Goal: Task Accomplishment & Management: Use online tool/utility

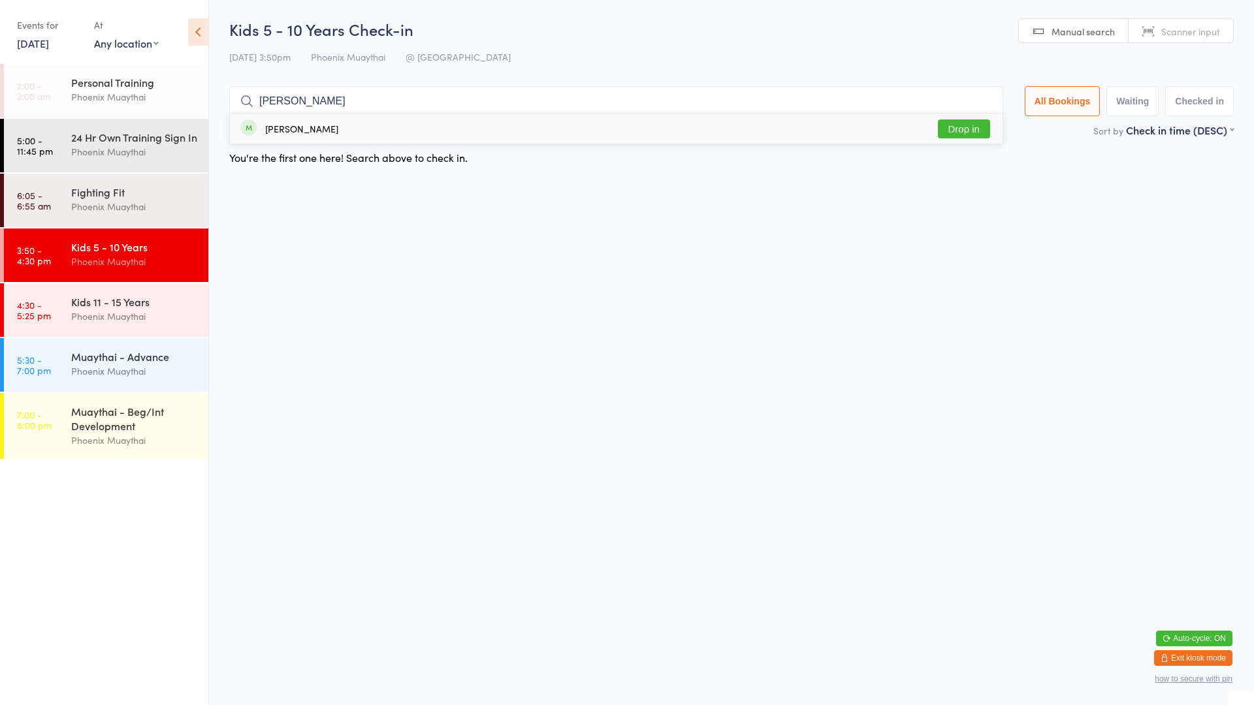
type input "[PERSON_NAME]"
click at [946, 135] on button "Drop in" at bounding box center [964, 129] width 52 height 19
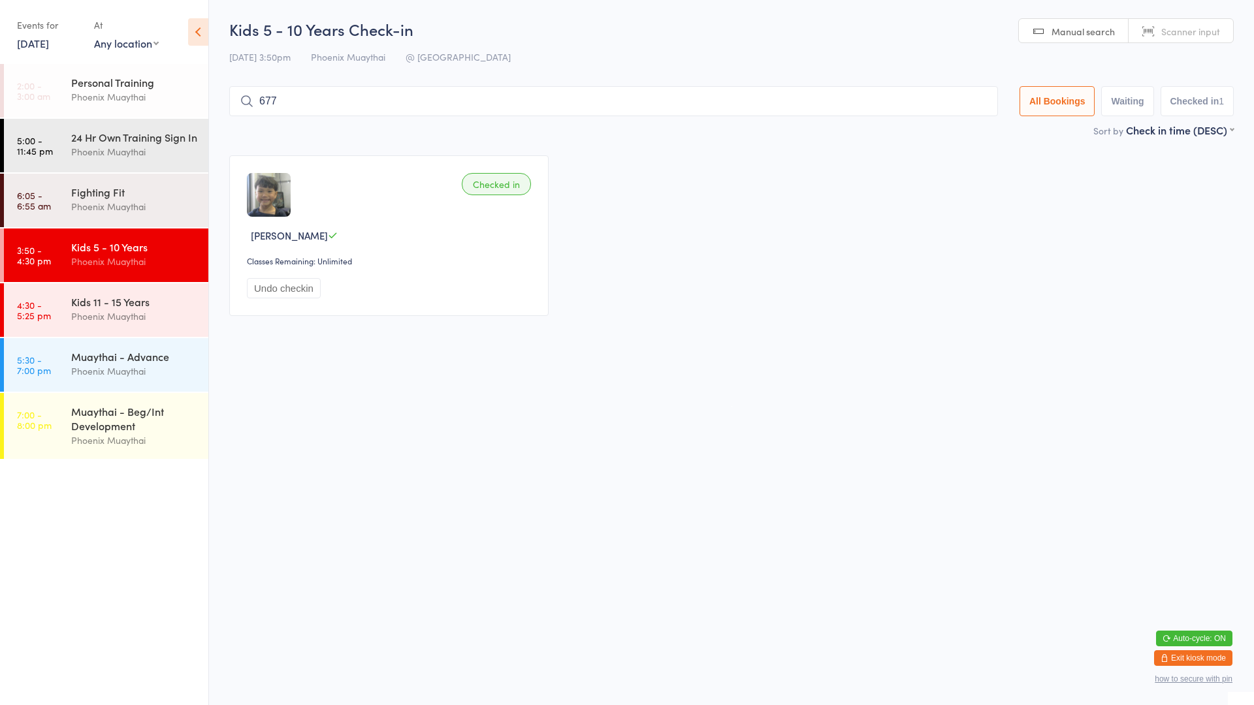
type input "6772"
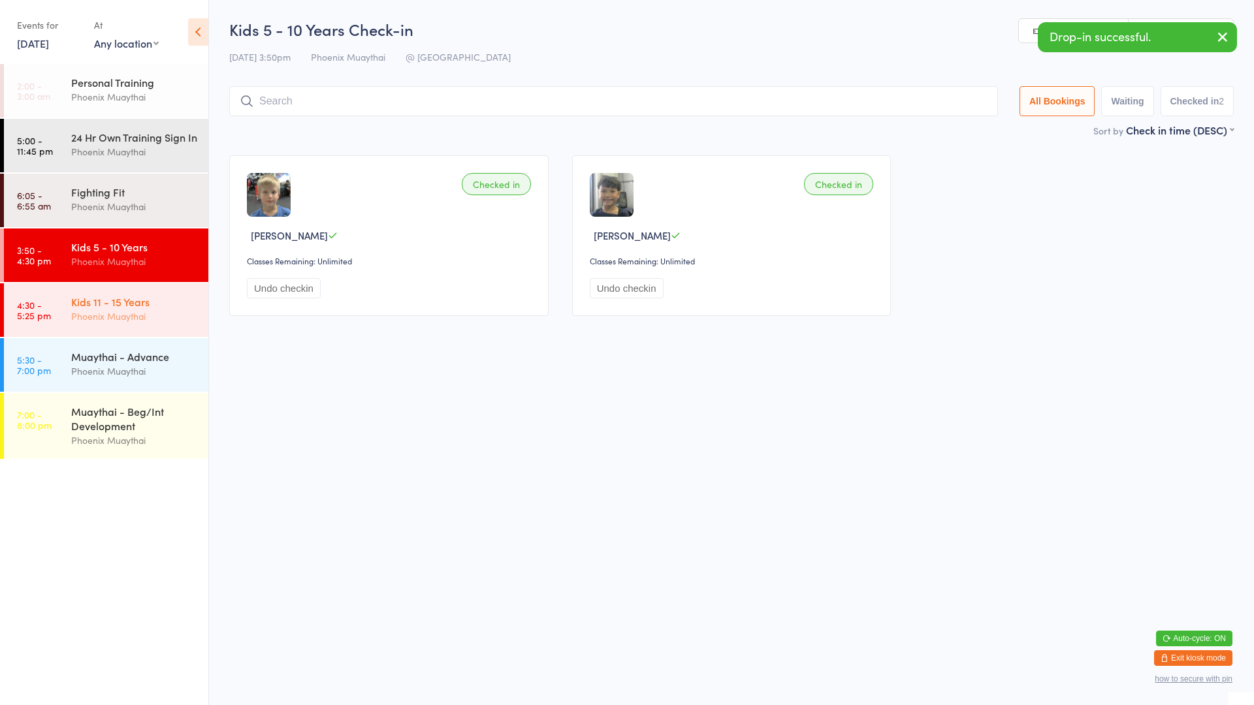
click at [88, 309] on div "Kids 11 - 15 Years" at bounding box center [134, 302] width 126 height 14
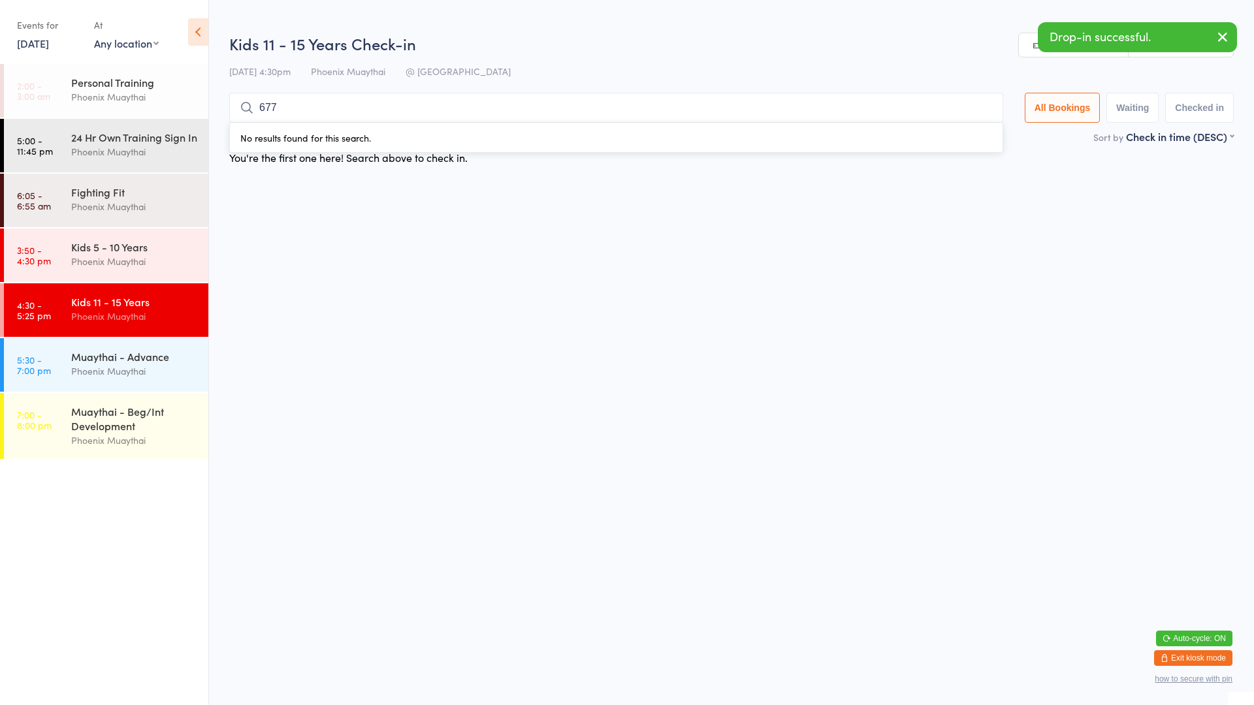
type input "6772"
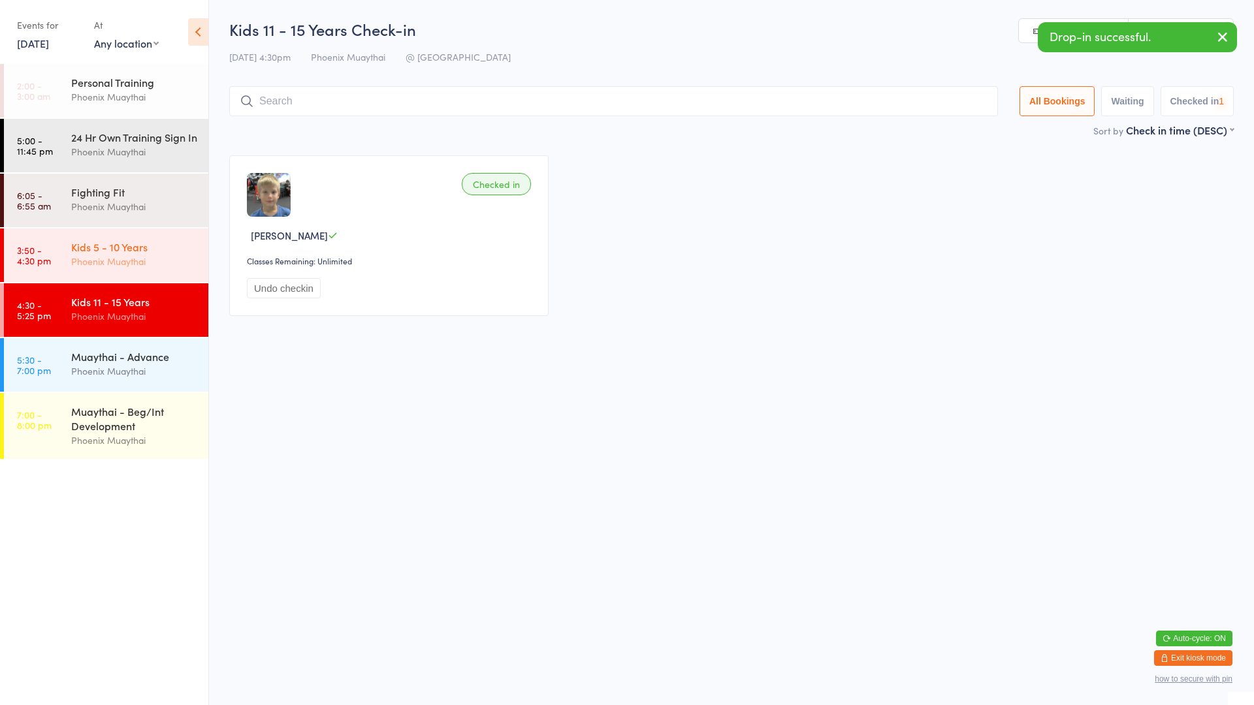
click at [85, 269] on div "Phoenix Muaythai" at bounding box center [134, 261] width 126 height 15
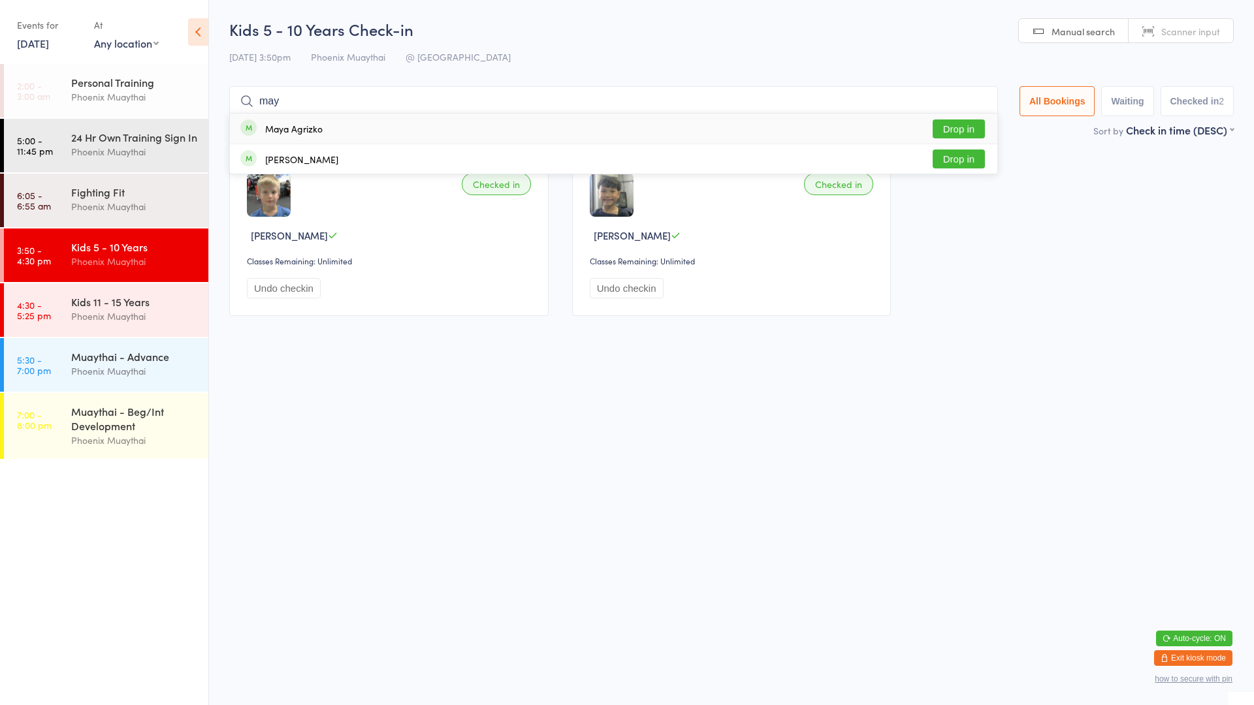
type input "may"
click at [312, 132] on div "Maya Agrizko" at bounding box center [293, 128] width 57 height 10
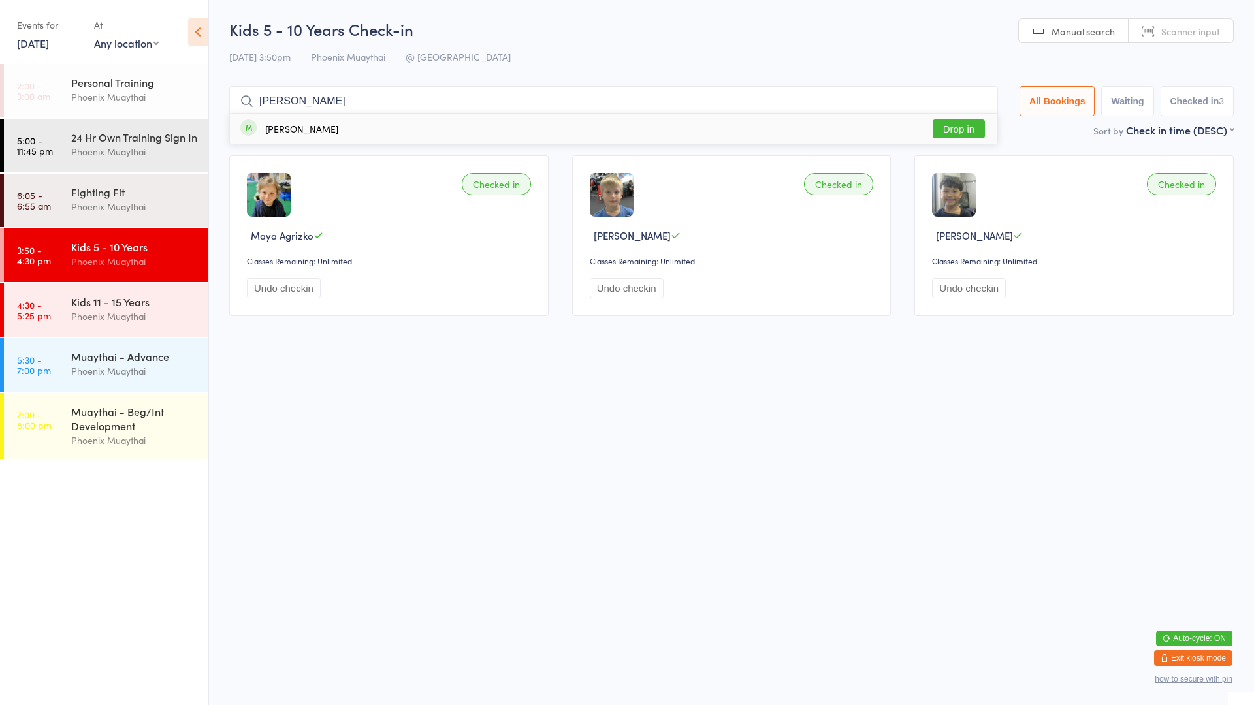
type input "[PERSON_NAME]"
click at [965, 130] on button "Drop in" at bounding box center [959, 129] width 52 height 19
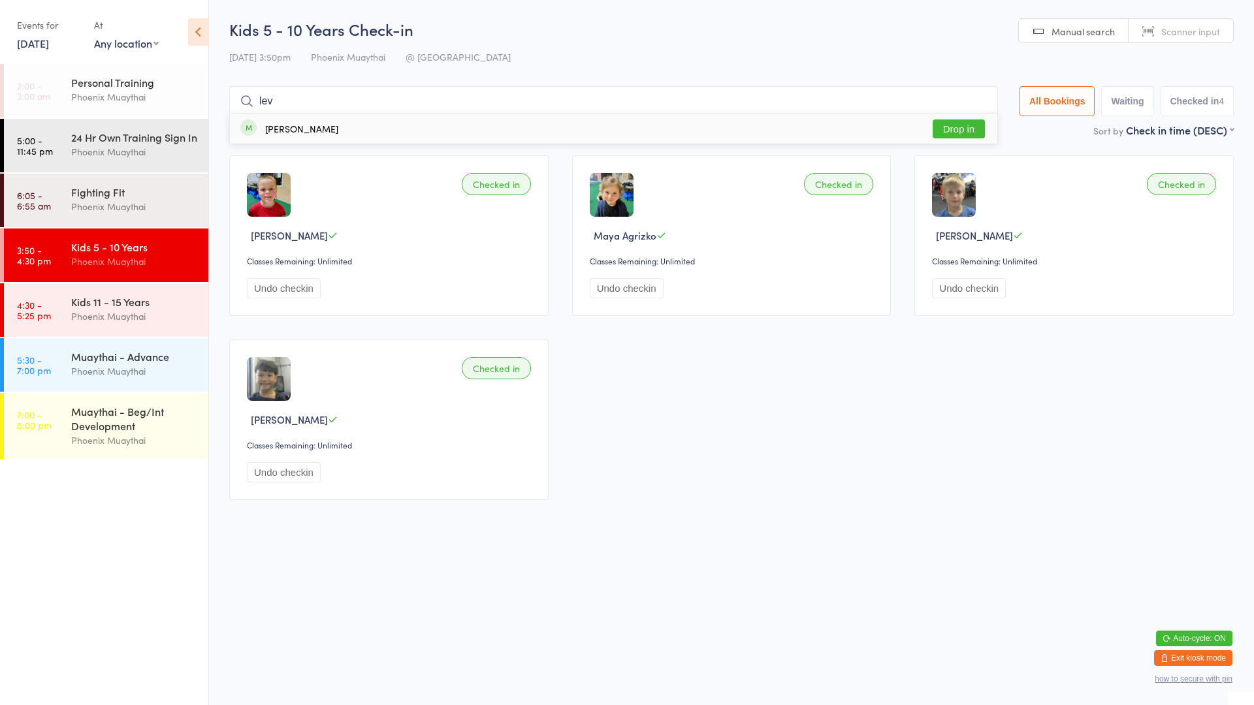
type input "lev"
click at [948, 125] on button "Drop in" at bounding box center [959, 129] width 52 height 19
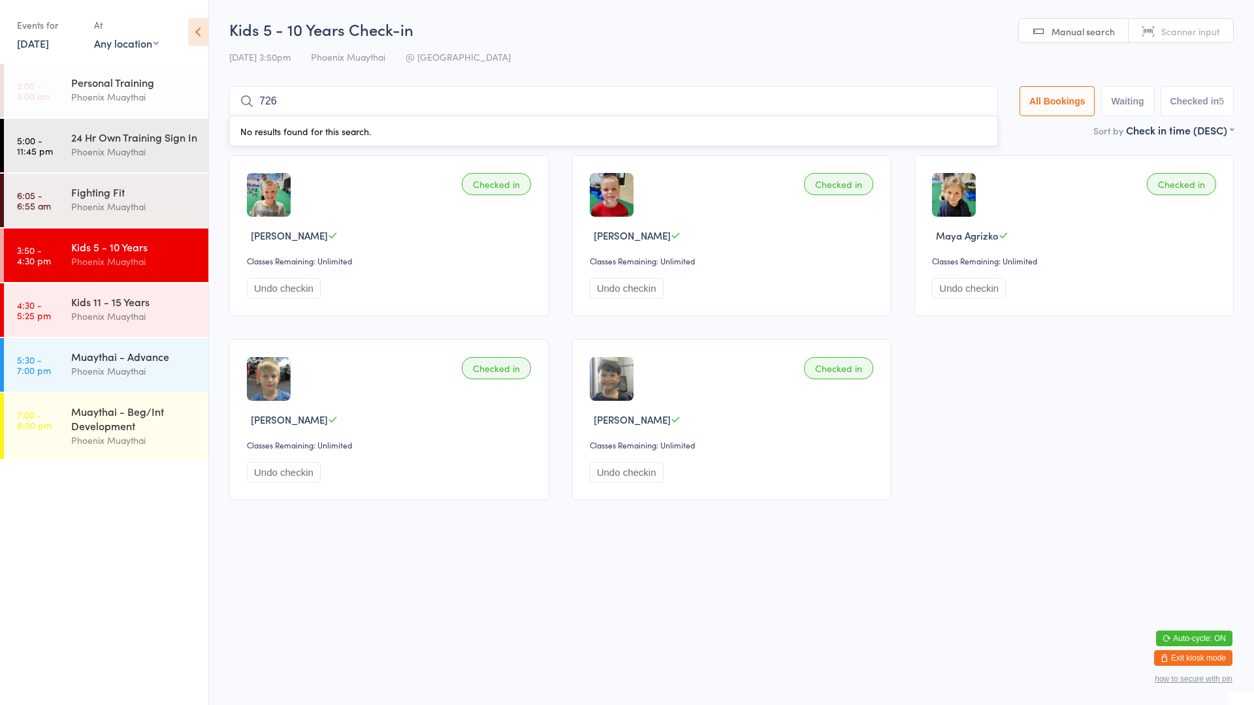
type input "7268"
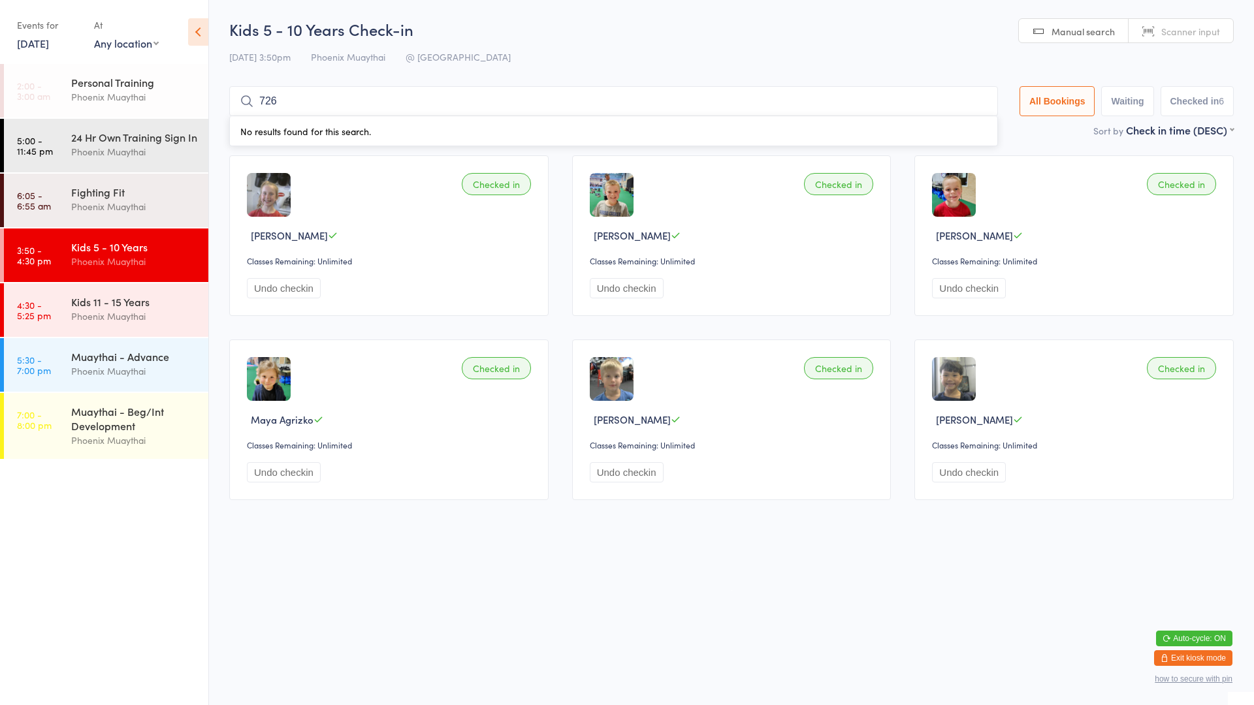
type input "7269"
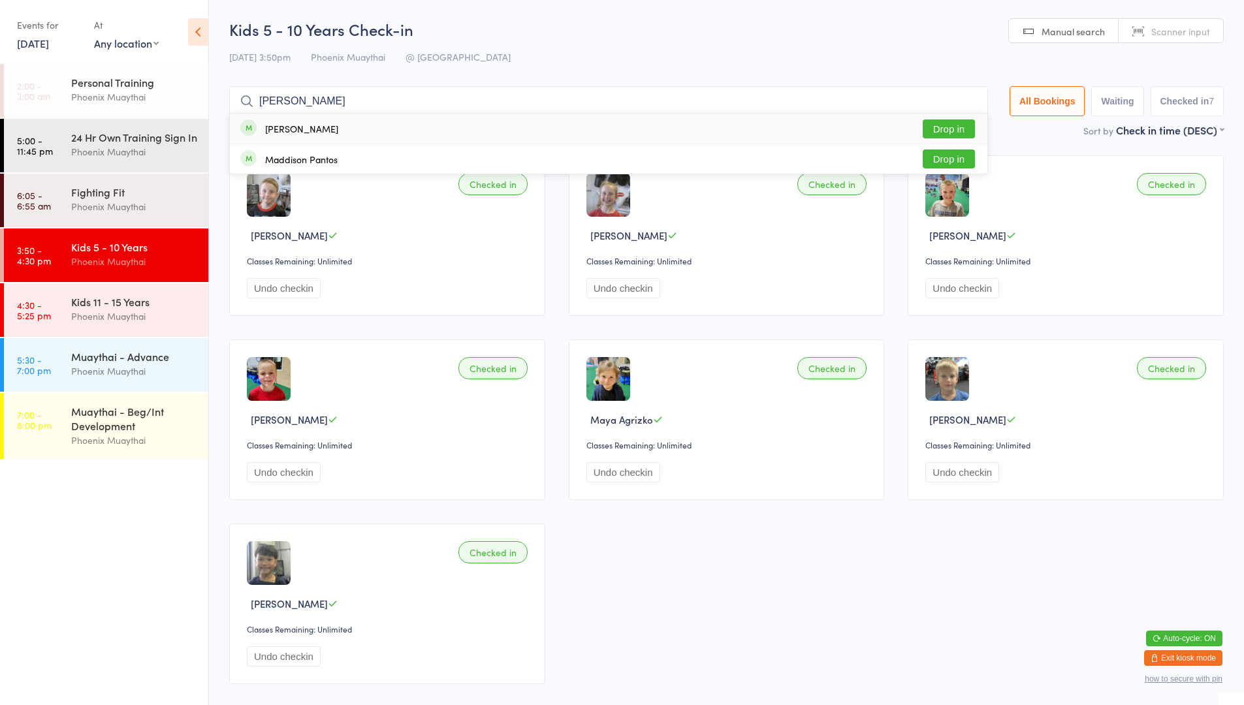
type input "[PERSON_NAME]"
drag, startPoint x: 966, startPoint y: 126, endPoint x: 888, endPoint y: 125, distance: 77.7
click at [964, 126] on button "Drop in" at bounding box center [949, 129] width 52 height 19
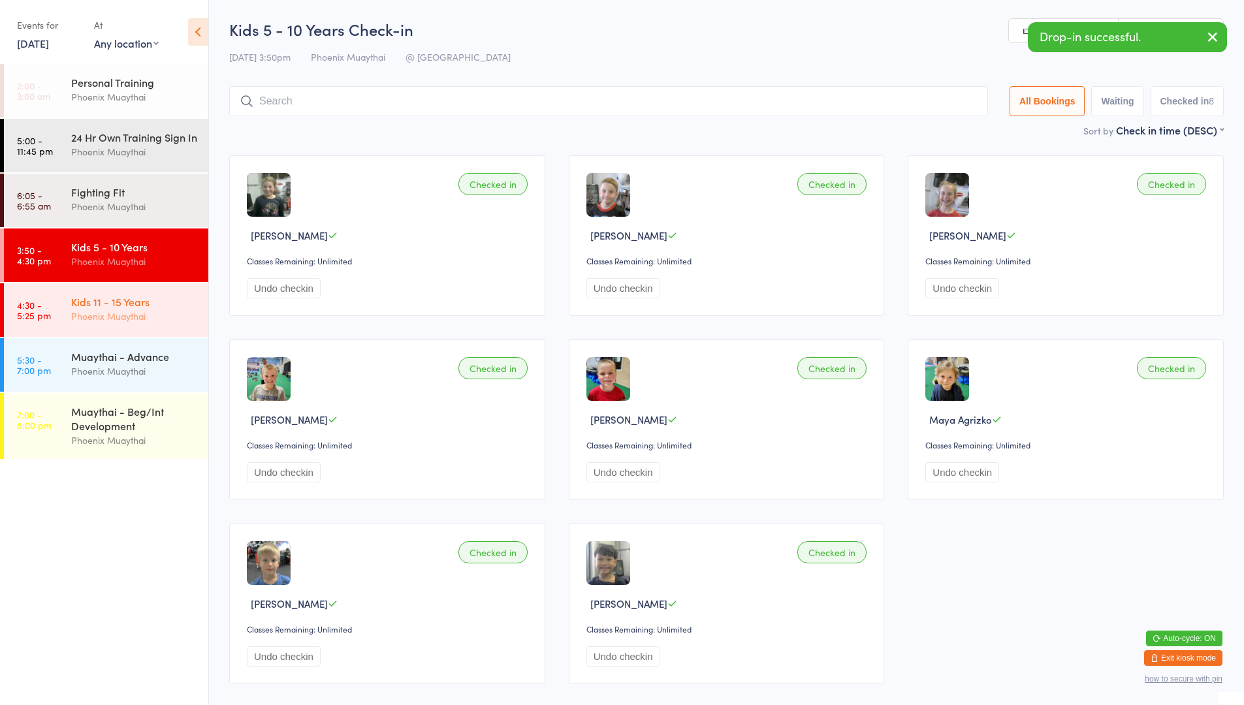
click at [100, 309] on div "Kids 11 - 15 Years" at bounding box center [134, 302] width 126 height 14
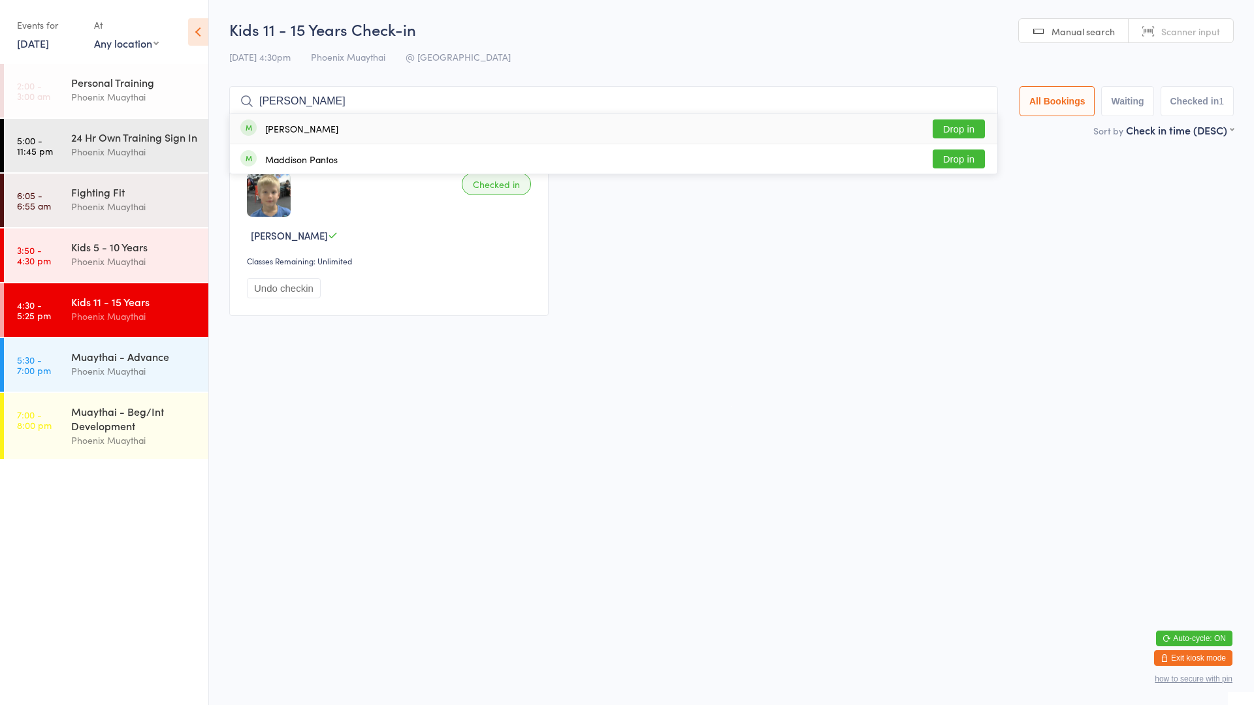
type input "[PERSON_NAME]"
click at [935, 134] on button "Drop in" at bounding box center [959, 129] width 52 height 19
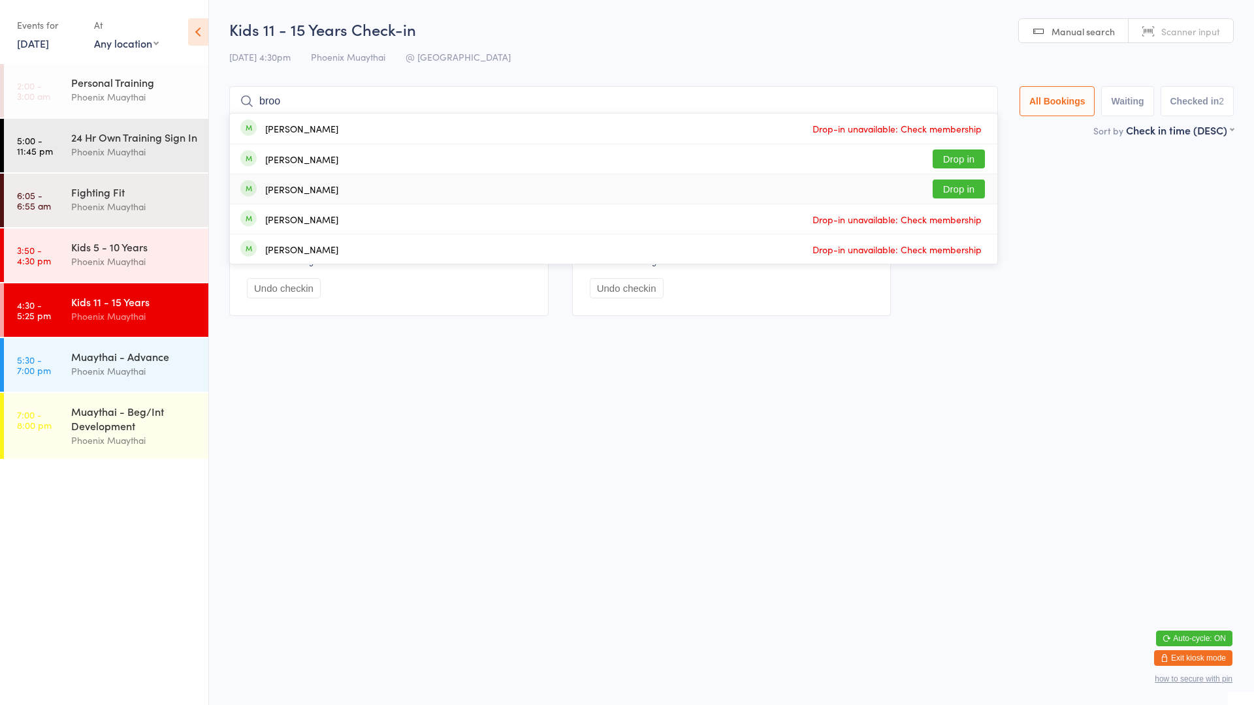
type input "broo"
click at [349, 182] on div "[PERSON_NAME] Drop in" at bounding box center [613, 188] width 767 height 29
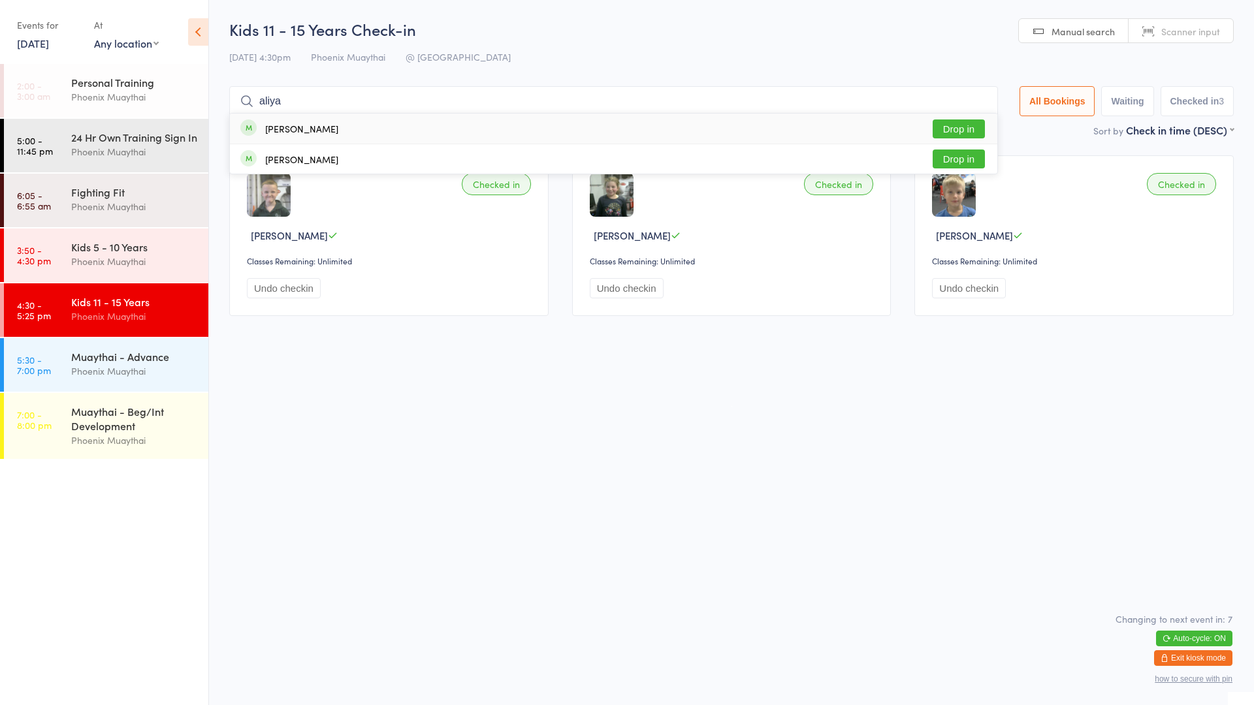
type input "aliya"
click at [265, 123] on div "[PERSON_NAME]" at bounding box center [301, 128] width 73 height 10
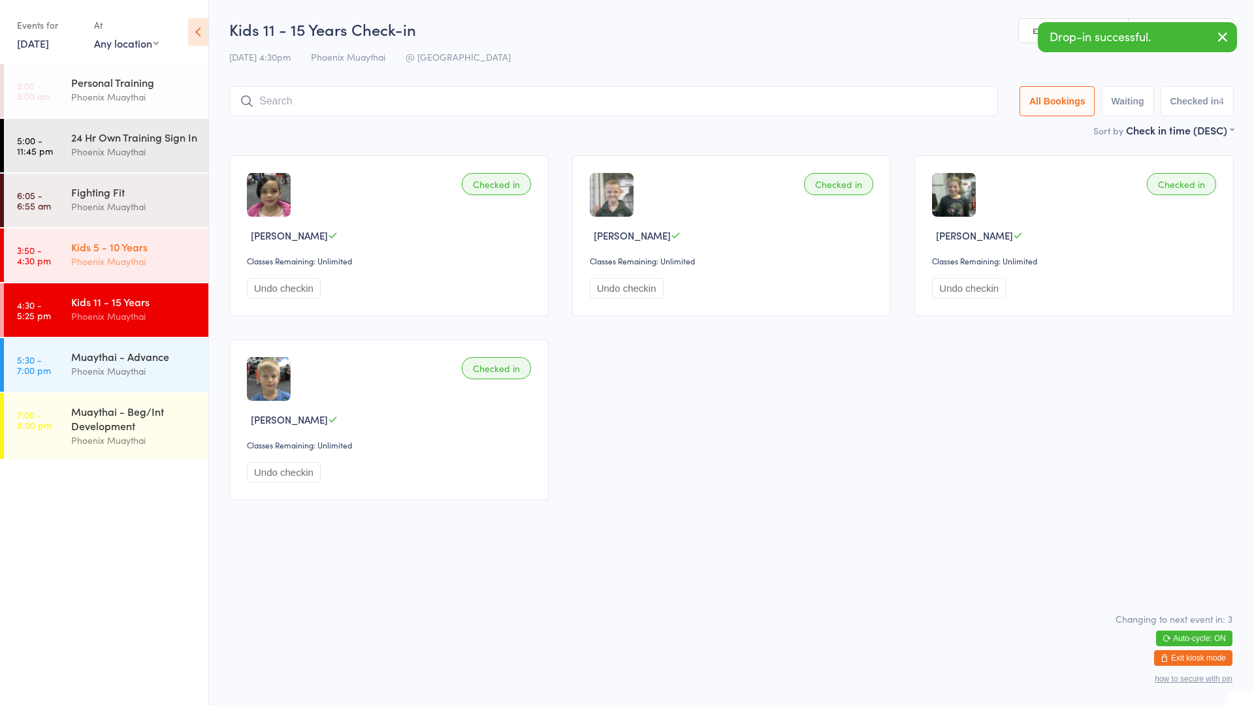
click at [95, 254] on div "Kids 5 - 10 Years" at bounding box center [134, 247] width 126 height 14
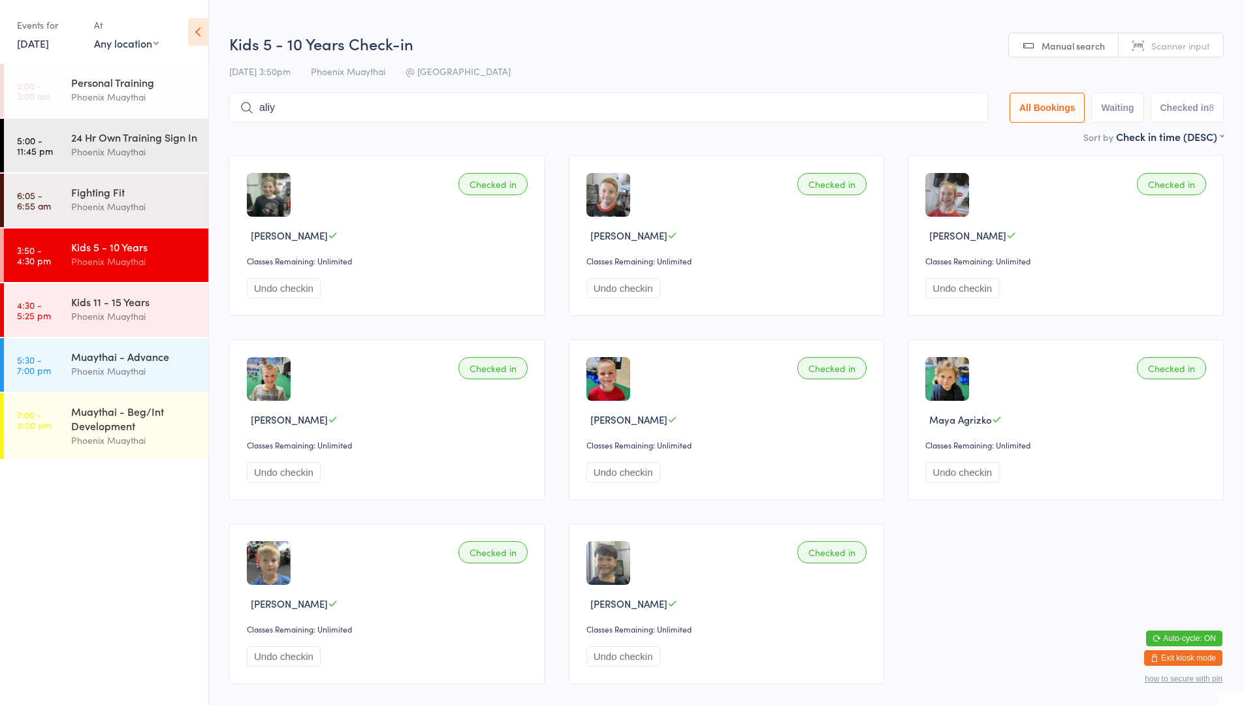
type input "aliya"
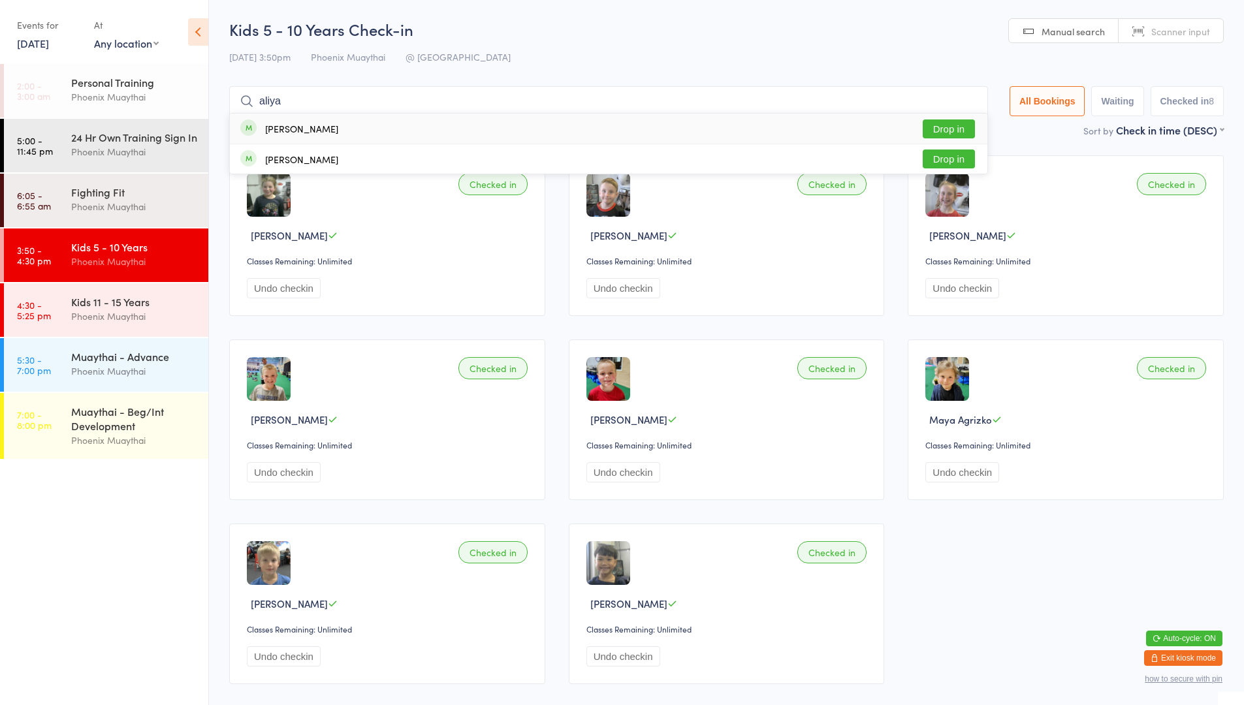
type input "aliya"
click at [317, 123] on div "[PERSON_NAME] Drop in" at bounding box center [609, 129] width 758 height 30
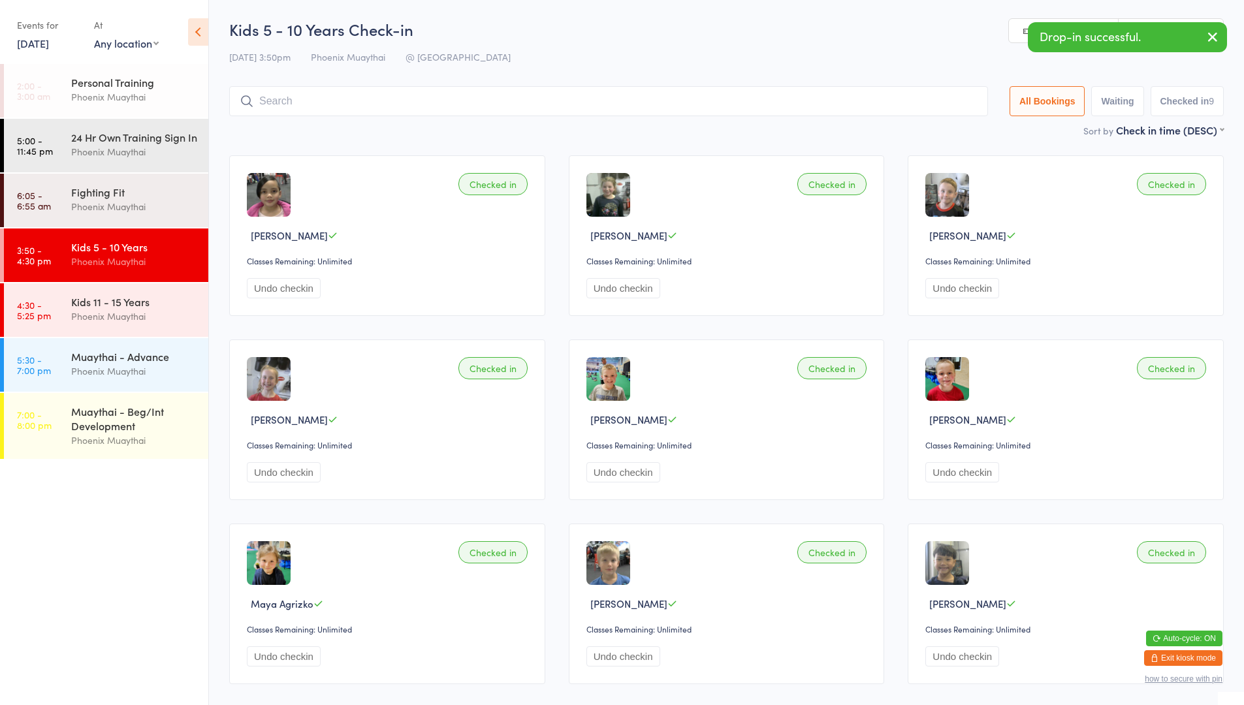
drag, startPoint x: 155, startPoint y: 306, endPoint x: 153, endPoint y: 295, distance: 11.2
click at [155, 306] on div "Kids 11 - 15 Years Phoenix Muaythai" at bounding box center [139, 309] width 137 height 52
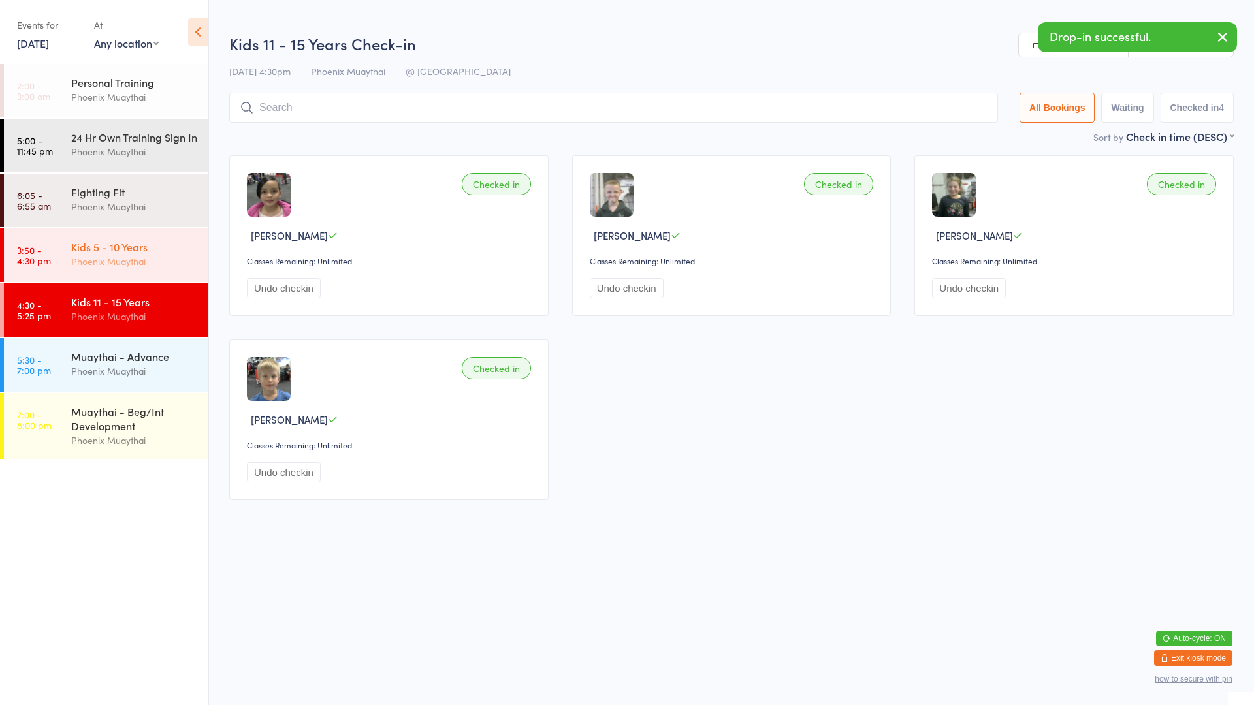
click at [142, 269] on div "Phoenix Muaythai" at bounding box center [134, 261] width 126 height 15
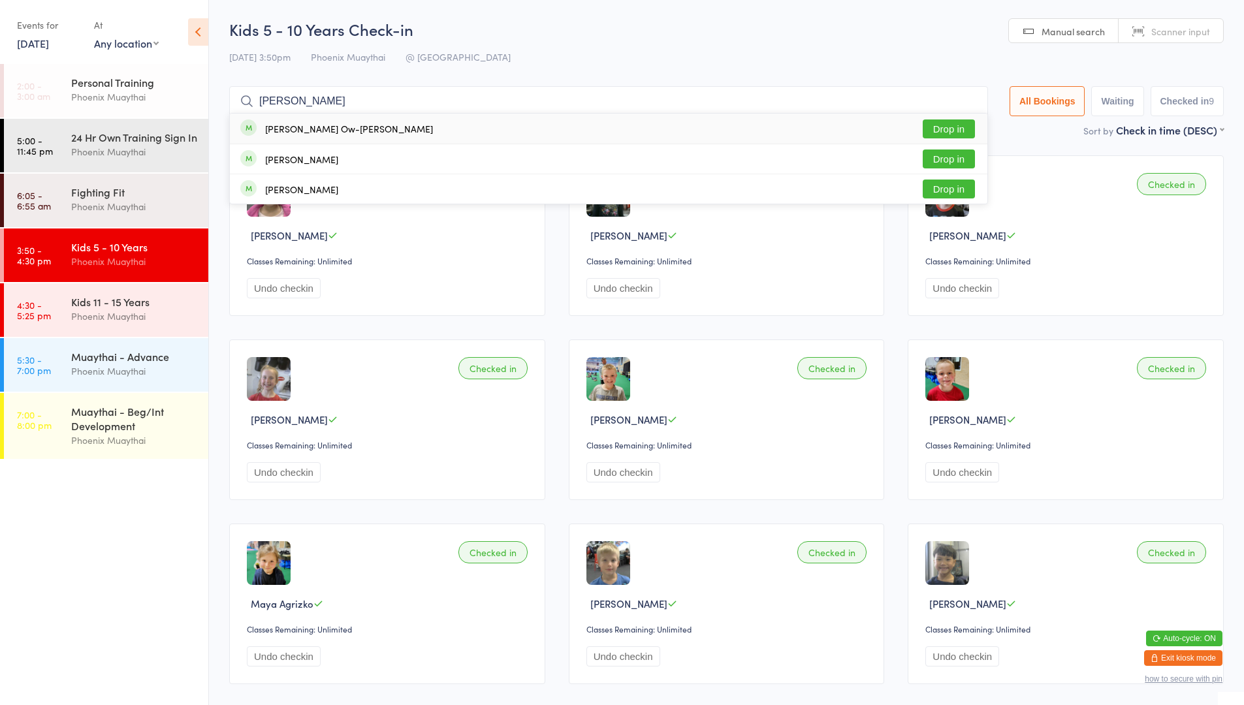
type input "[PERSON_NAME]"
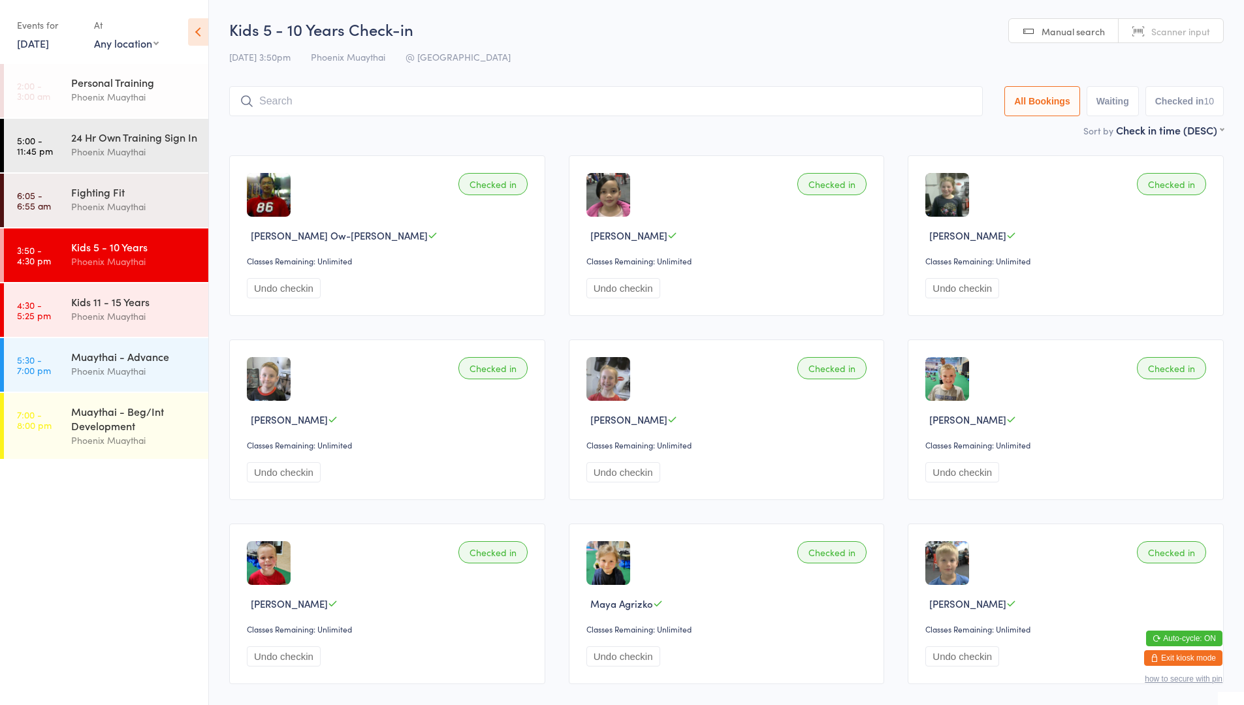
drag, startPoint x: 297, startPoint y: 294, endPoint x: 296, endPoint y: 283, distance: 10.5
click at [297, 291] on button "Undo checkin" at bounding box center [284, 288] width 74 height 20
click at [361, 98] on input "search" at bounding box center [606, 101] width 754 height 30
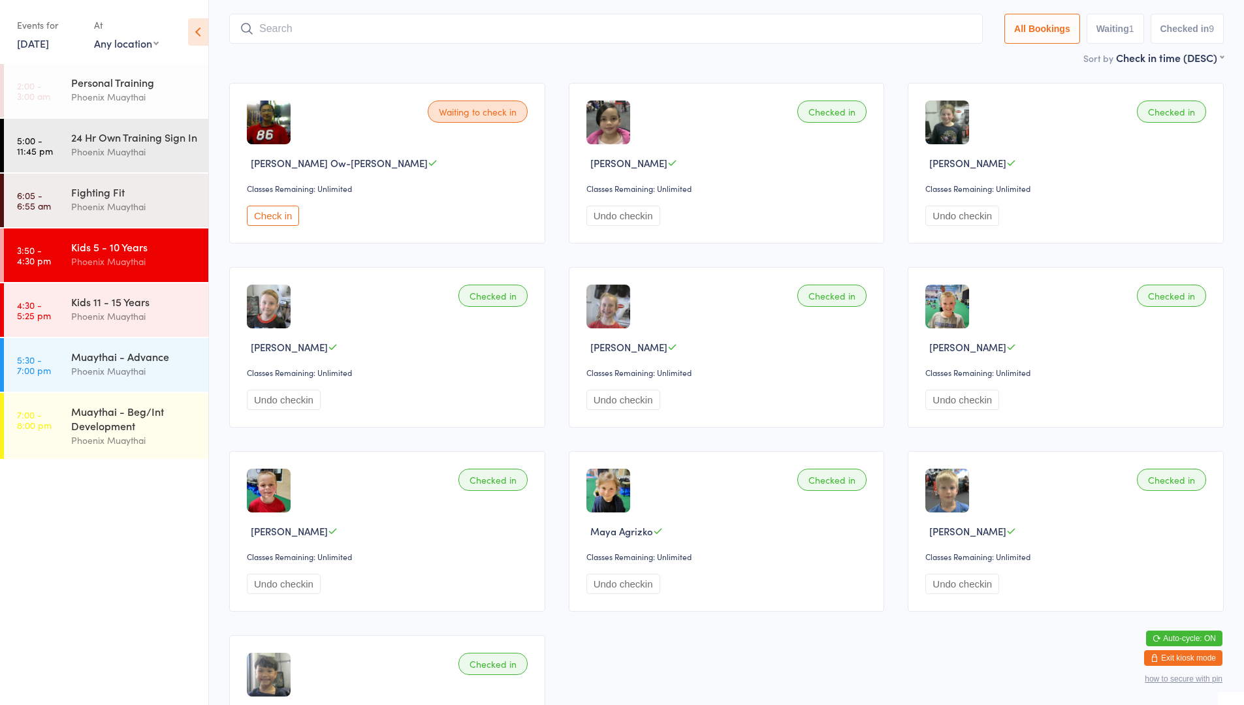
scroll to position [86, 0]
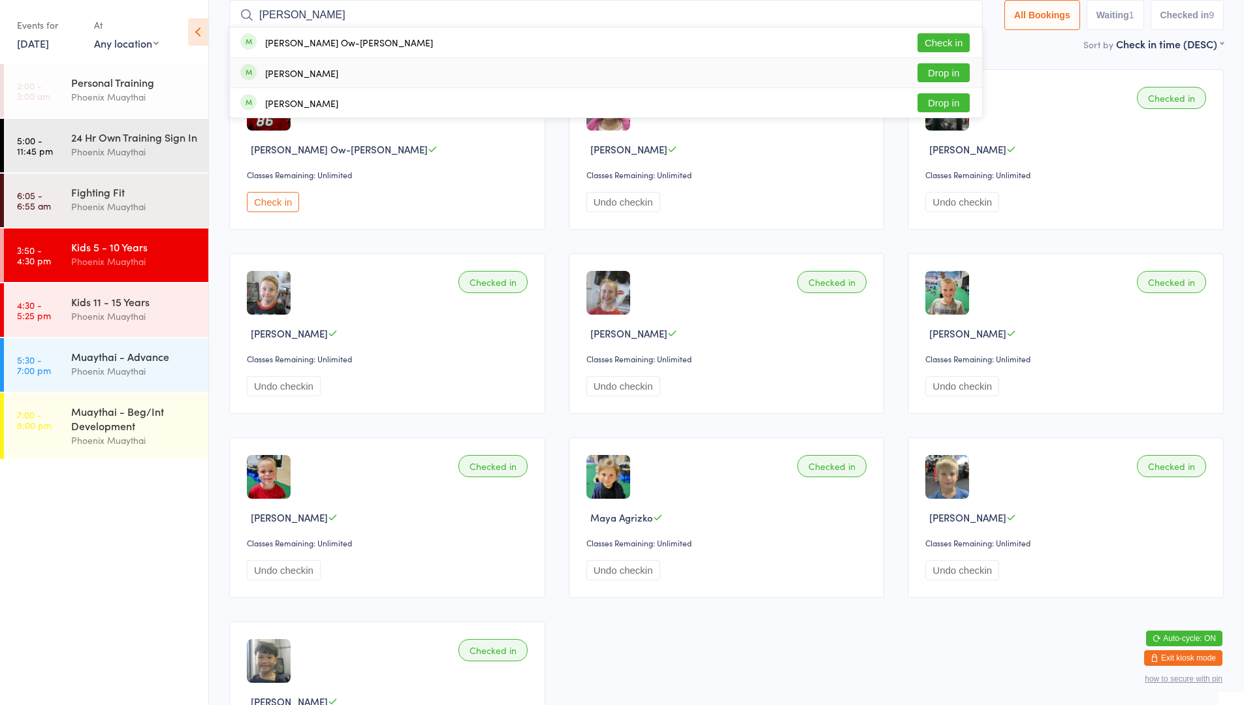
type input "[PERSON_NAME]"
click at [325, 76] on div "[PERSON_NAME]" at bounding box center [301, 73] width 73 height 10
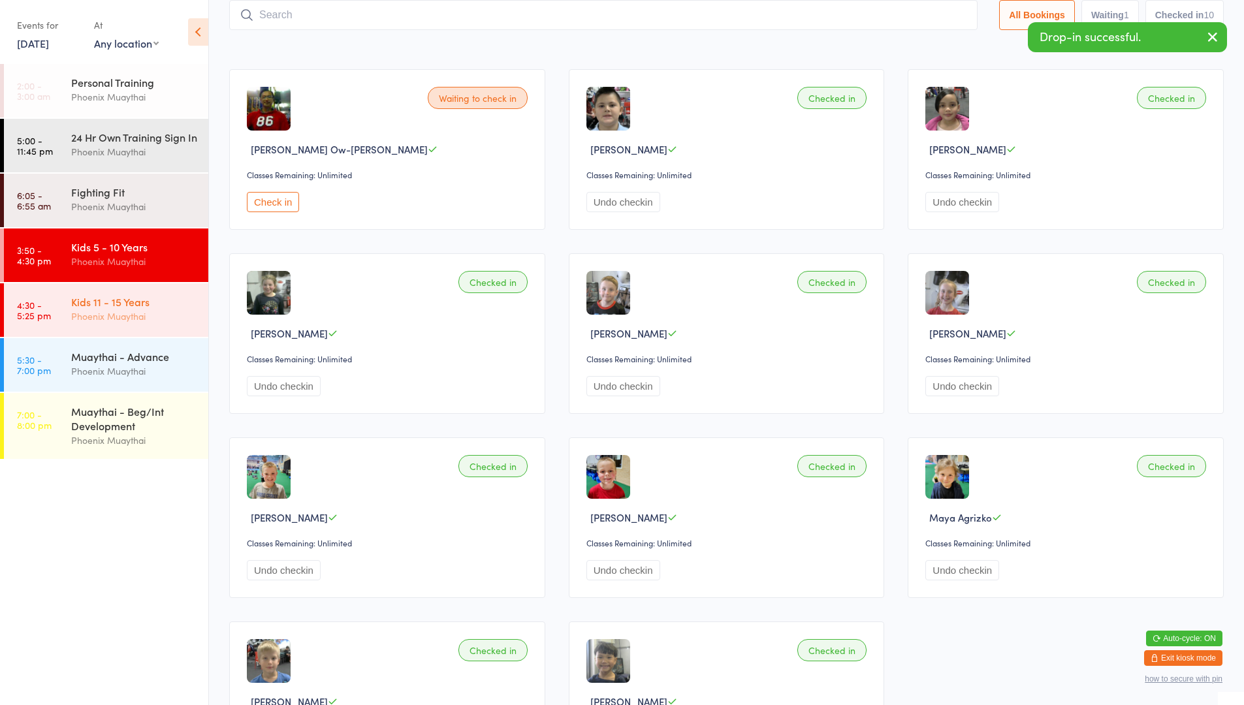
click at [89, 309] on div "Kids 11 - 15 Years" at bounding box center [134, 302] width 126 height 14
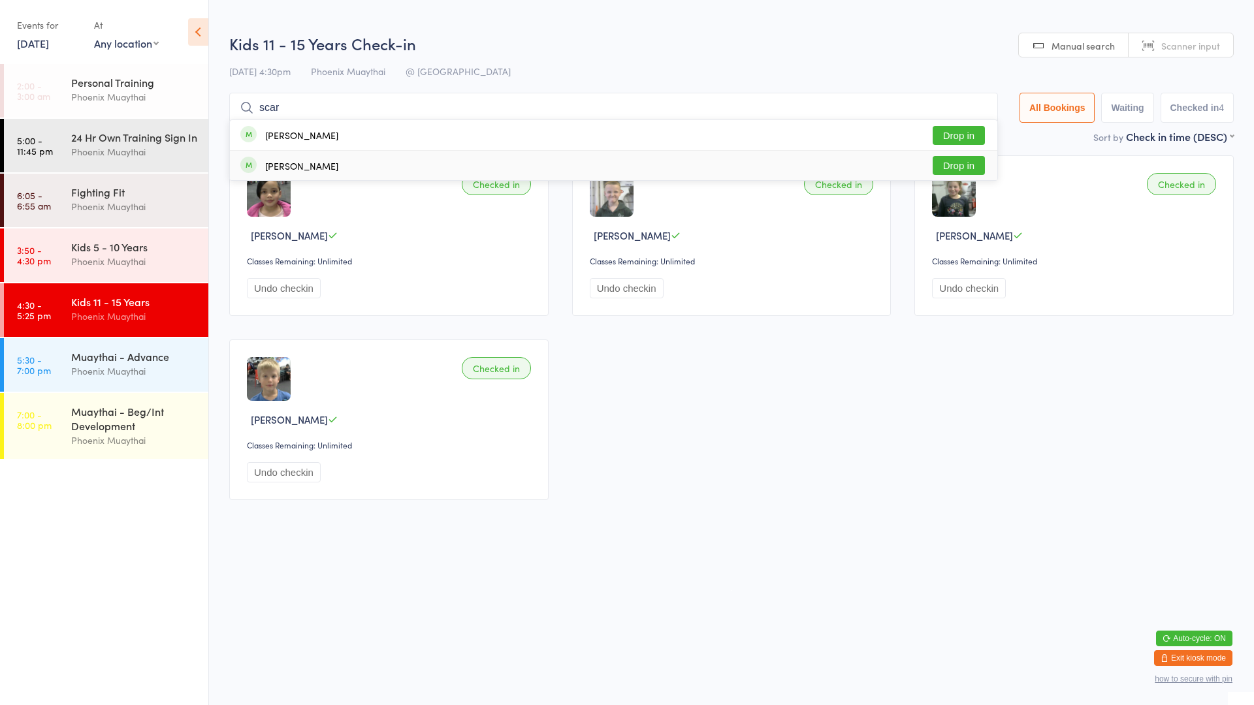
type input "scar"
click at [279, 171] on div "[PERSON_NAME]" at bounding box center [301, 166] width 73 height 10
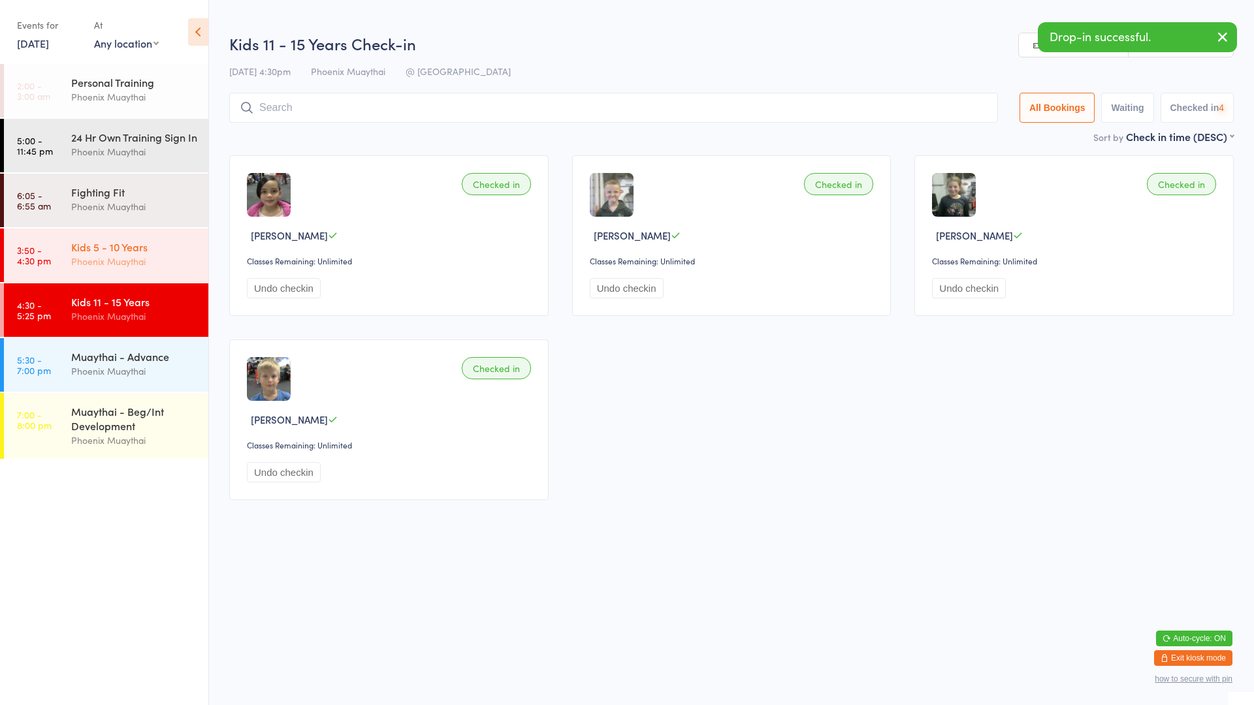
click at [144, 269] on div "Phoenix Muaythai" at bounding box center [134, 261] width 126 height 15
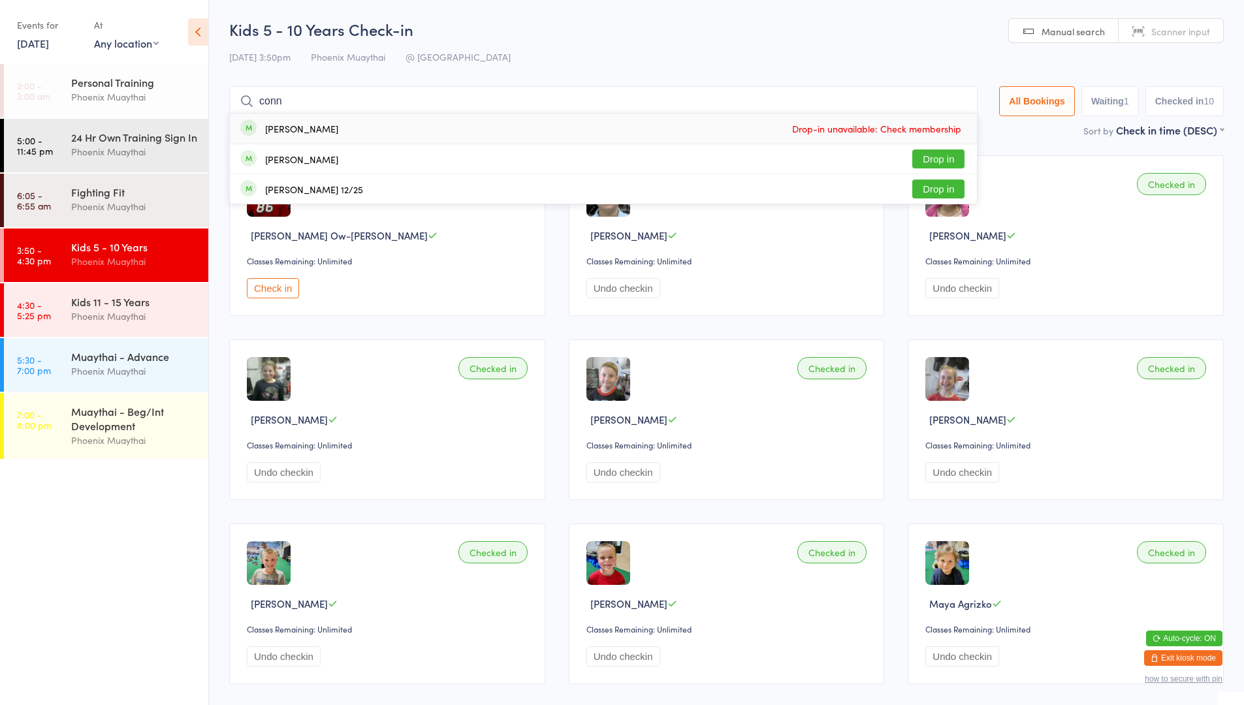
type input "conn"
click at [257, 127] on div "[PERSON_NAME]" at bounding box center [289, 128] width 98 height 14
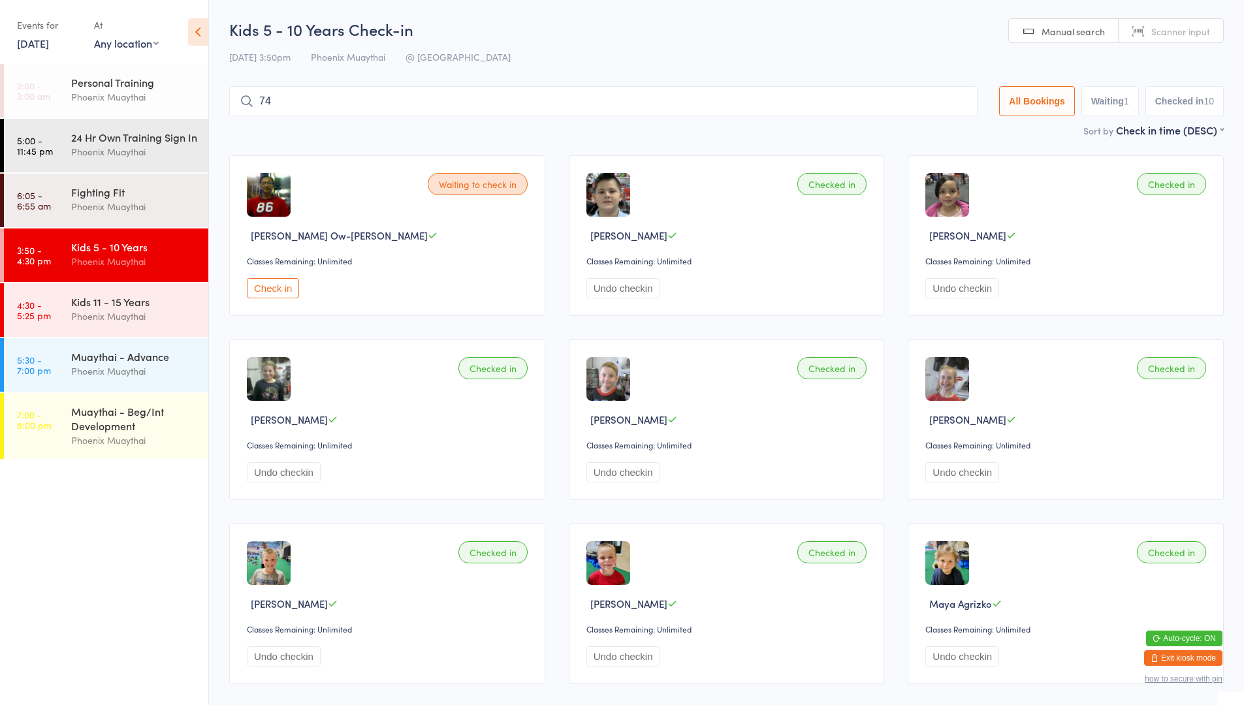
type input "7"
type input "7134"
click at [927, 121] on button "Drop in" at bounding box center [938, 129] width 52 height 19
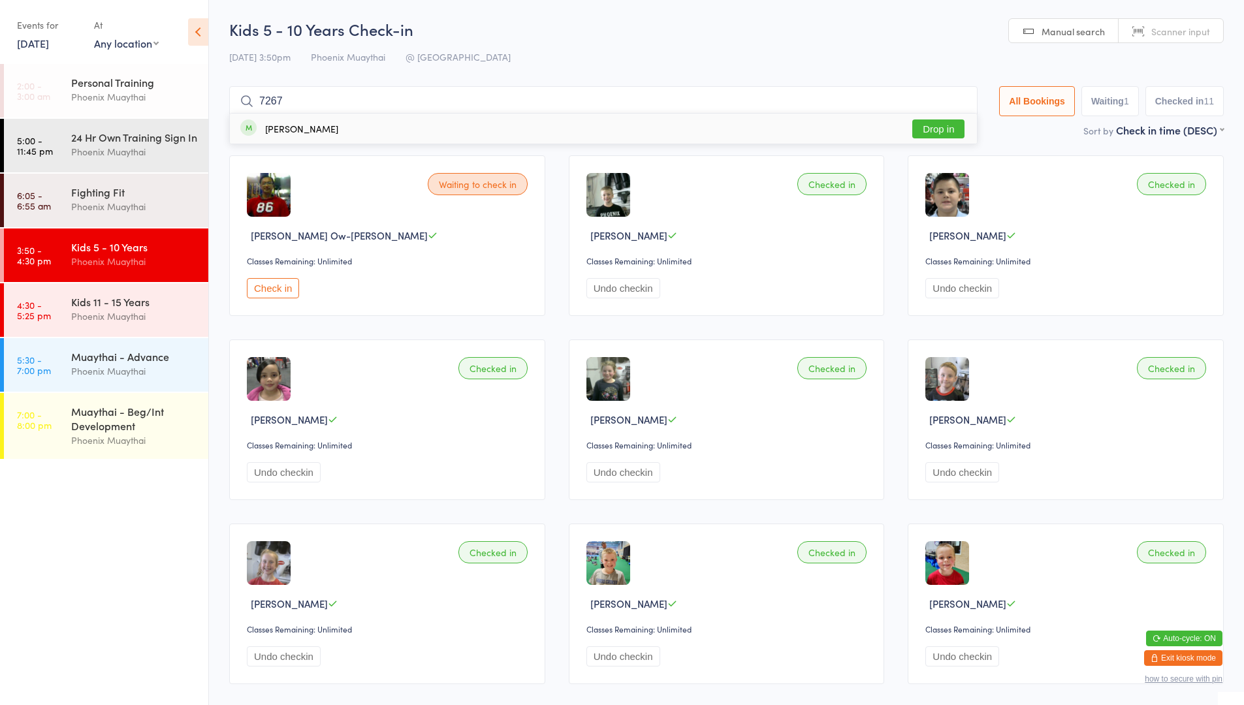
type input "7267"
click at [918, 126] on button "Drop in" at bounding box center [938, 129] width 52 height 19
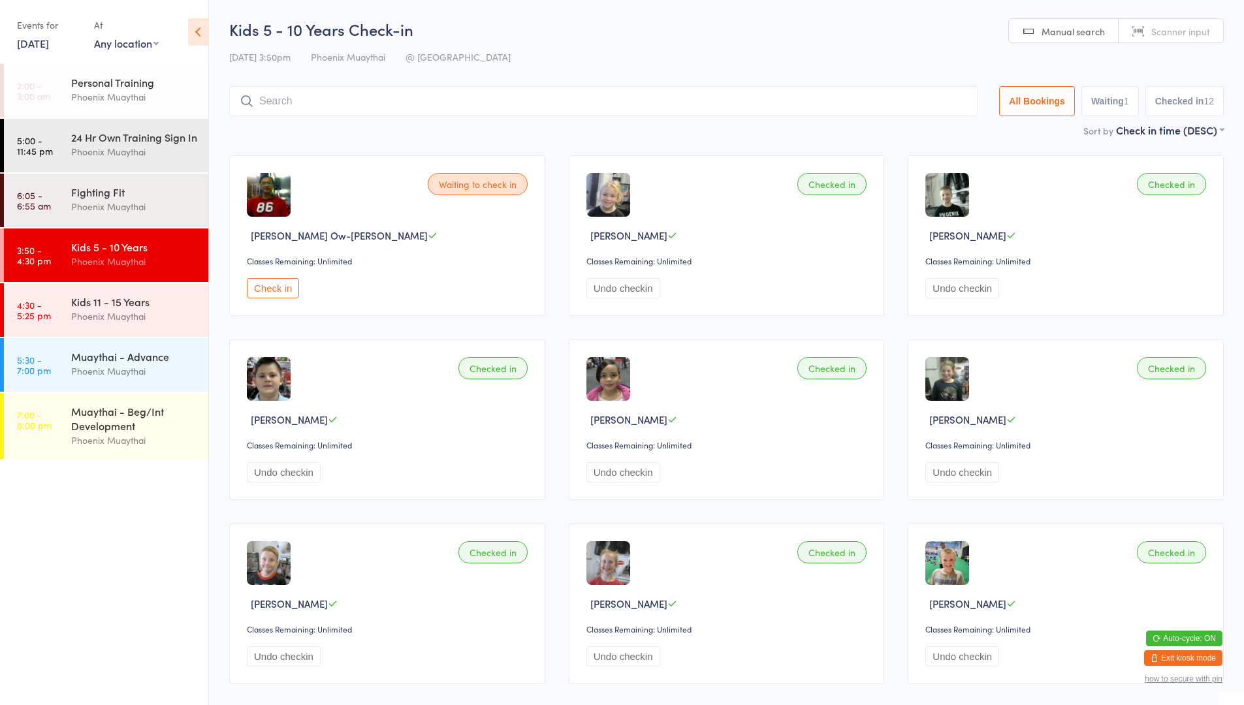
click at [144, 254] on div "Kids 5 - 10 Years" at bounding box center [134, 247] width 126 height 14
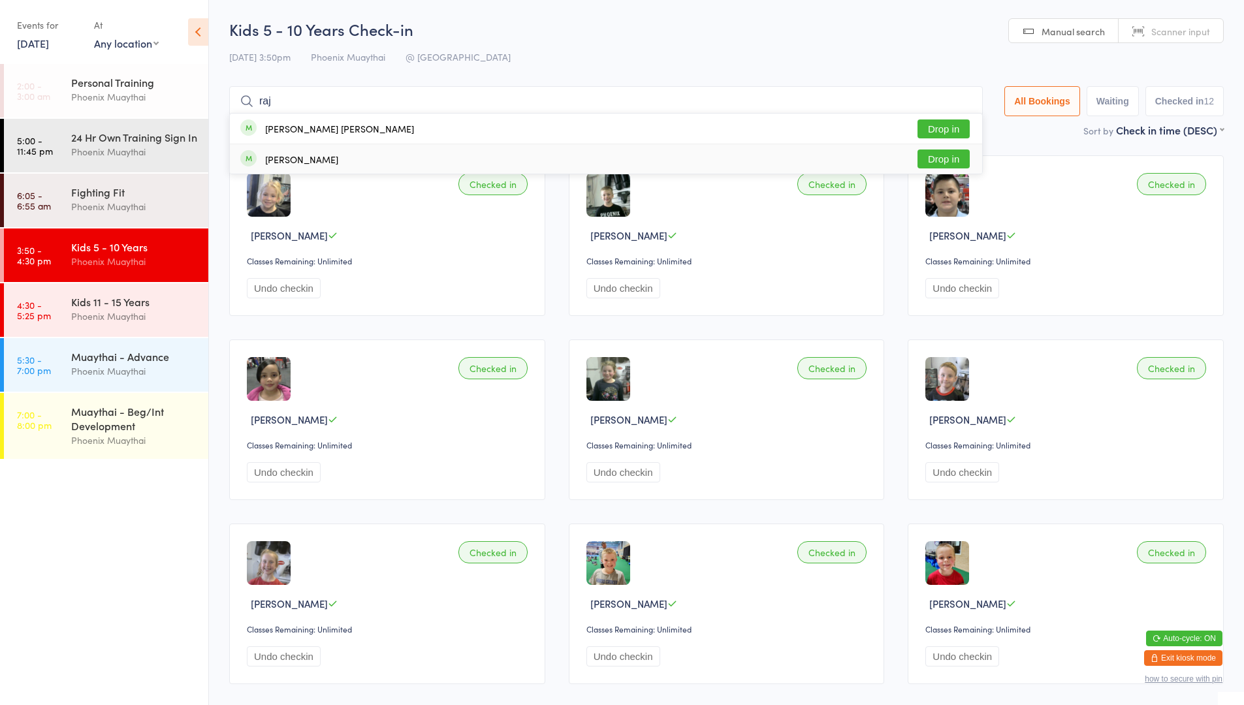
type input "raj"
click at [342, 167] on div "[PERSON_NAME] Drop in" at bounding box center [606, 158] width 752 height 29
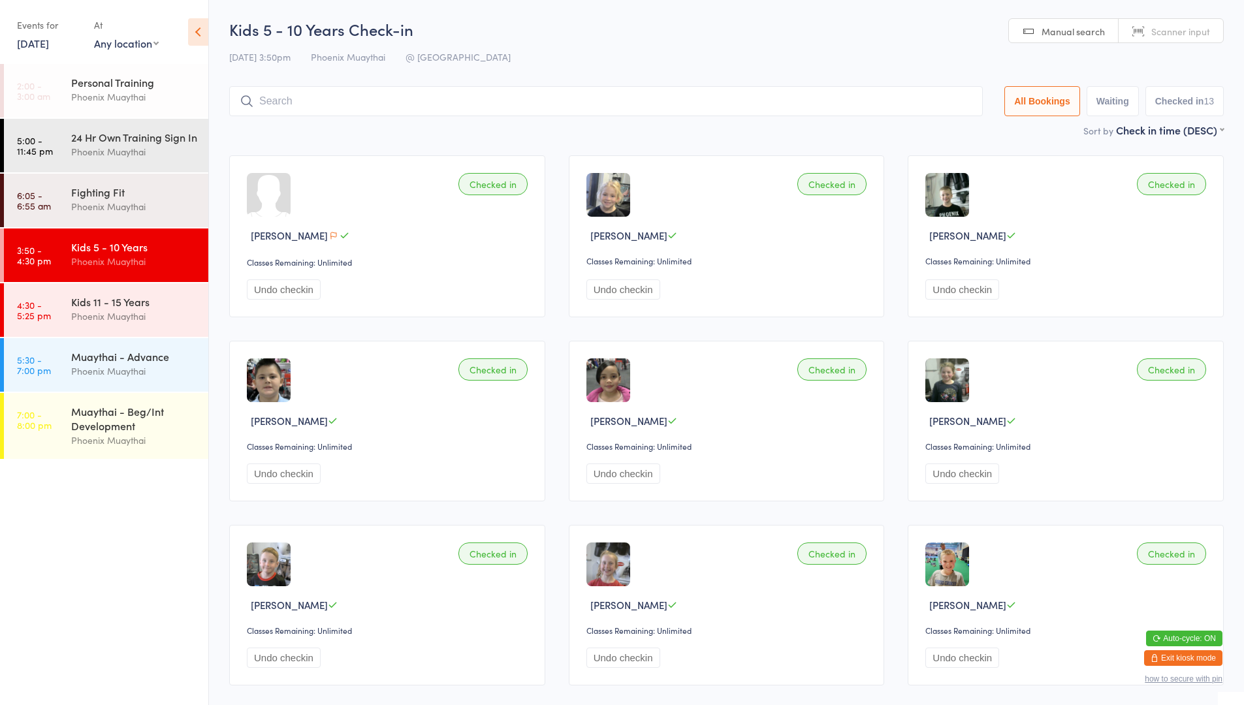
click at [506, 187] on div "Checked in" at bounding box center [493, 184] width 69 height 22
click at [494, 173] on div "Checked in" at bounding box center [493, 184] width 69 height 22
click at [289, 105] on input "search" at bounding box center [606, 101] width 754 height 30
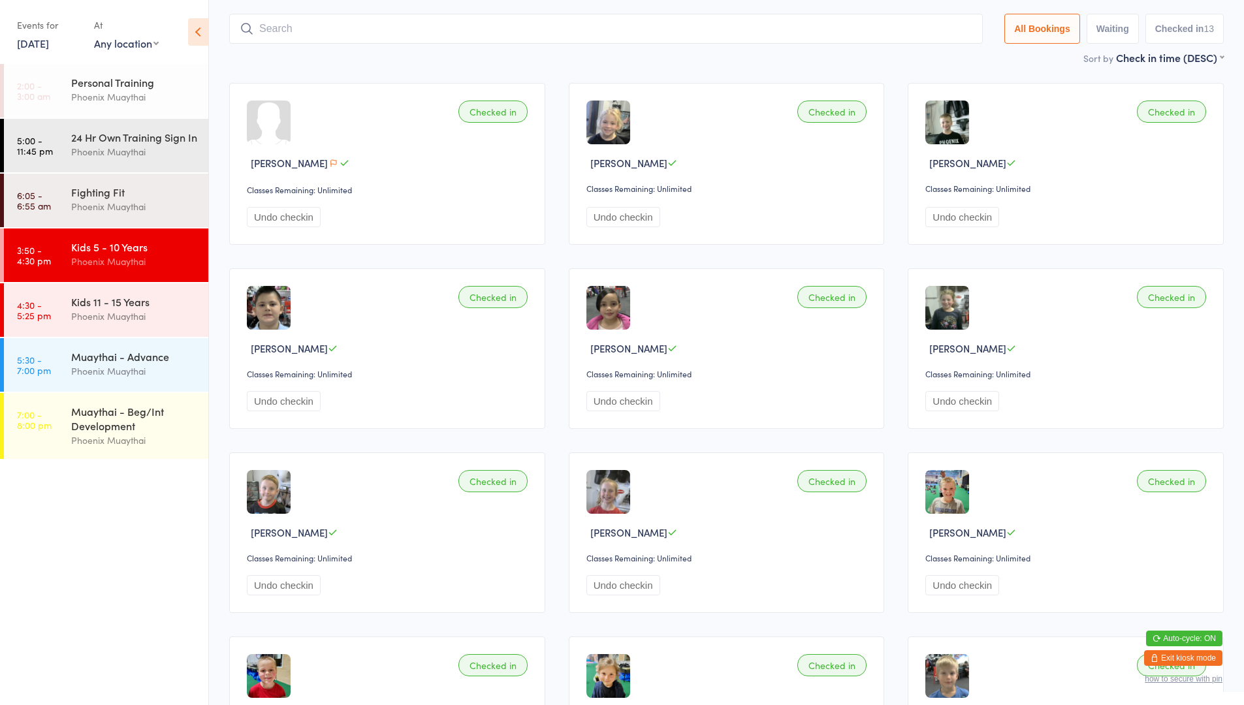
scroll to position [86, 0]
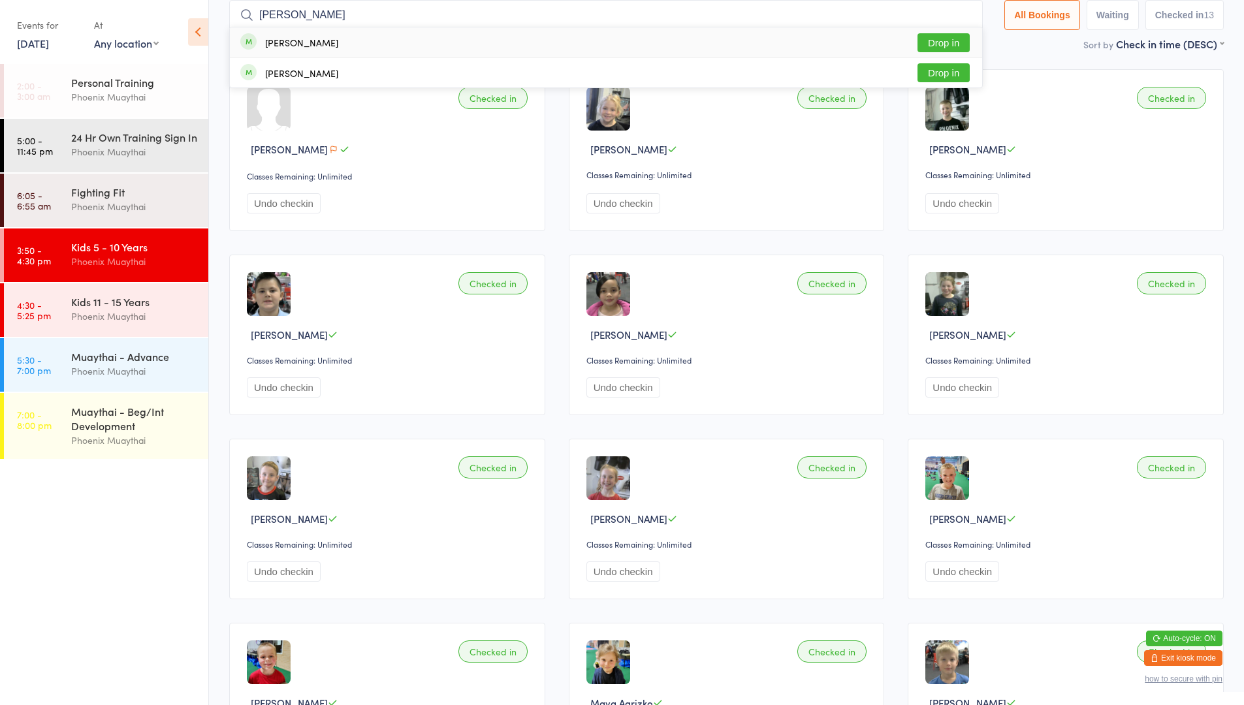
type input "[PERSON_NAME]"
click at [938, 40] on button "Drop in" at bounding box center [944, 42] width 52 height 19
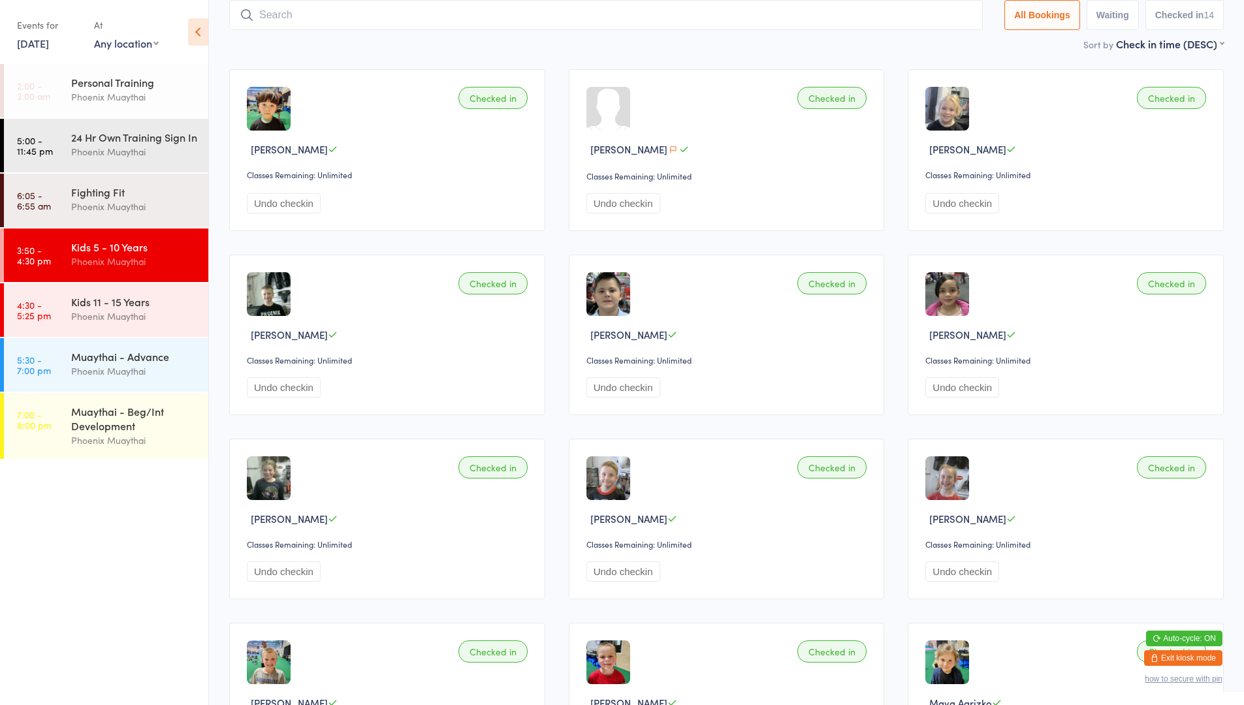
click at [147, 254] on div "Kids 5 - 10 Years" at bounding box center [134, 247] width 126 height 14
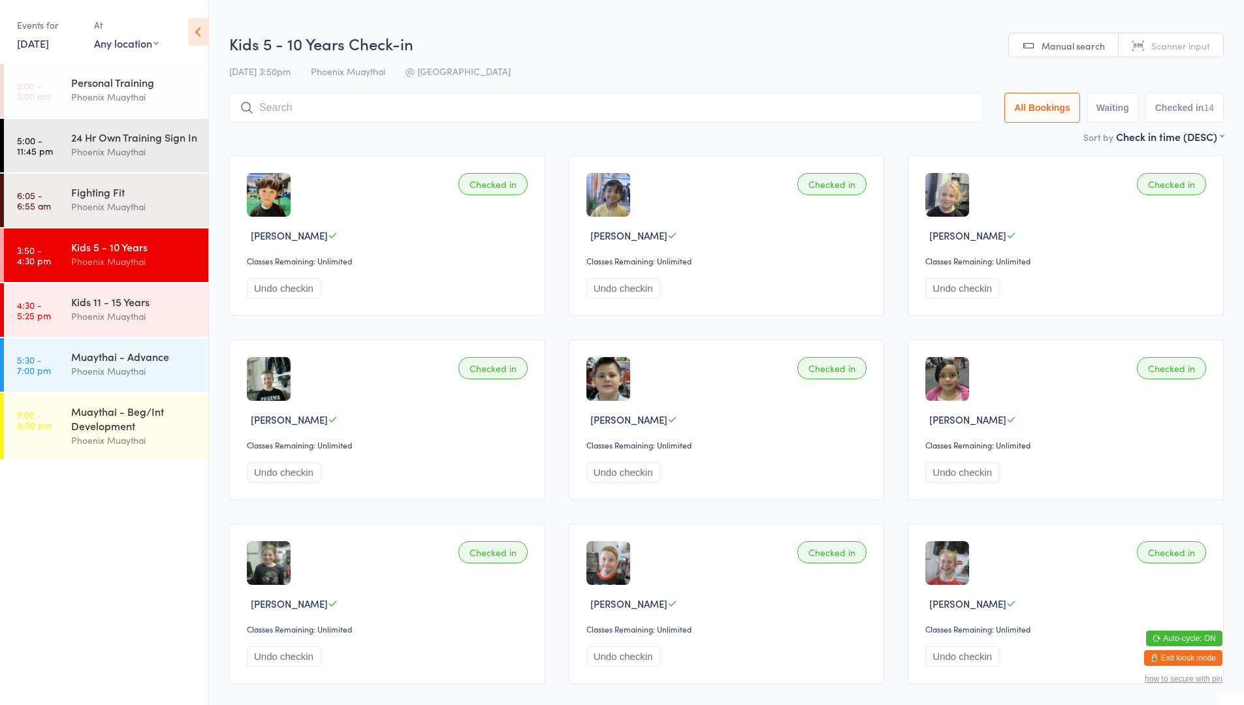
click at [114, 269] on div "Phoenix Muaythai" at bounding box center [134, 261] width 126 height 15
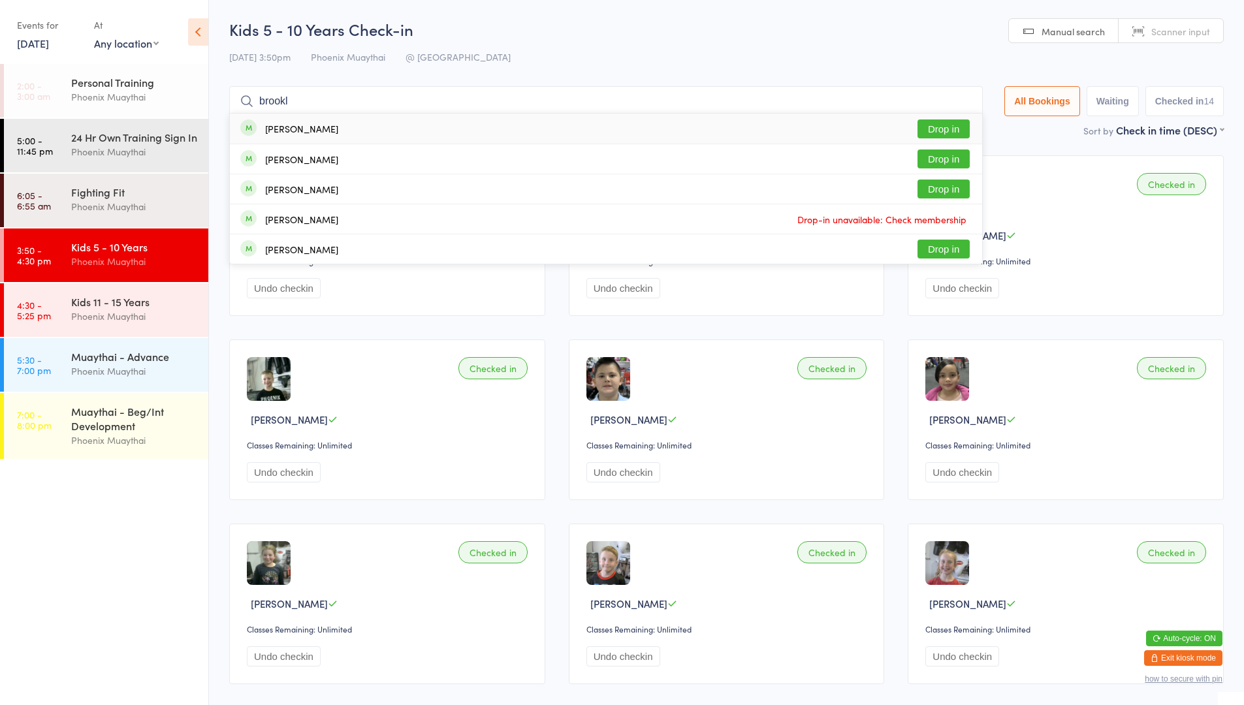
type input "brookl"
click at [348, 131] on div "[PERSON_NAME] Drop in" at bounding box center [606, 129] width 752 height 30
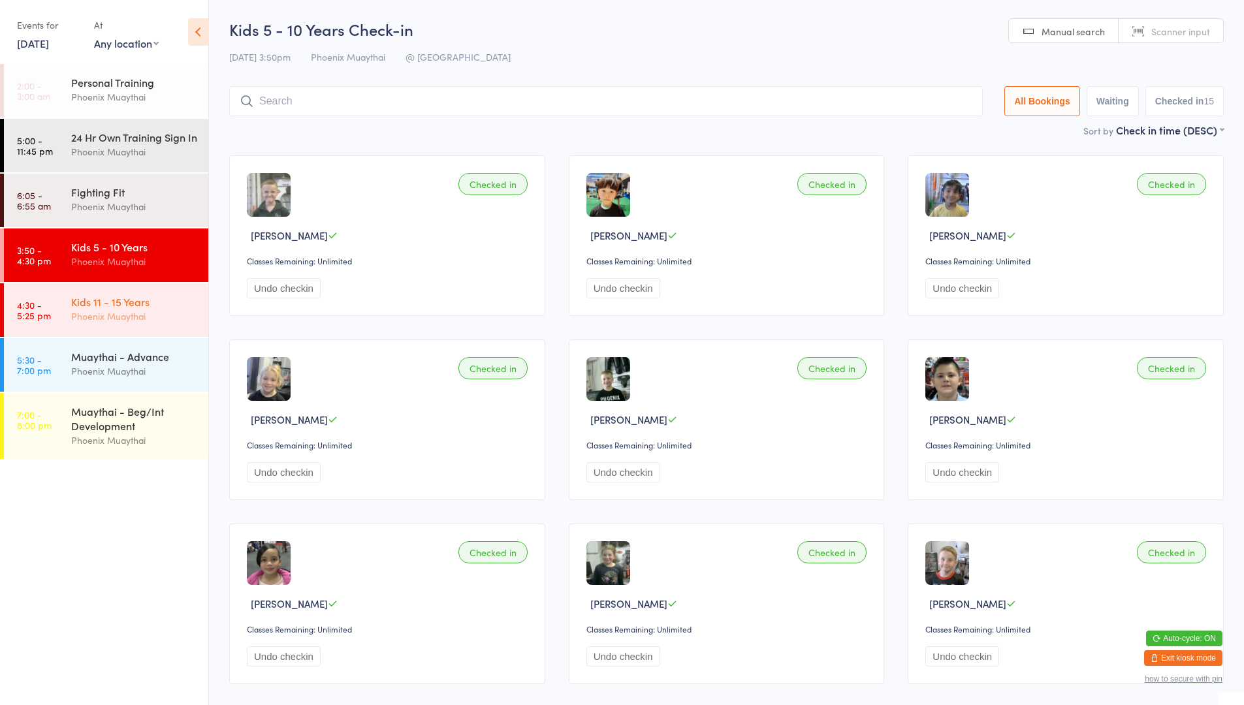
click at [104, 308] on div "Kids 11 - 15 Years" at bounding box center [134, 302] width 126 height 14
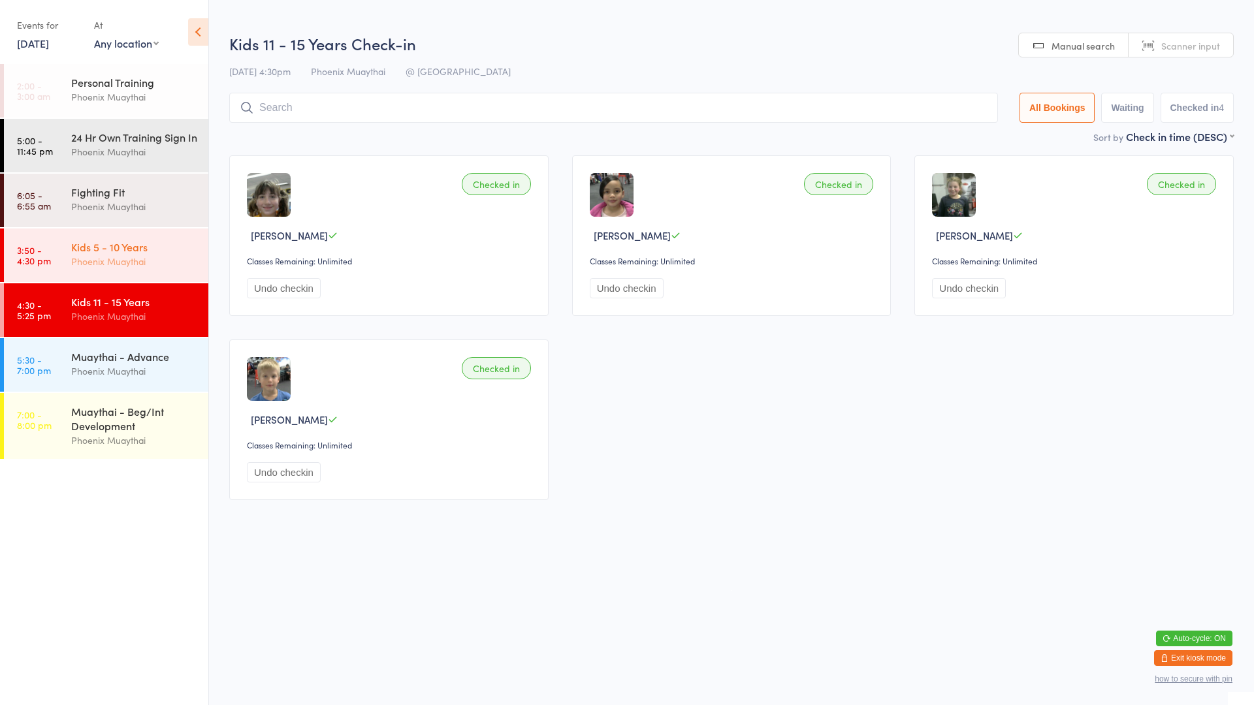
click at [123, 269] on div "Phoenix Muaythai" at bounding box center [134, 261] width 126 height 15
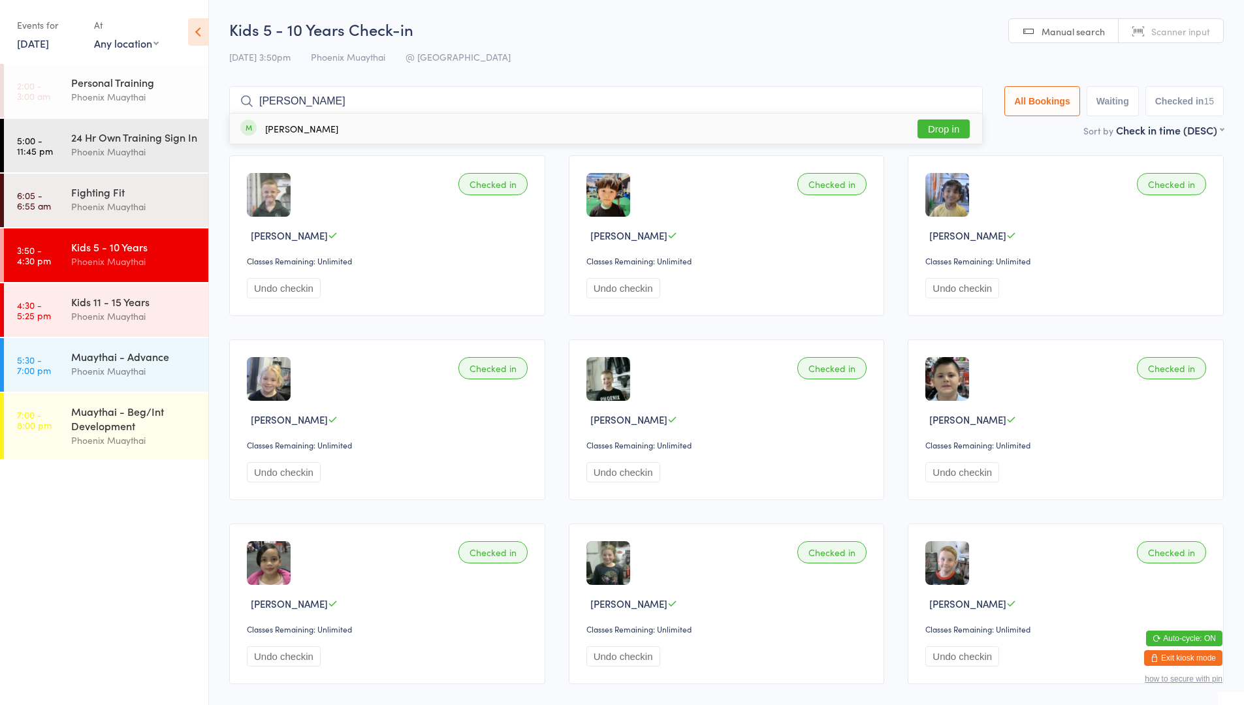
type input "[PERSON_NAME]"
click at [284, 128] on div "[PERSON_NAME]" at bounding box center [301, 128] width 73 height 10
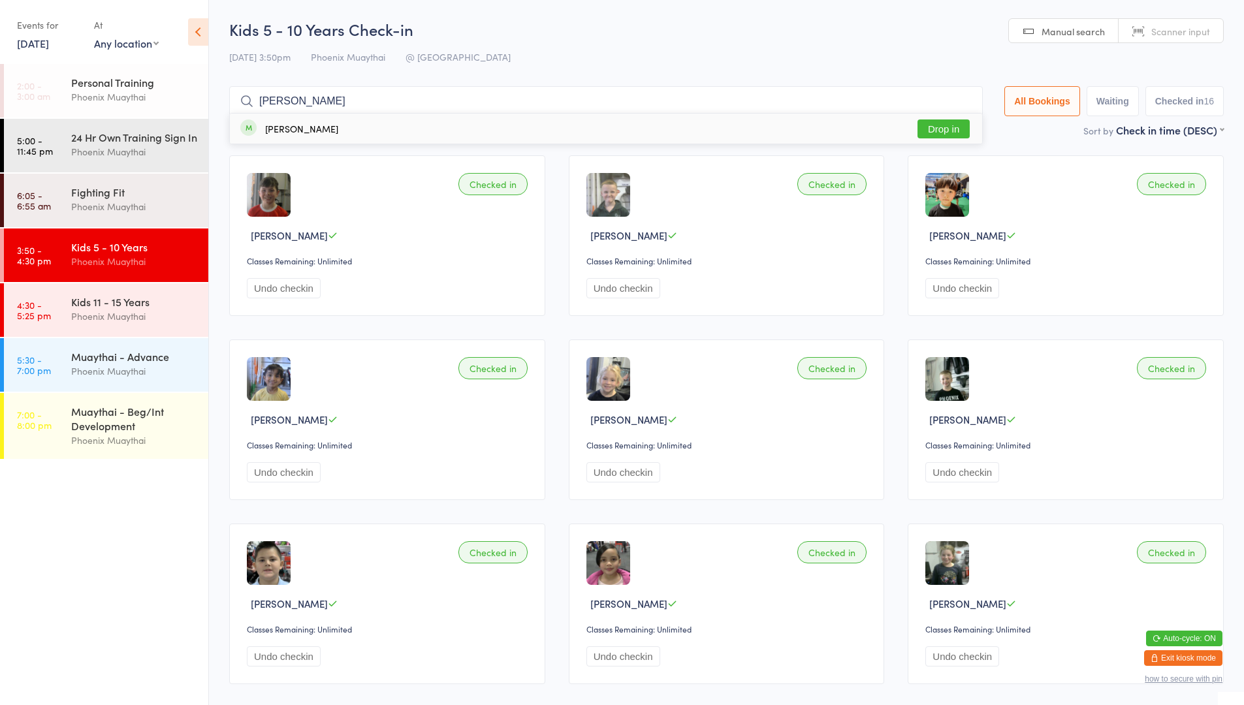
type input "[PERSON_NAME]"
click at [925, 129] on button "Drop in" at bounding box center [944, 129] width 52 height 19
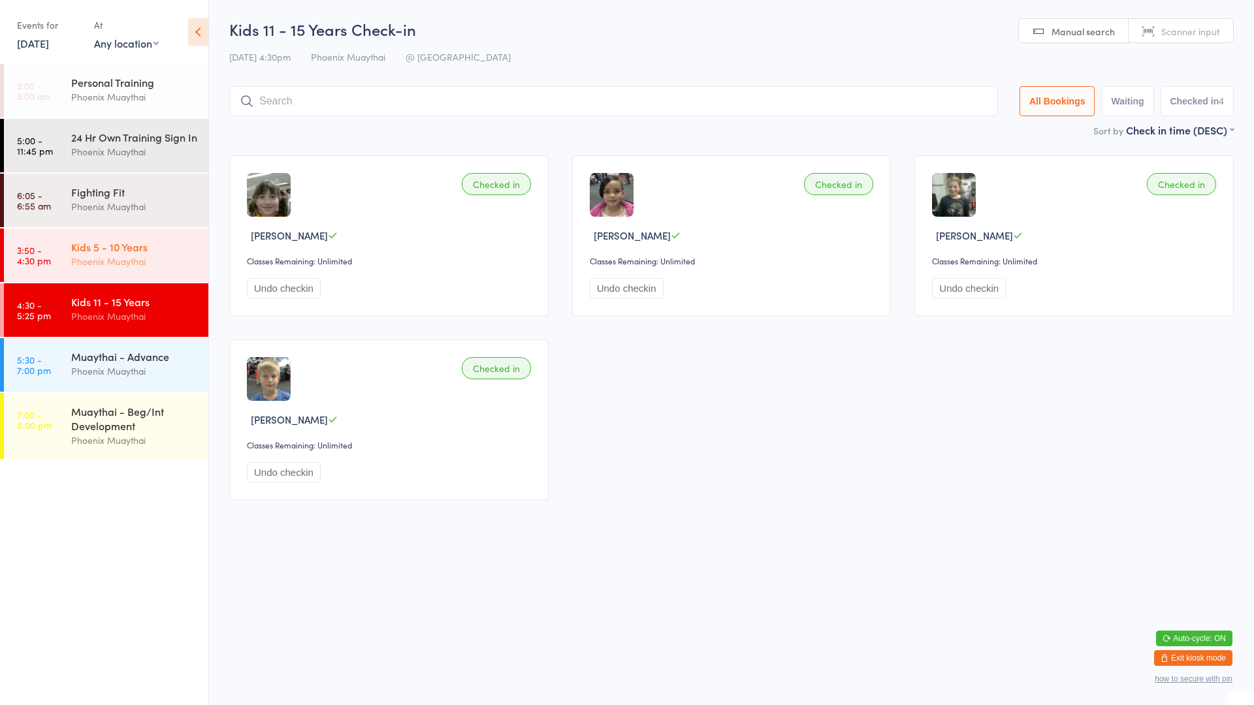
click at [112, 268] on div "Phoenix Muaythai" at bounding box center [134, 261] width 126 height 15
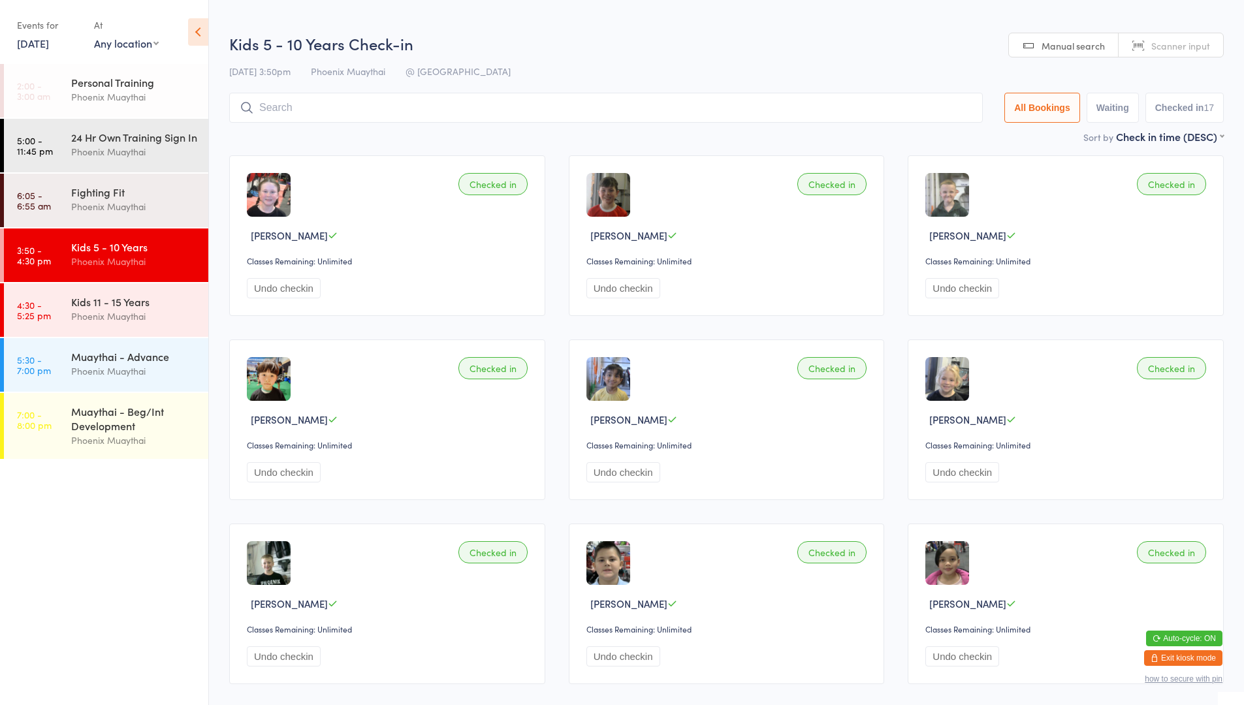
click at [385, 114] on input "search" at bounding box center [606, 108] width 754 height 30
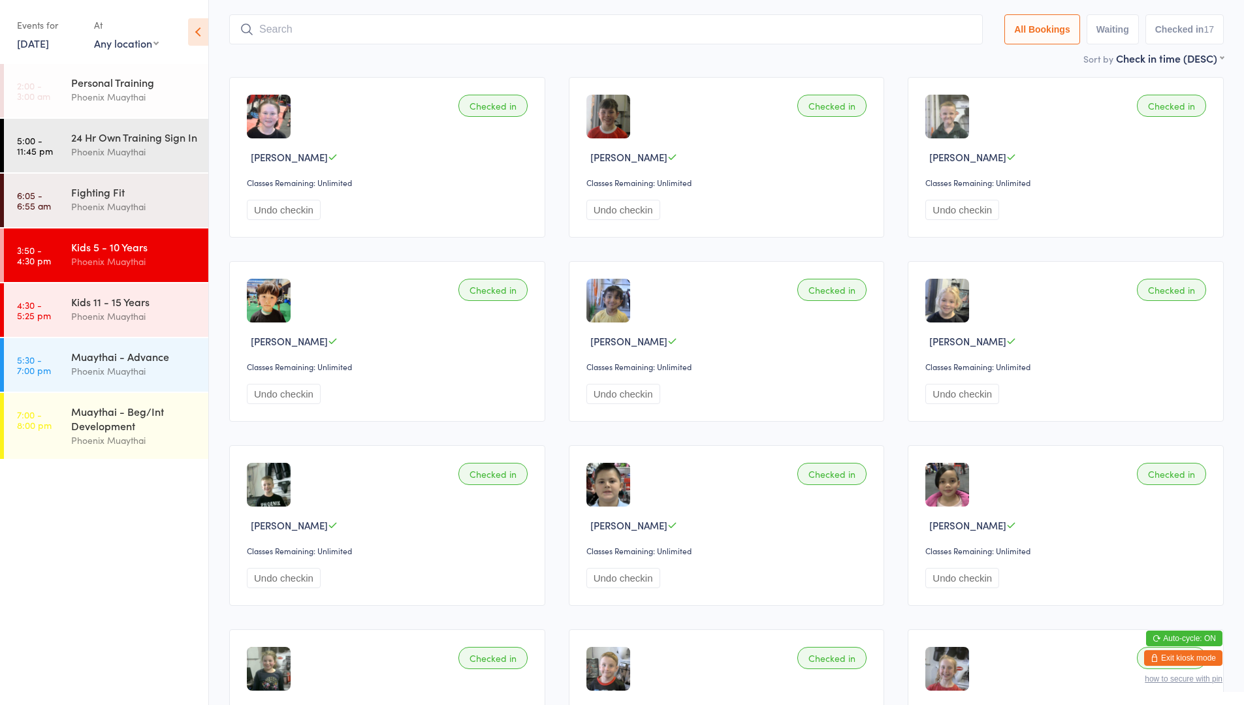
scroll to position [93, 0]
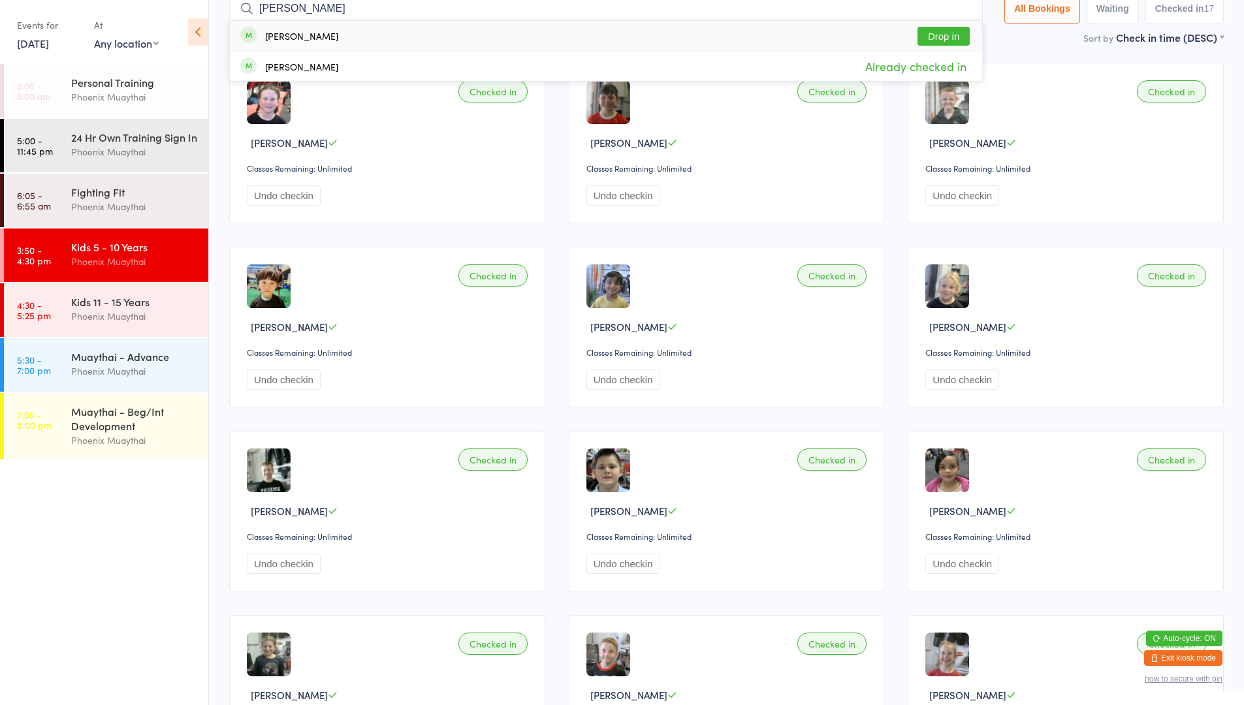
type input "[PERSON_NAME]"
click at [308, 45] on div "[PERSON_NAME] Drop in" at bounding box center [606, 36] width 752 height 30
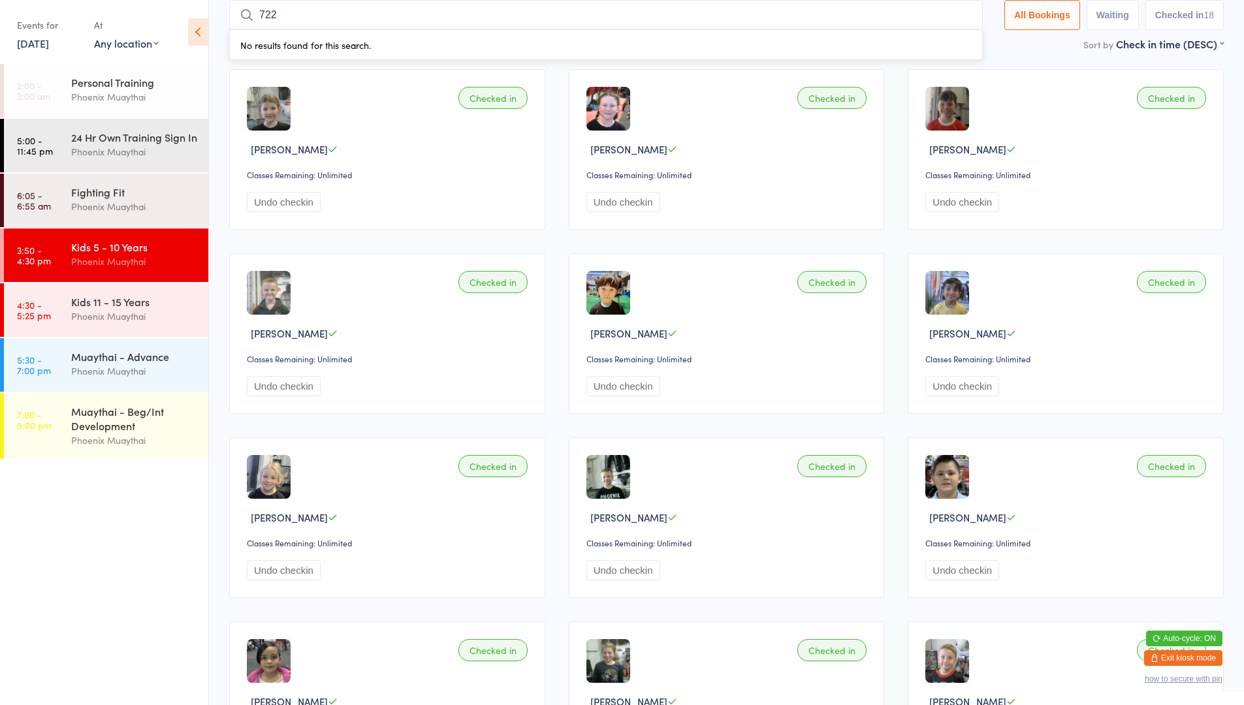
type input "7220"
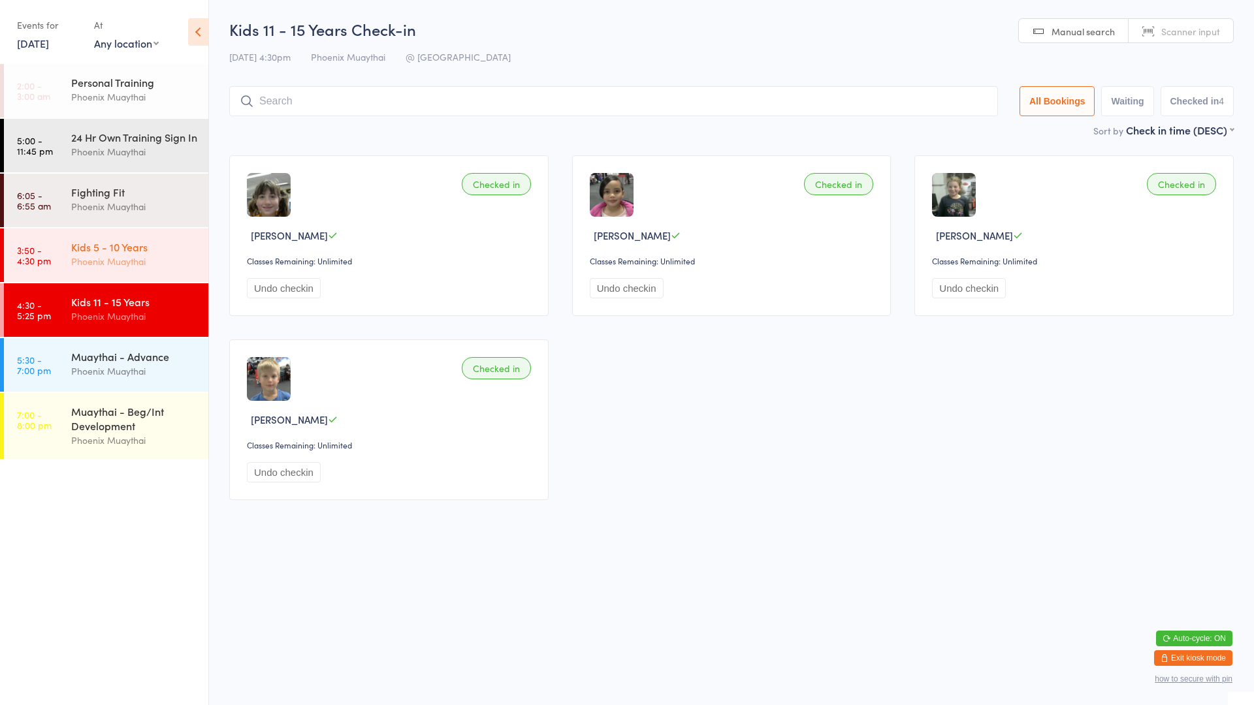
click at [127, 269] on div "Phoenix Muaythai" at bounding box center [134, 261] width 126 height 15
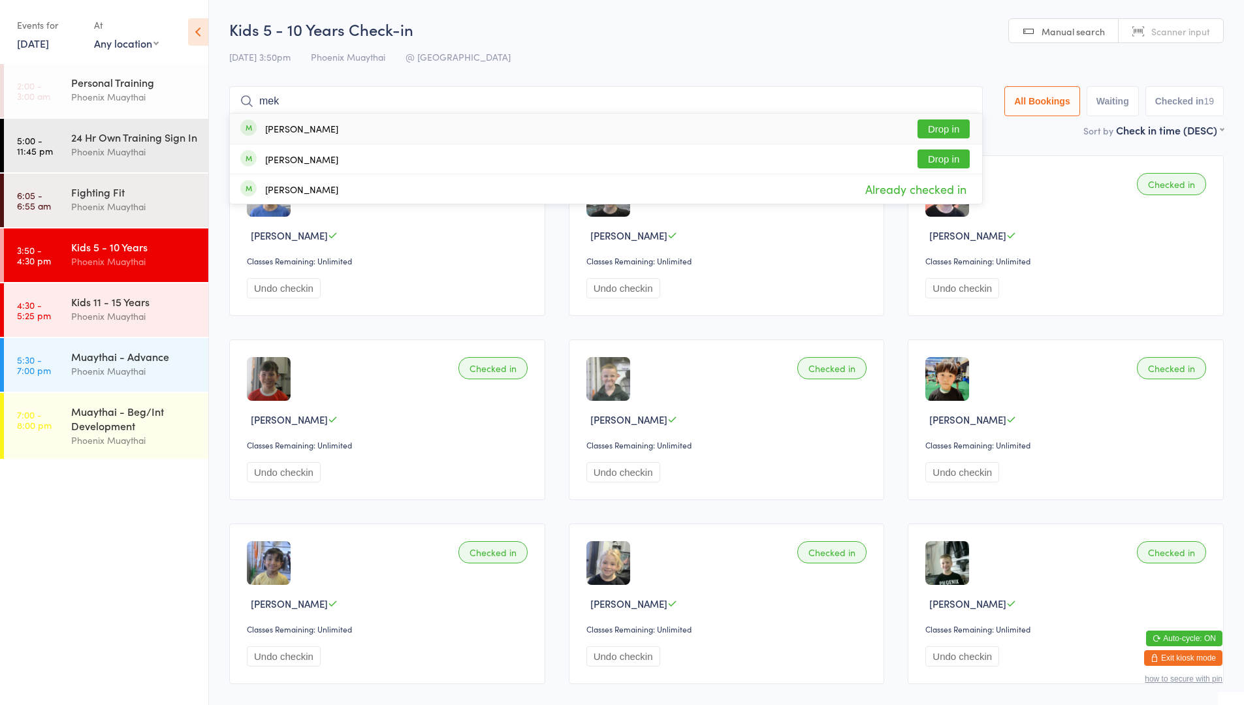
type input "mek"
click at [425, 127] on div "[PERSON_NAME] Drop in" at bounding box center [606, 129] width 752 height 30
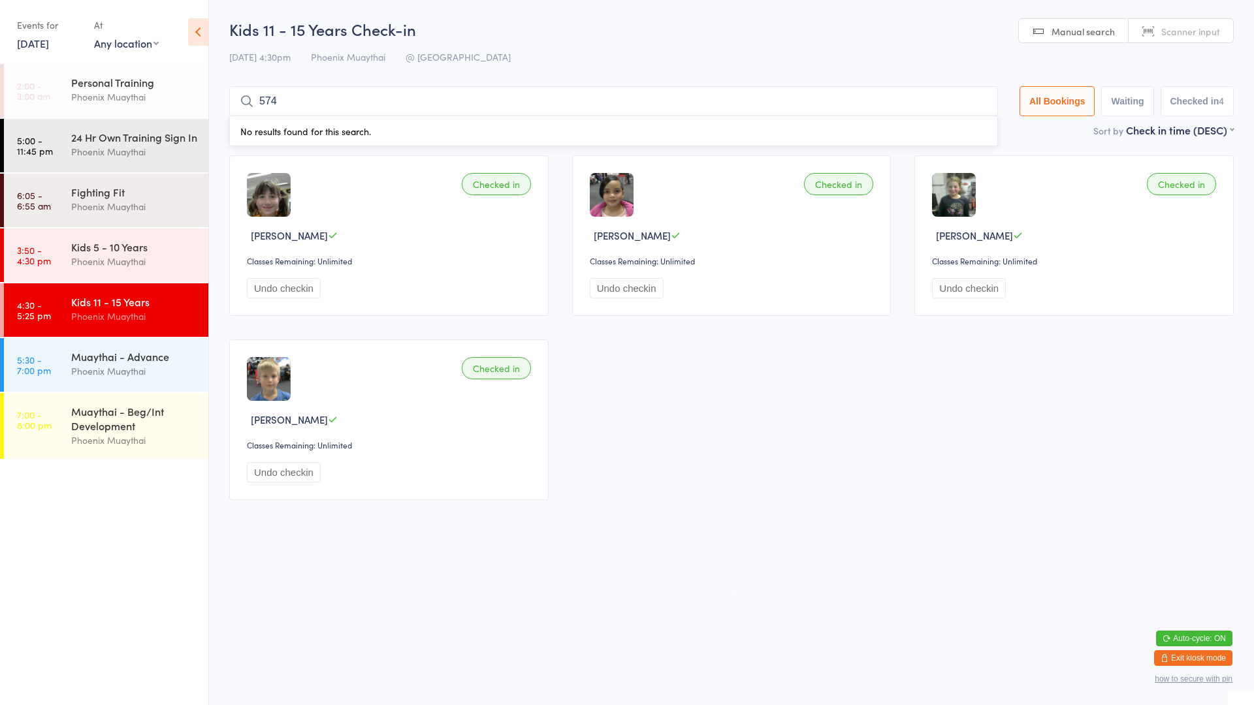
type input "5740"
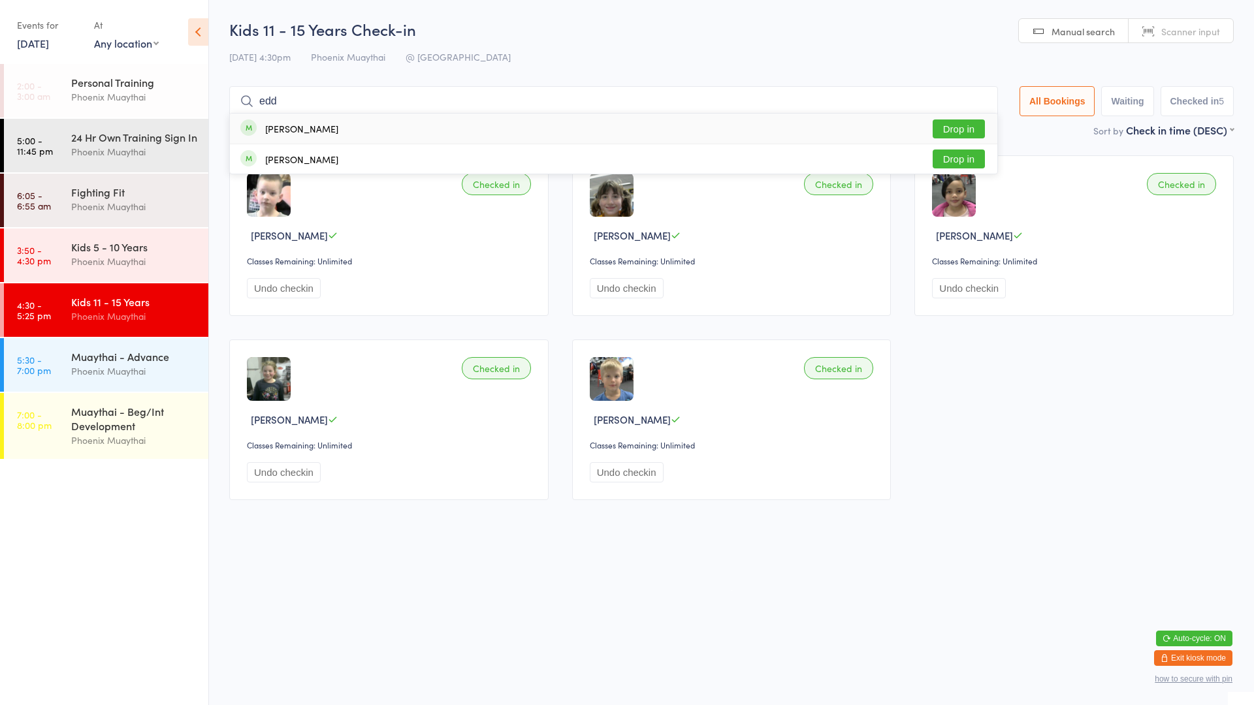
type input "edd"
click at [609, 132] on div "[PERSON_NAME] Drop in" at bounding box center [613, 129] width 767 height 30
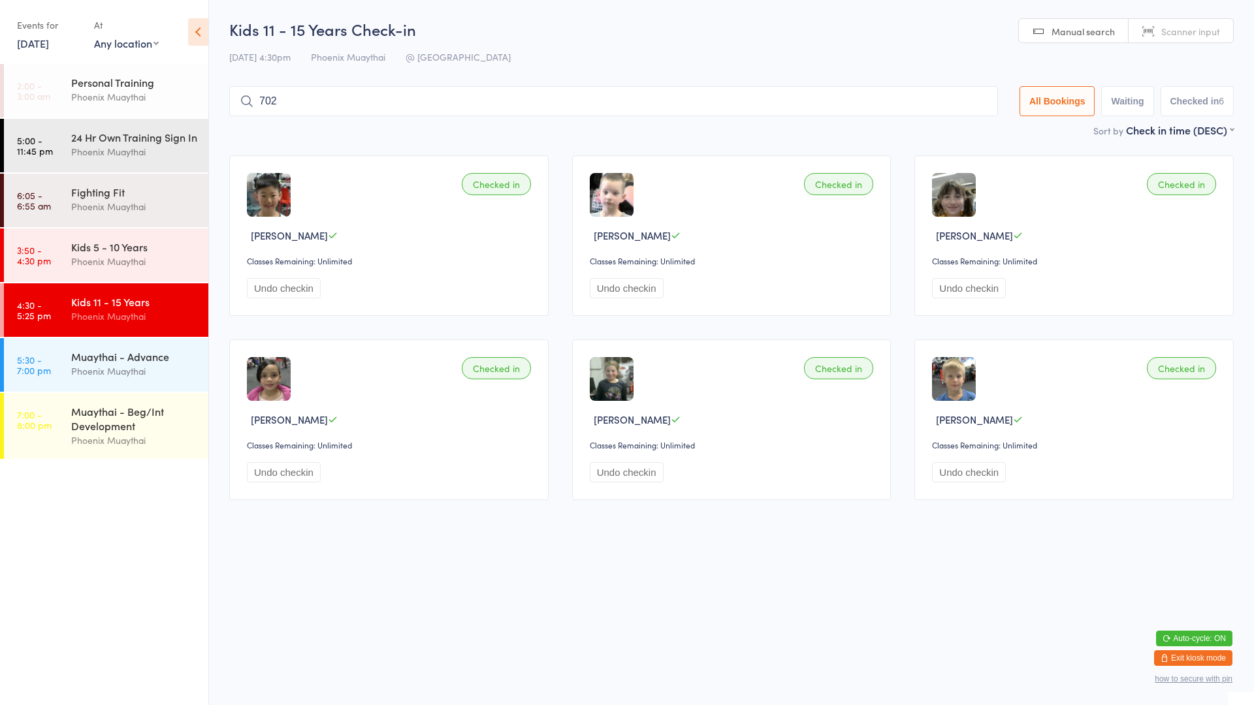
type input "7020"
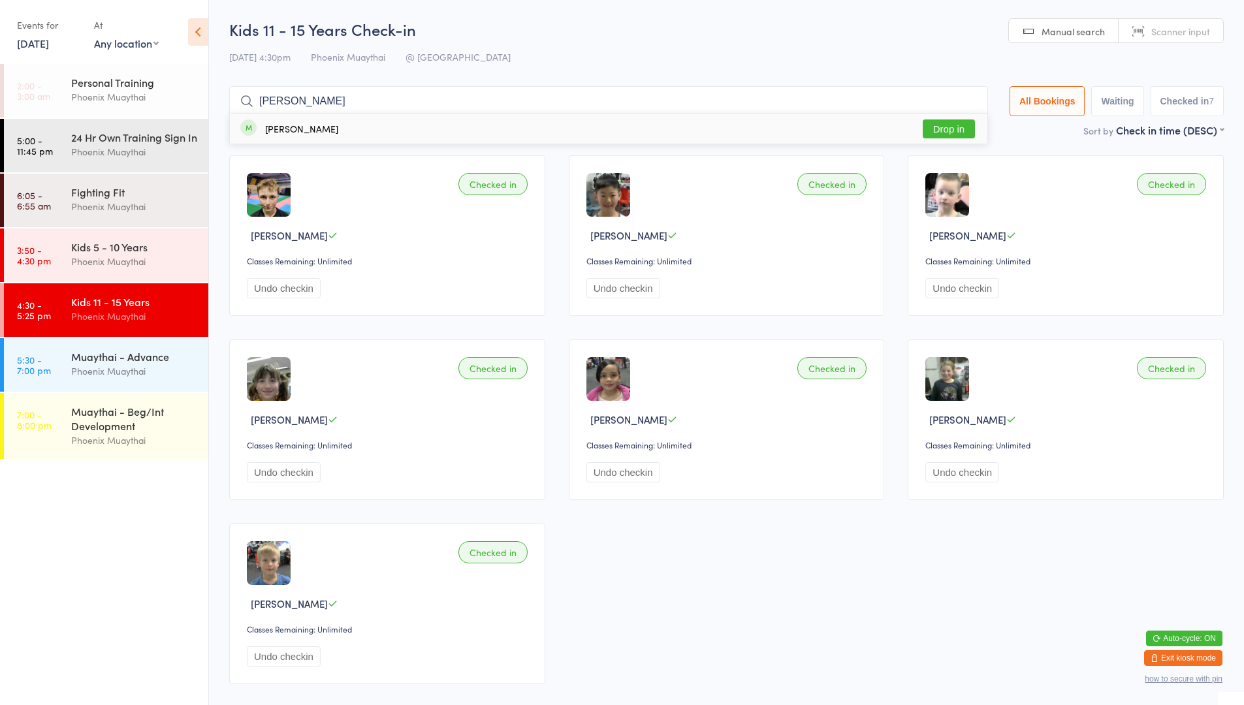
type input "[PERSON_NAME]"
click at [937, 123] on button "Drop in" at bounding box center [949, 129] width 52 height 19
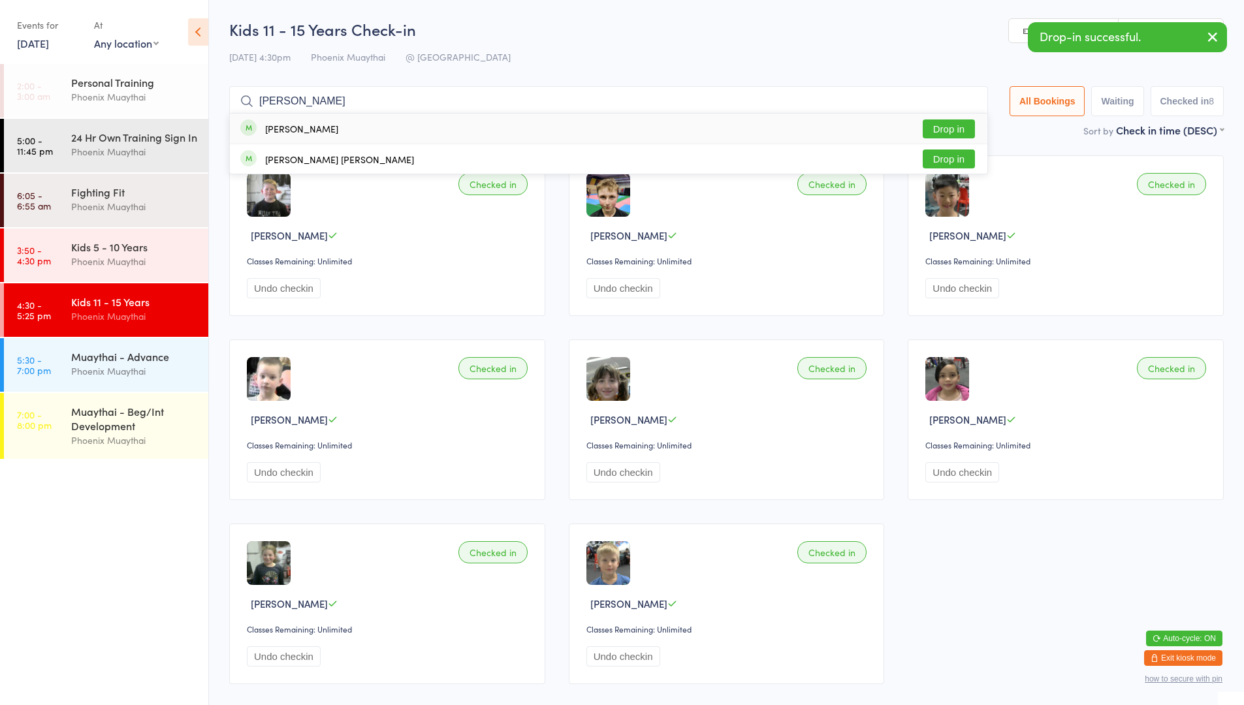
type input "[PERSON_NAME]"
click at [925, 131] on button "Drop in" at bounding box center [949, 129] width 52 height 19
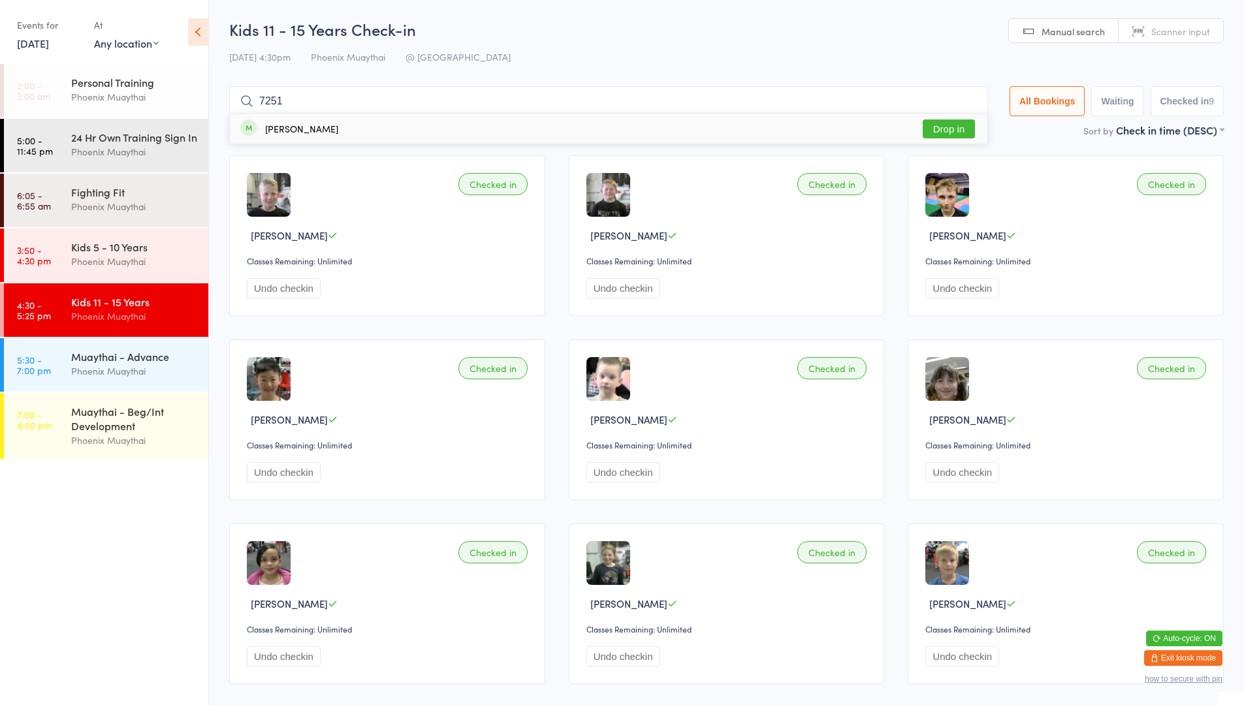
type input "7251"
click at [961, 123] on button "Drop in" at bounding box center [949, 129] width 52 height 19
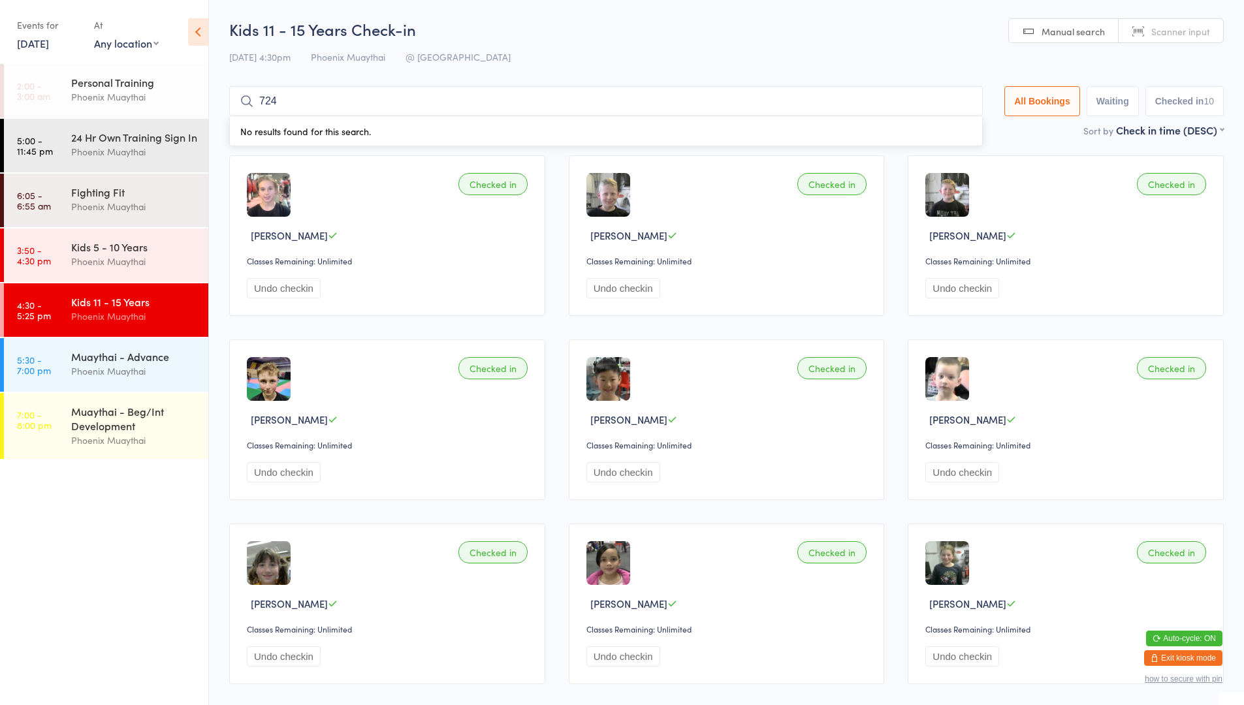
type input "7249"
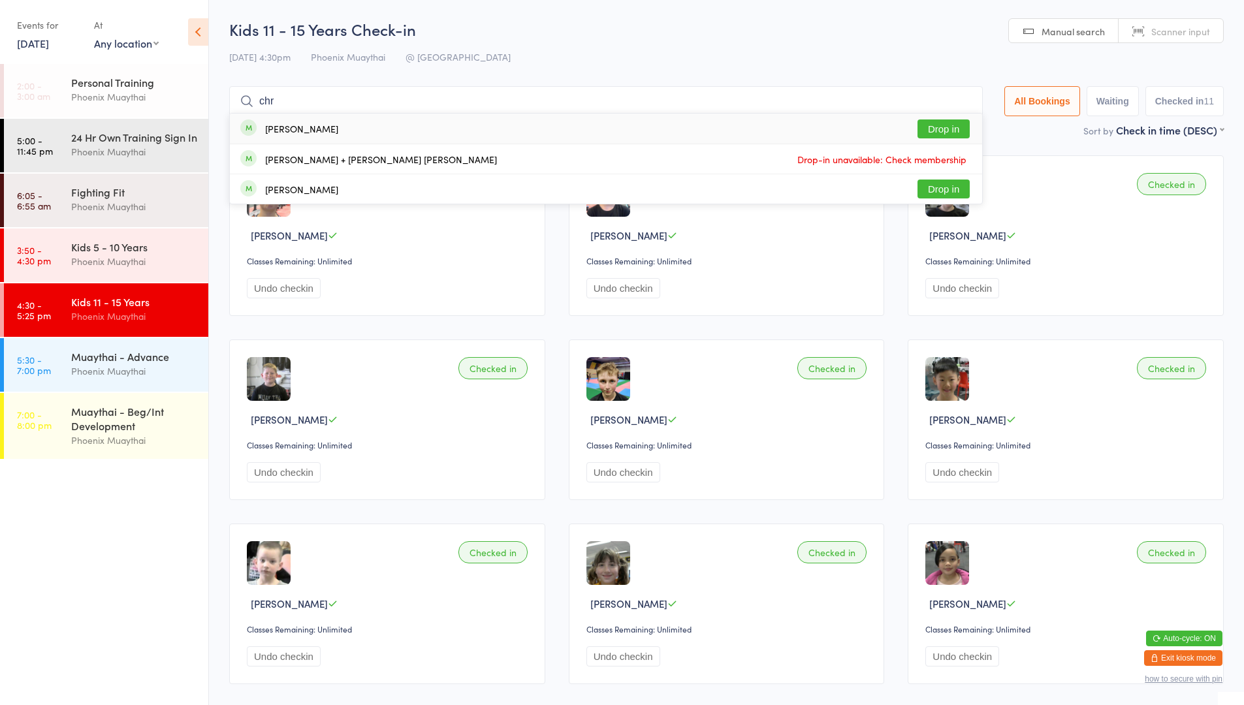
type input "chr"
click at [805, 134] on div "[PERSON_NAME] Drop in" at bounding box center [606, 129] width 752 height 30
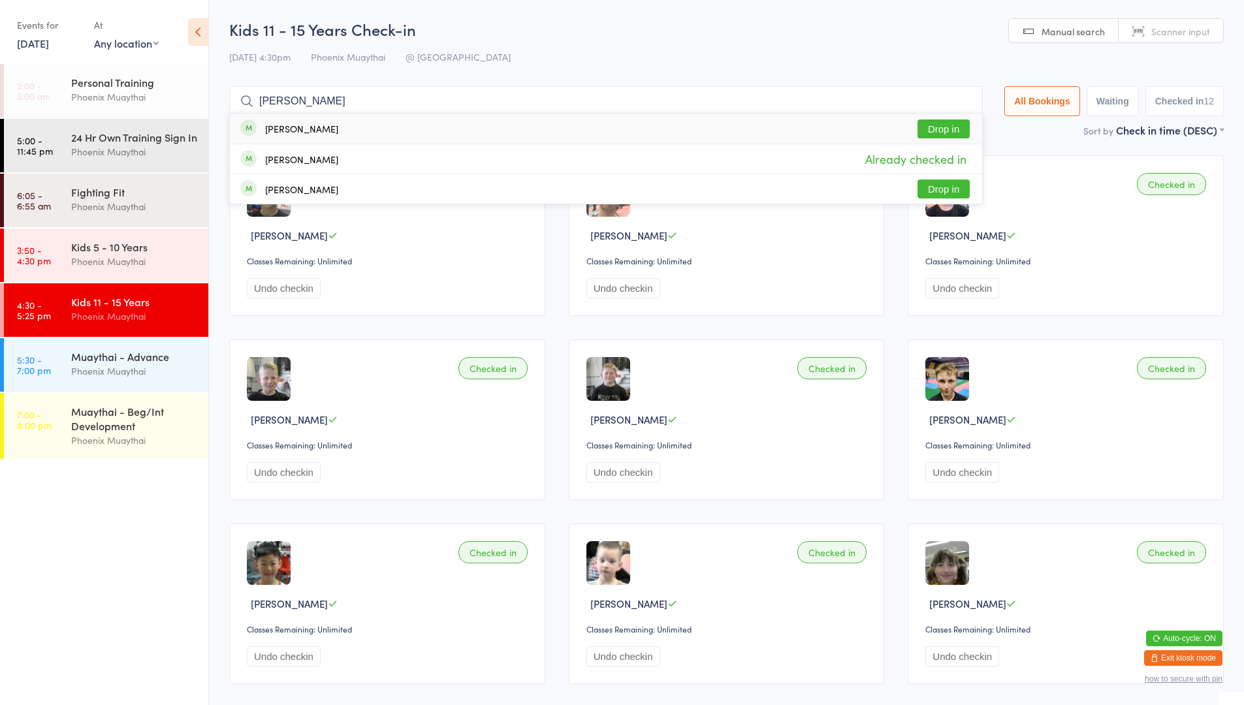
type input "[PERSON_NAME]"
click at [929, 120] on button "Drop in" at bounding box center [944, 129] width 52 height 19
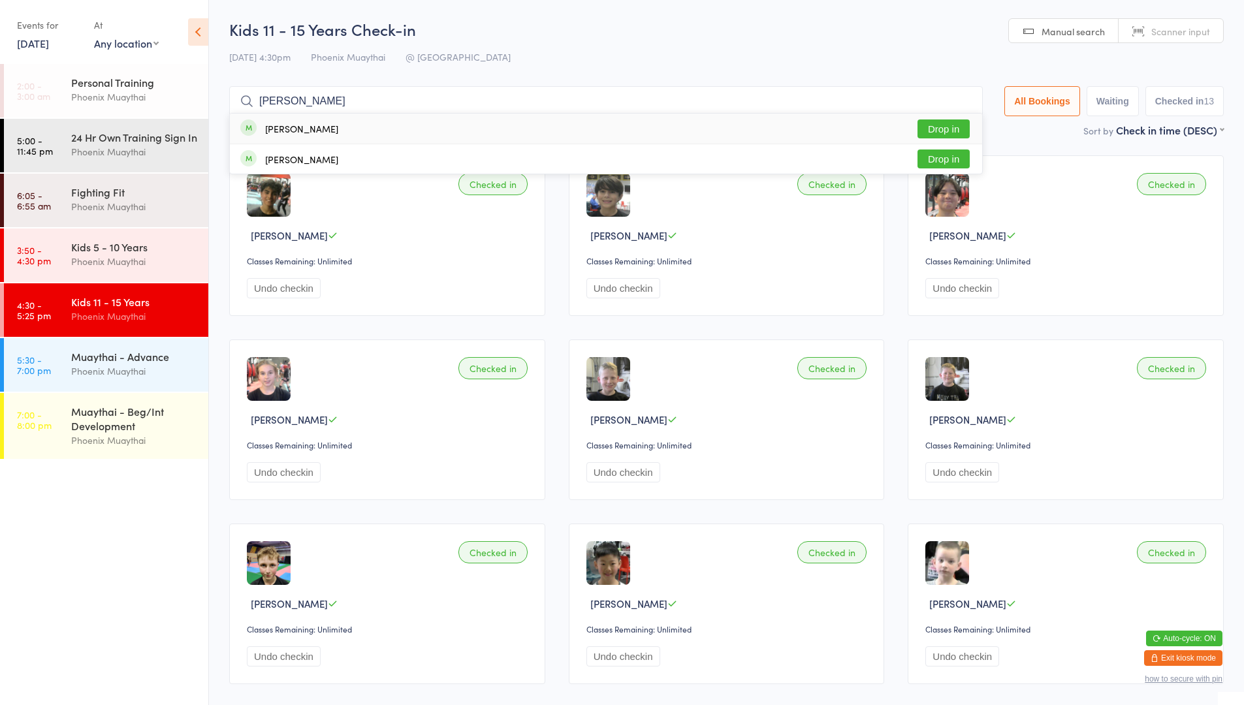
type input "[PERSON_NAME]"
click at [957, 129] on button "Drop in" at bounding box center [944, 129] width 52 height 19
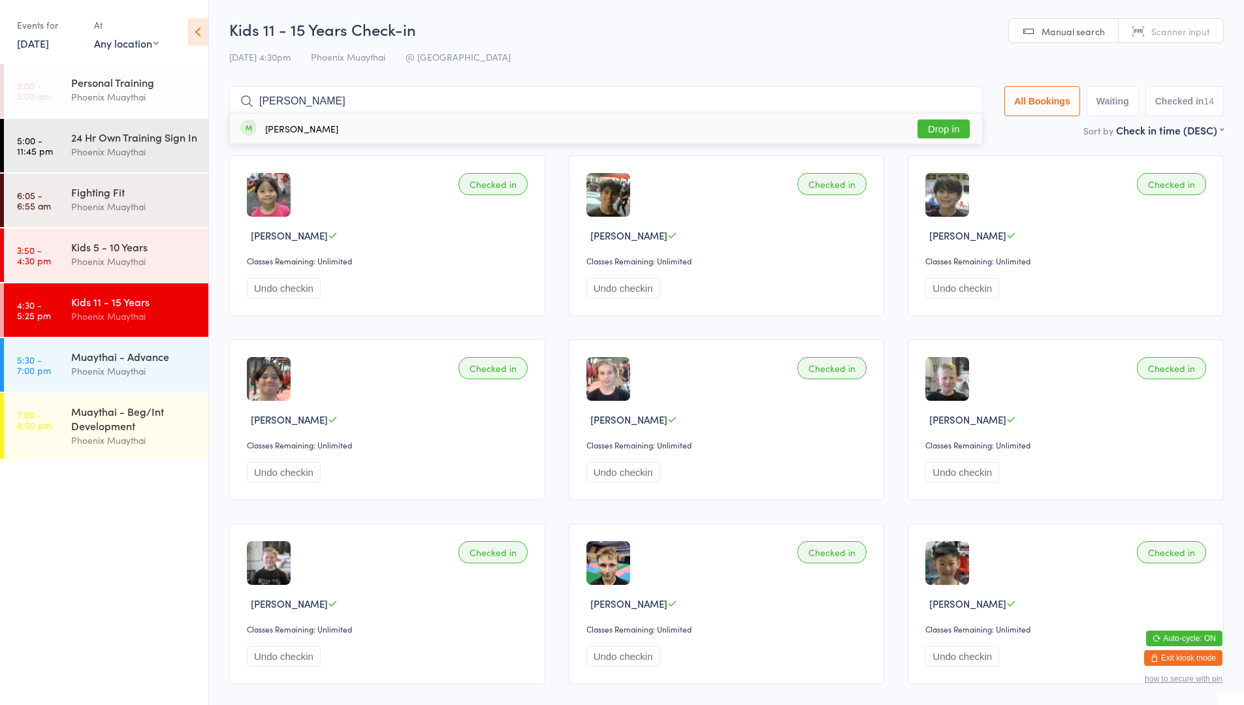
type input "[PERSON_NAME]"
click at [957, 129] on button "Drop in" at bounding box center [944, 129] width 52 height 19
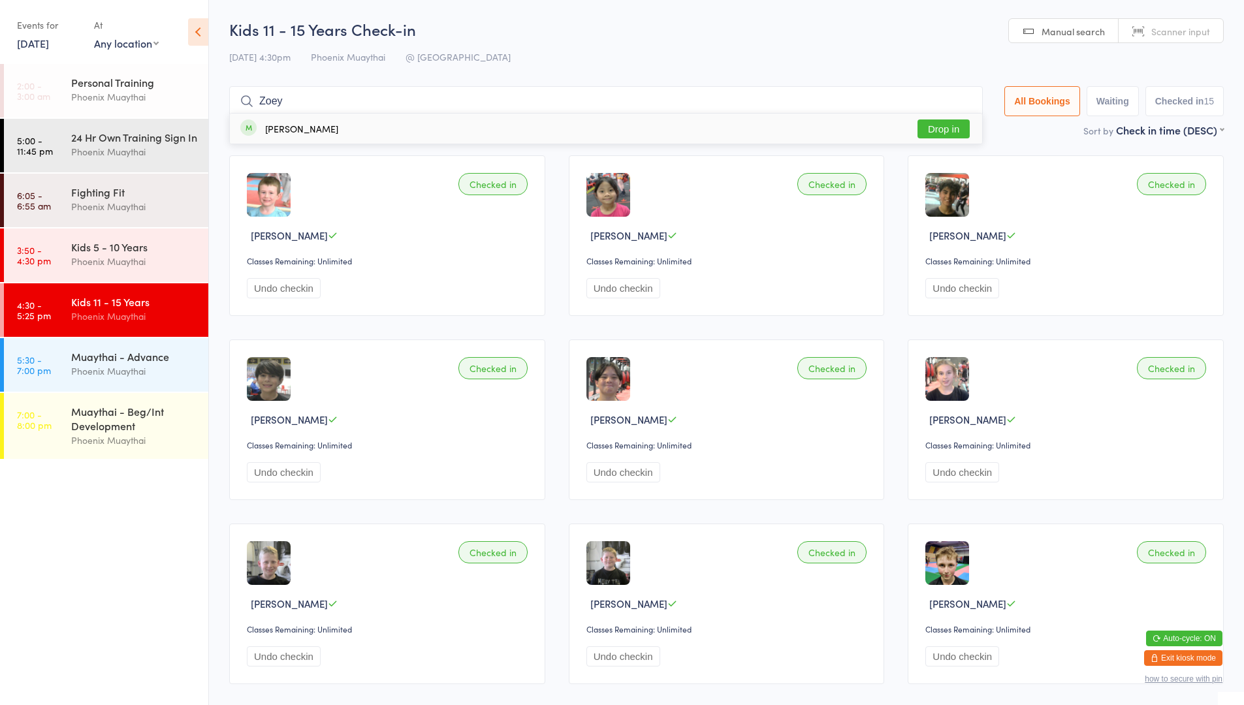
type input "Zoey"
click at [965, 125] on button "Drop in" at bounding box center [944, 129] width 52 height 19
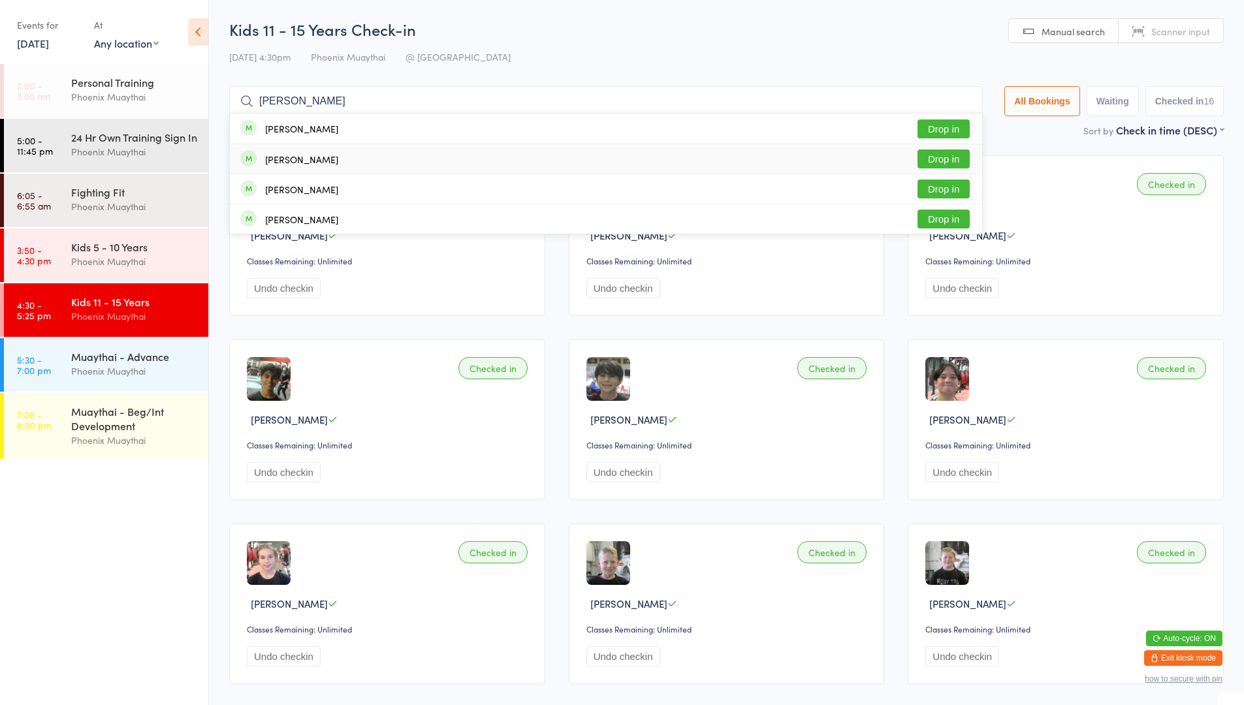
type input "[PERSON_NAME]"
click at [296, 161] on div "[PERSON_NAME]" at bounding box center [301, 159] width 73 height 10
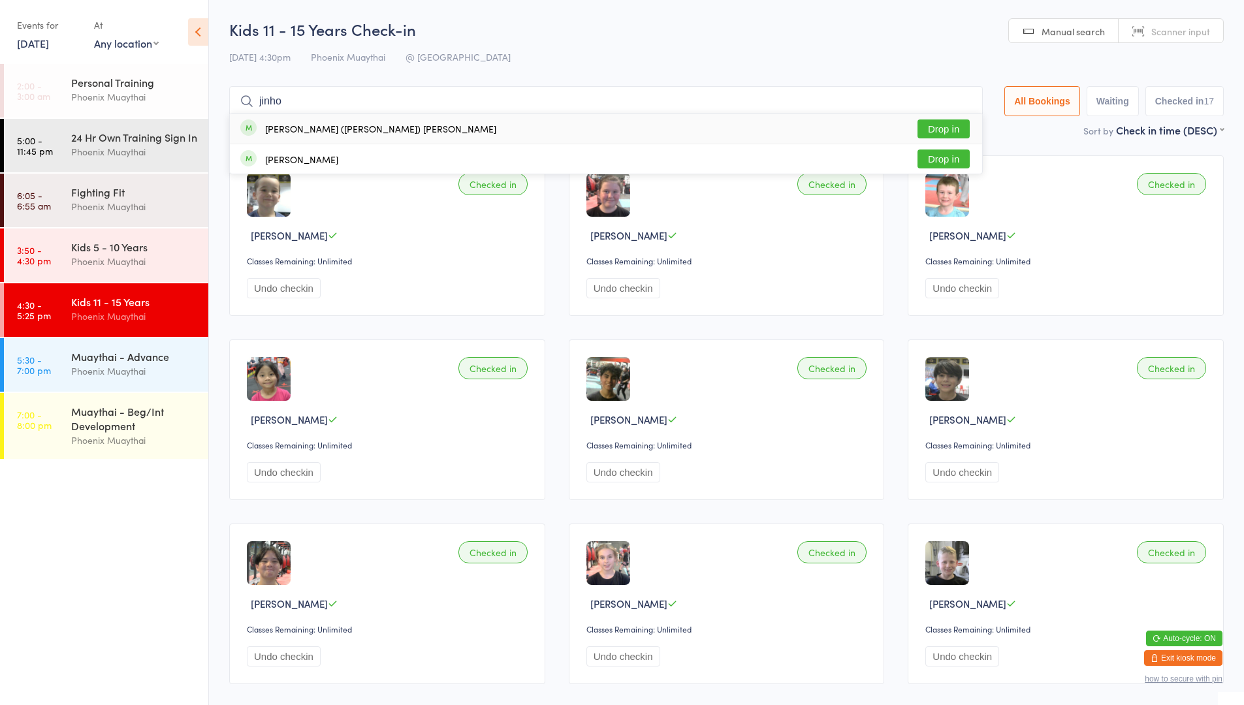
type input "jinho"
drag, startPoint x: 945, startPoint y: 131, endPoint x: 926, endPoint y: 125, distance: 19.8
click at [931, 128] on button "Drop in" at bounding box center [944, 129] width 52 height 19
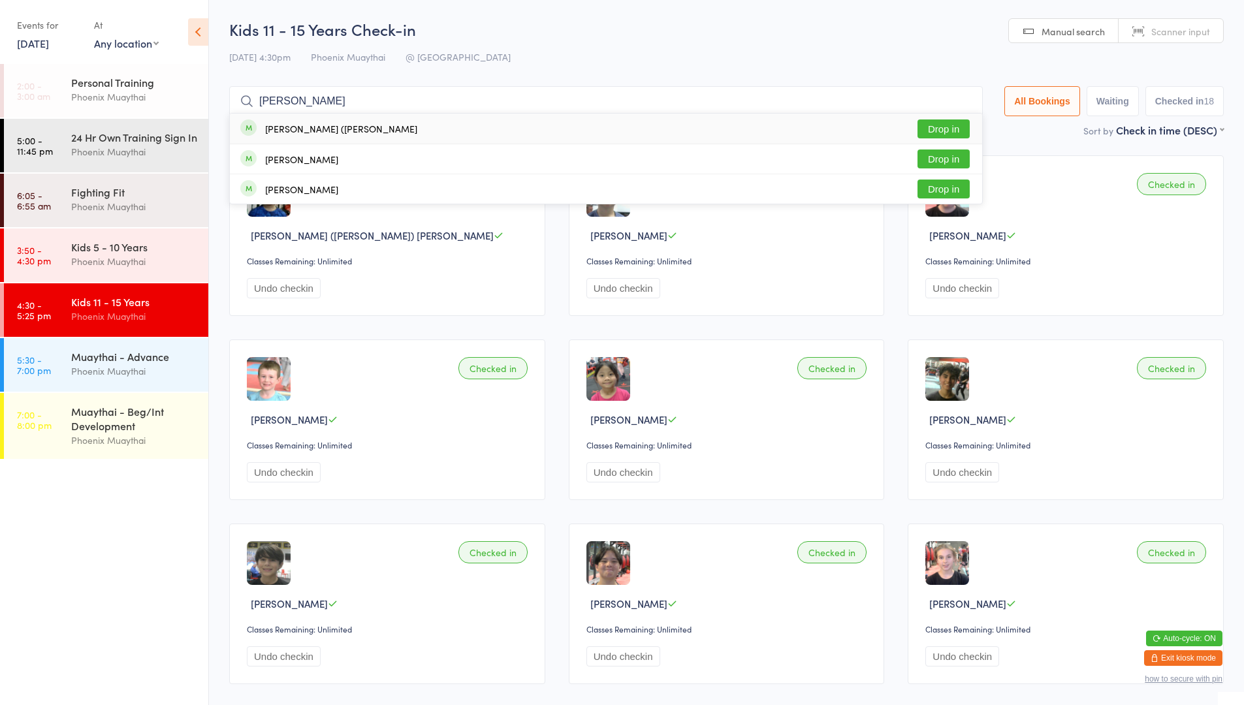
type input "[PERSON_NAME]"
click at [925, 123] on button "Drop in" at bounding box center [944, 129] width 52 height 19
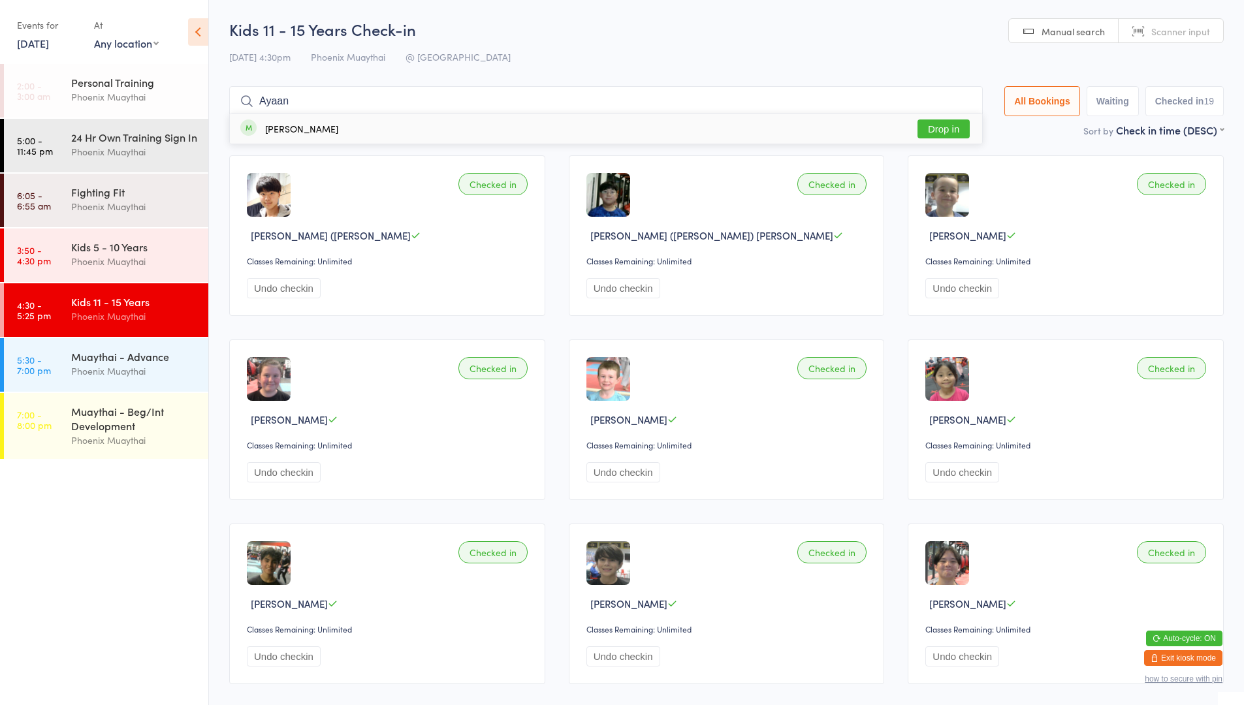
type input "Ayaan"
click at [932, 126] on button "Drop in" at bounding box center [944, 129] width 52 height 19
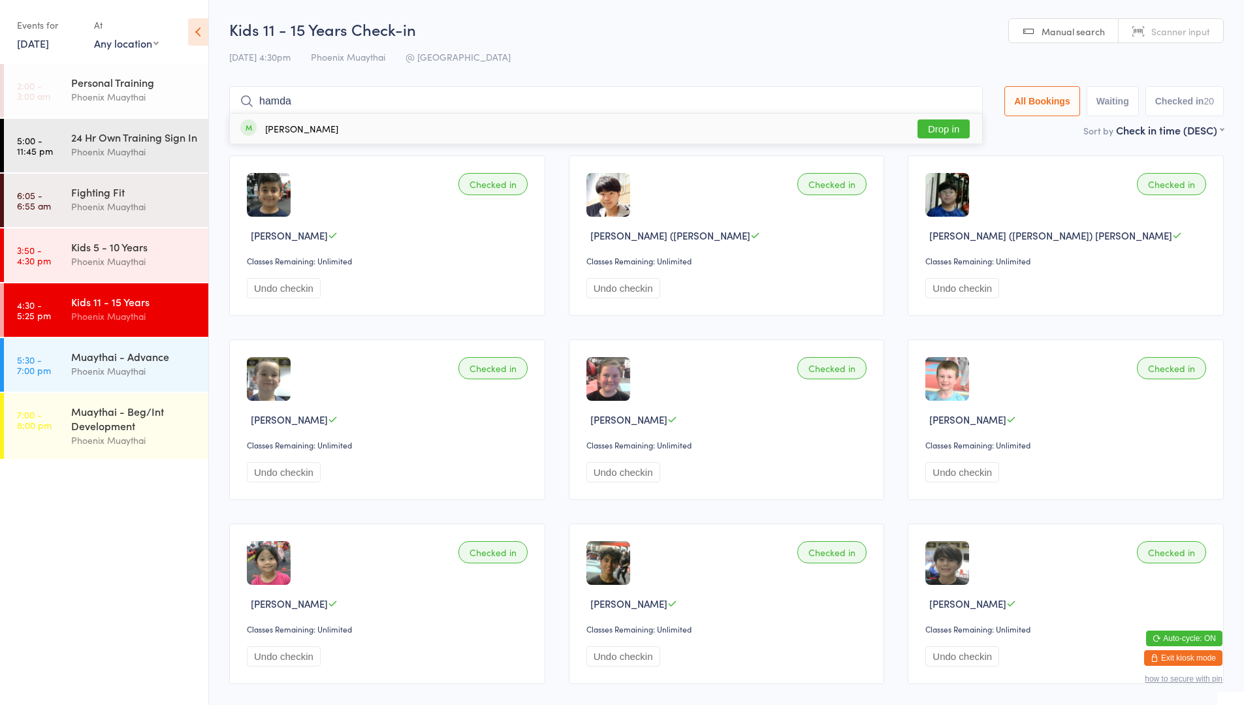
type input "hamda"
click at [941, 123] on button "Drop in" at bounding box center [944, 129] width 52 height 19
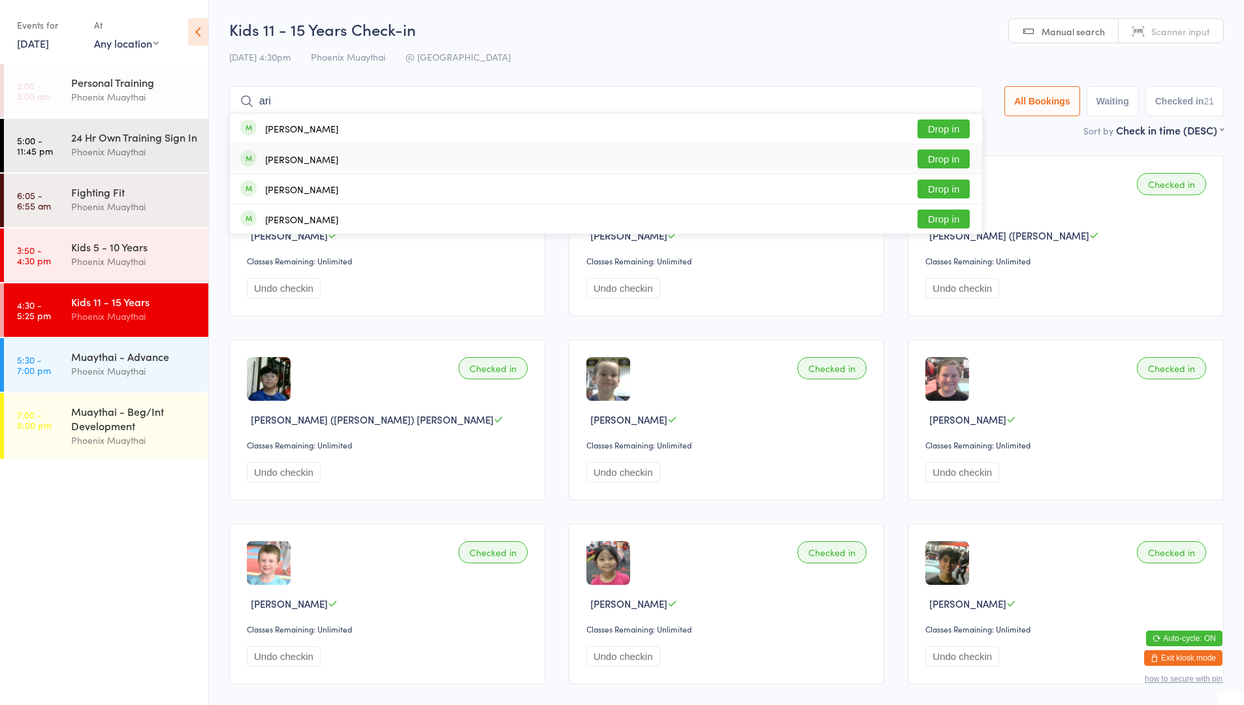
type input "ari"
click at [943, 160] on button "Drop in" at bounding box center [944, 159] width 52 height 19
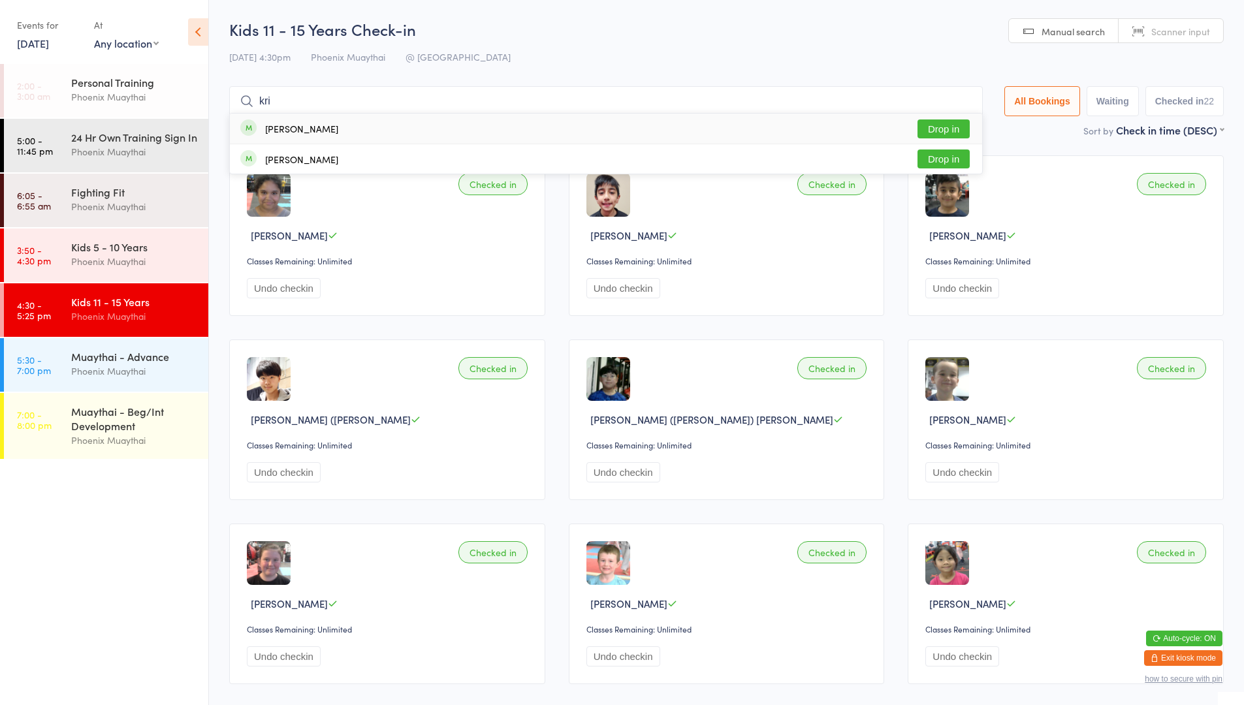
type input "kri"
click at [939, 126] on button "Drop in" at bounding box center [944, 129] width 52 height 19
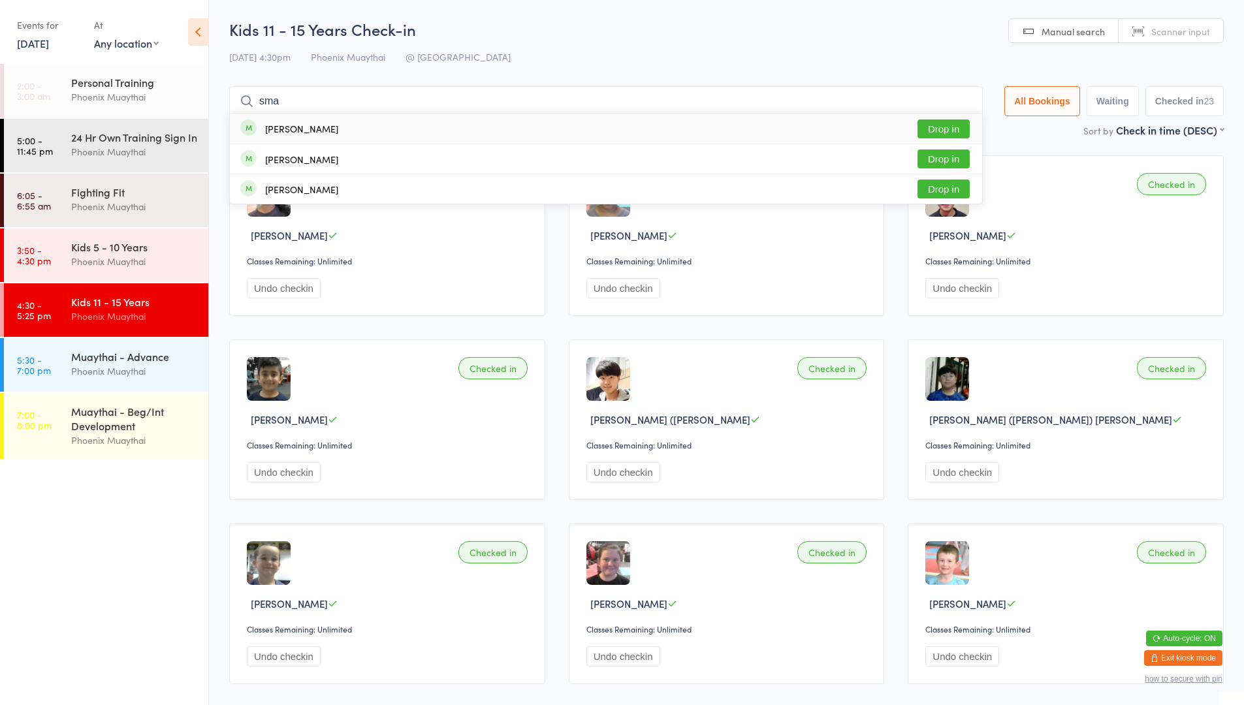
type input "sma"
click at [942, 131] on button "Drop in" at bounding box center [944, 129] width 52 height 19
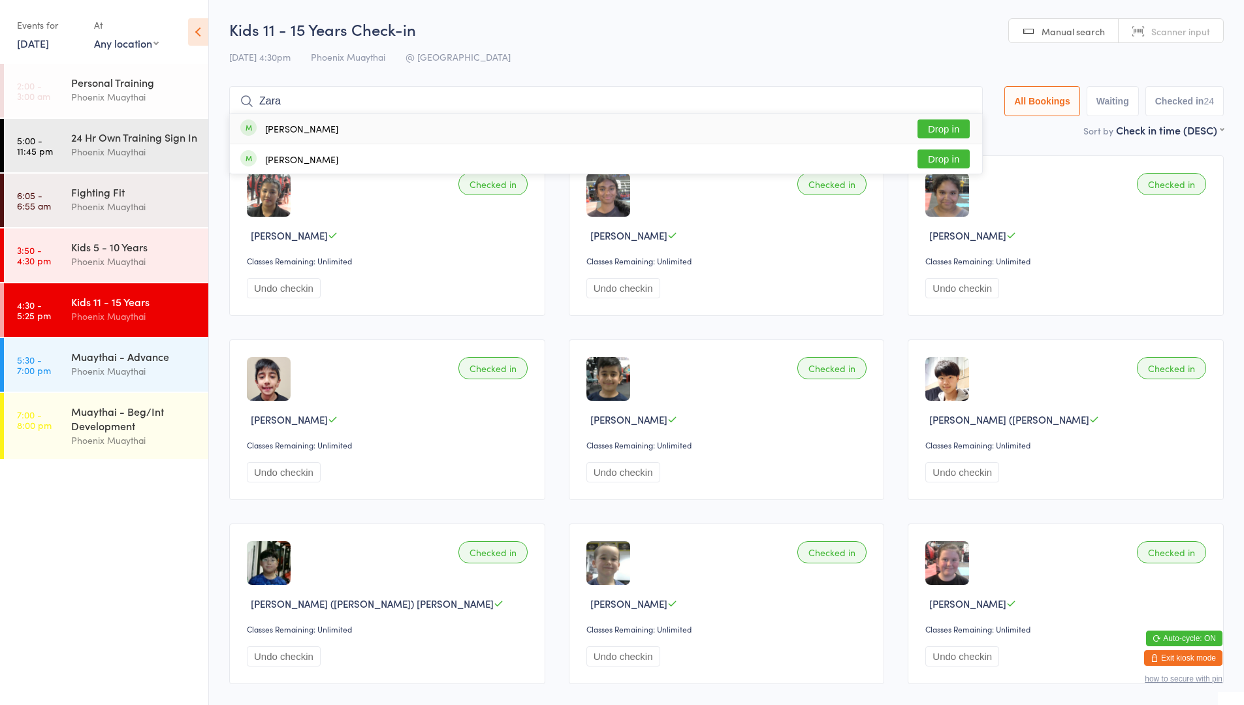
type input "Zara"
click at [922, 116] on div "Zara Vrataric Drop in" at bounding box center [606, 129] width 752 height 30
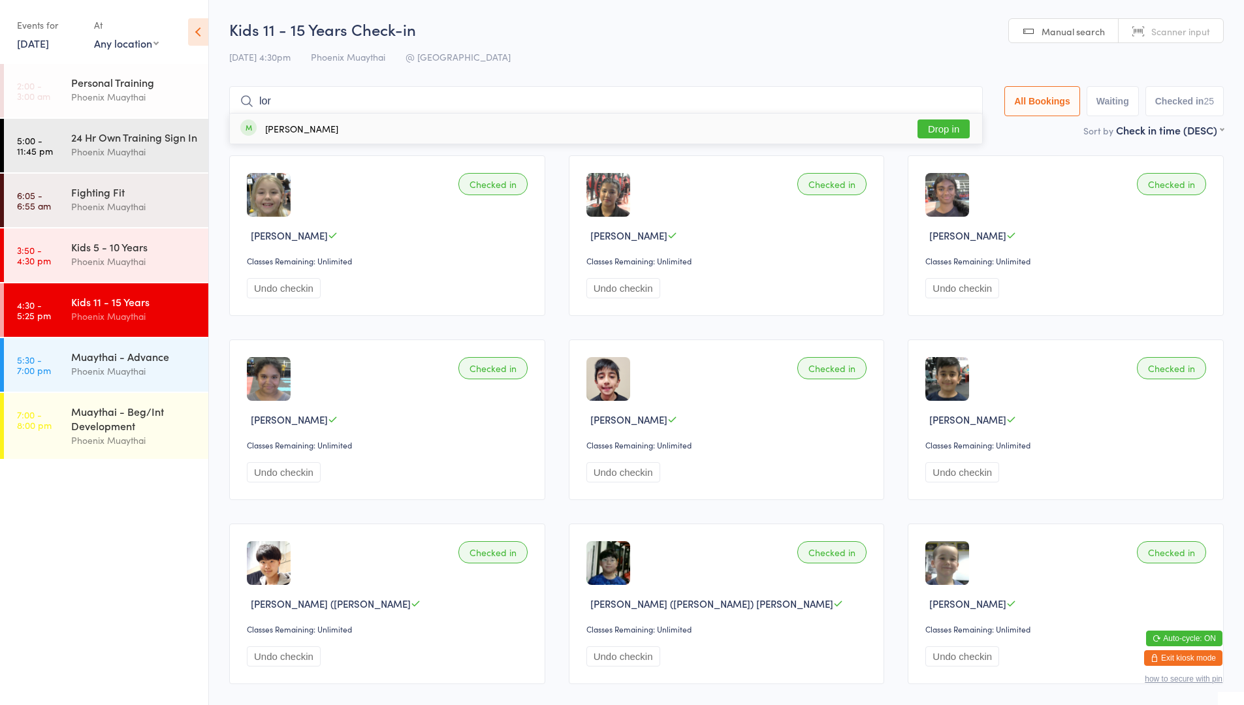
type input "lor"
click at [938, 131] on button "Drop in" at bounding box center [944, 129] width 52 height 19
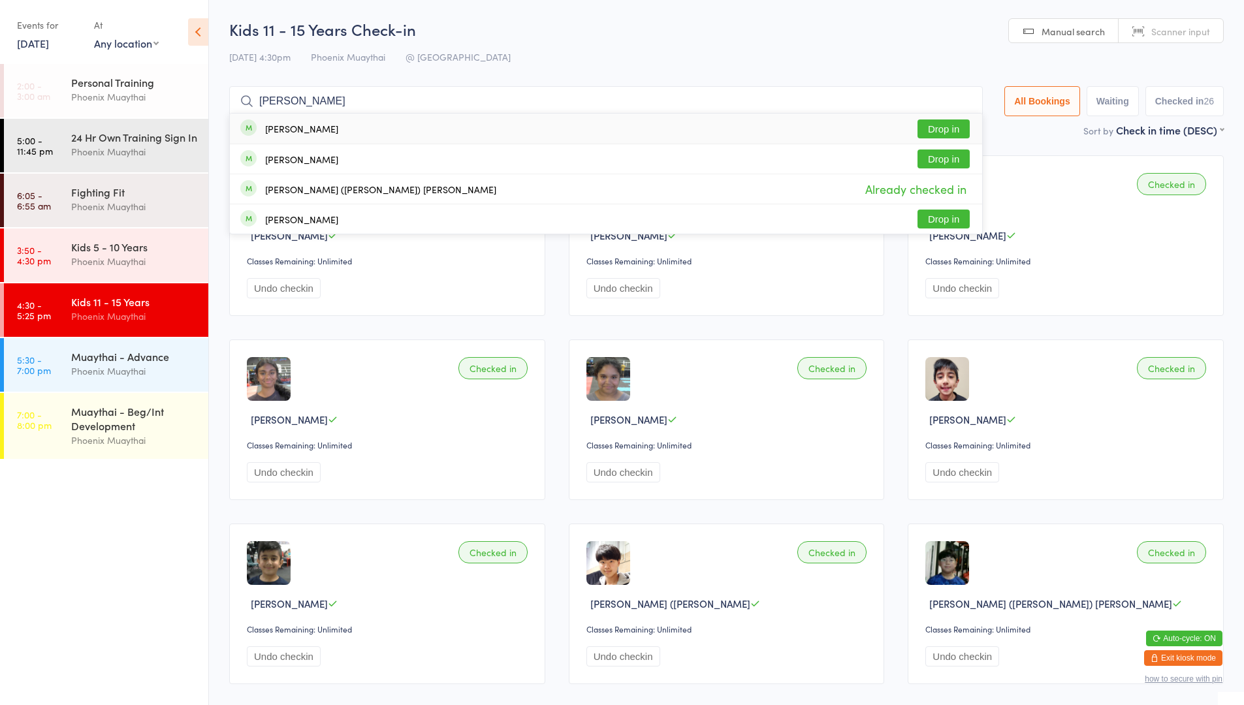
type input "[PERSON_NAME]"
click at [949, 137] on button "Drop in" at bounding box center [944, 129] width 52 height 19
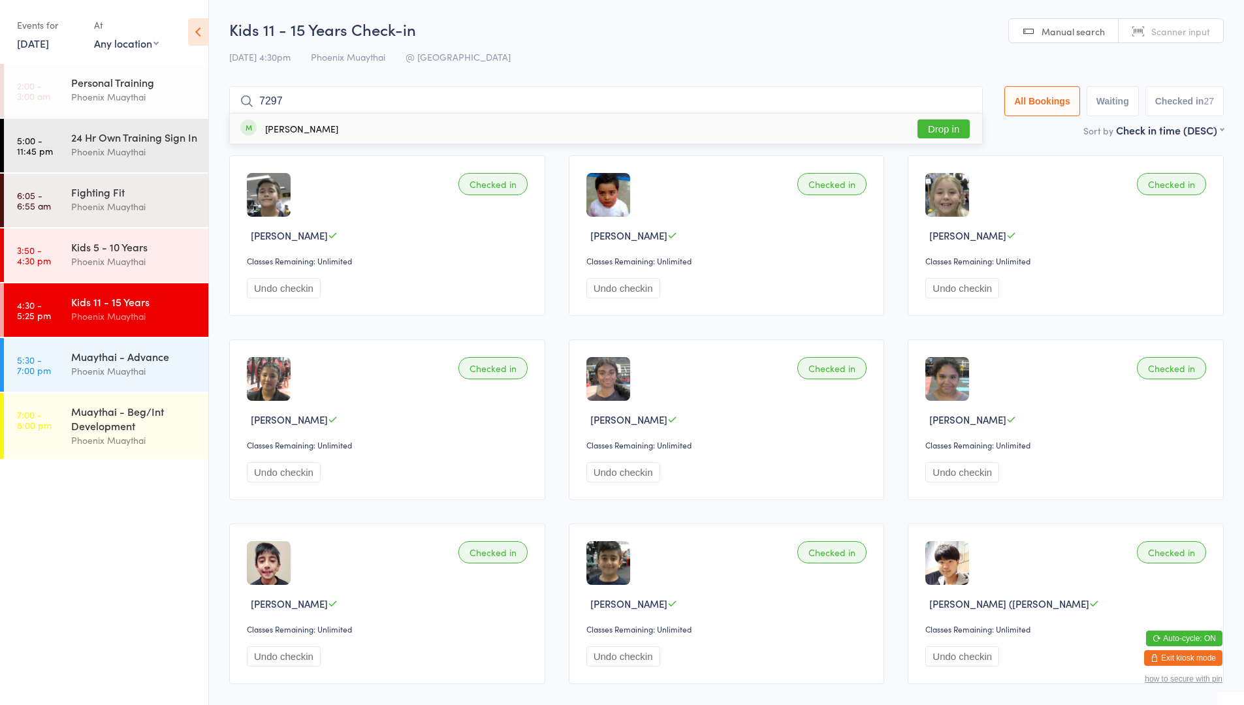
type input "7297"
click at [937, 135] on button "Drop in" at bounding box center [944, 129] width 52 height 19
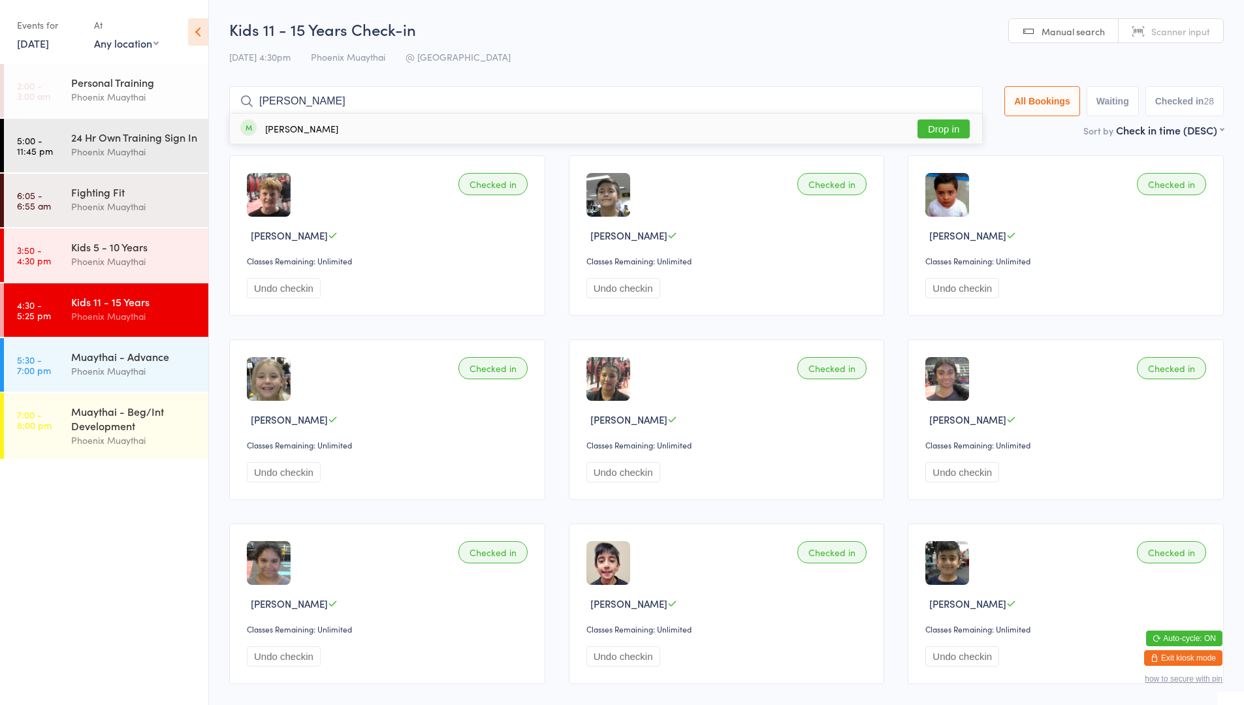
type input "[PERSON_NAME]"
click at [932, 121] on button "Drop in" at bounding box center [944, 129] width 52 height 19
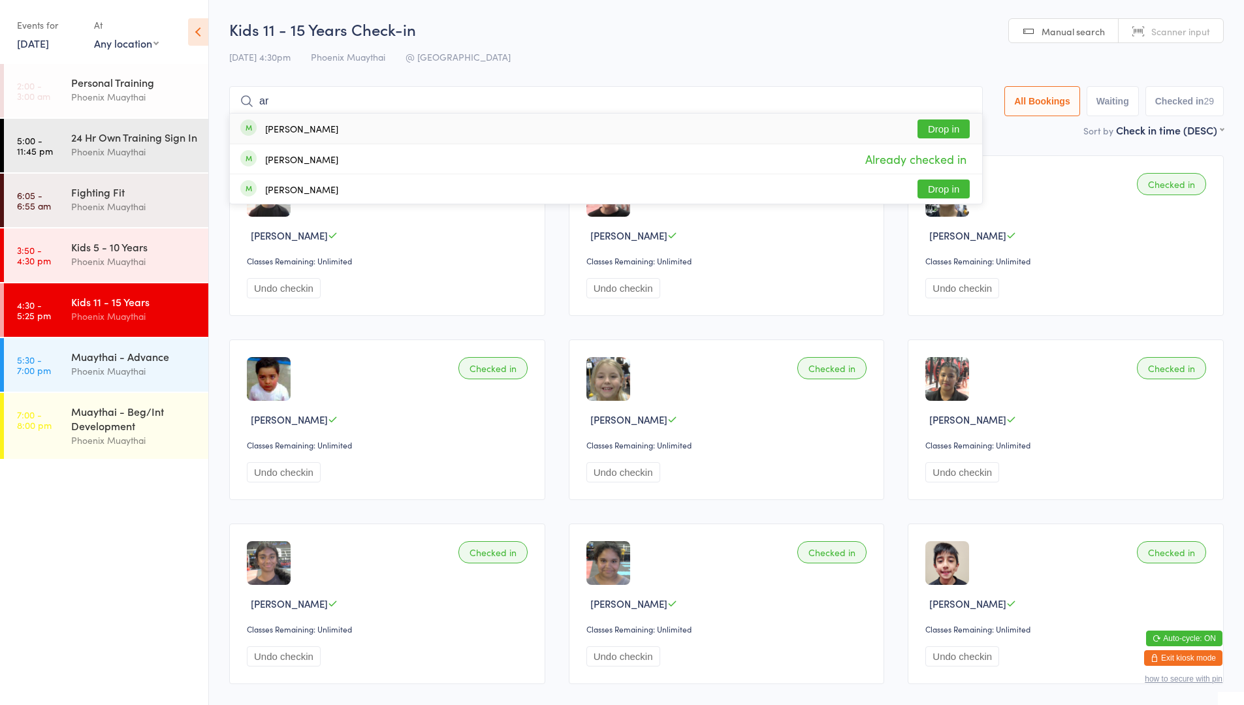
type input "a"
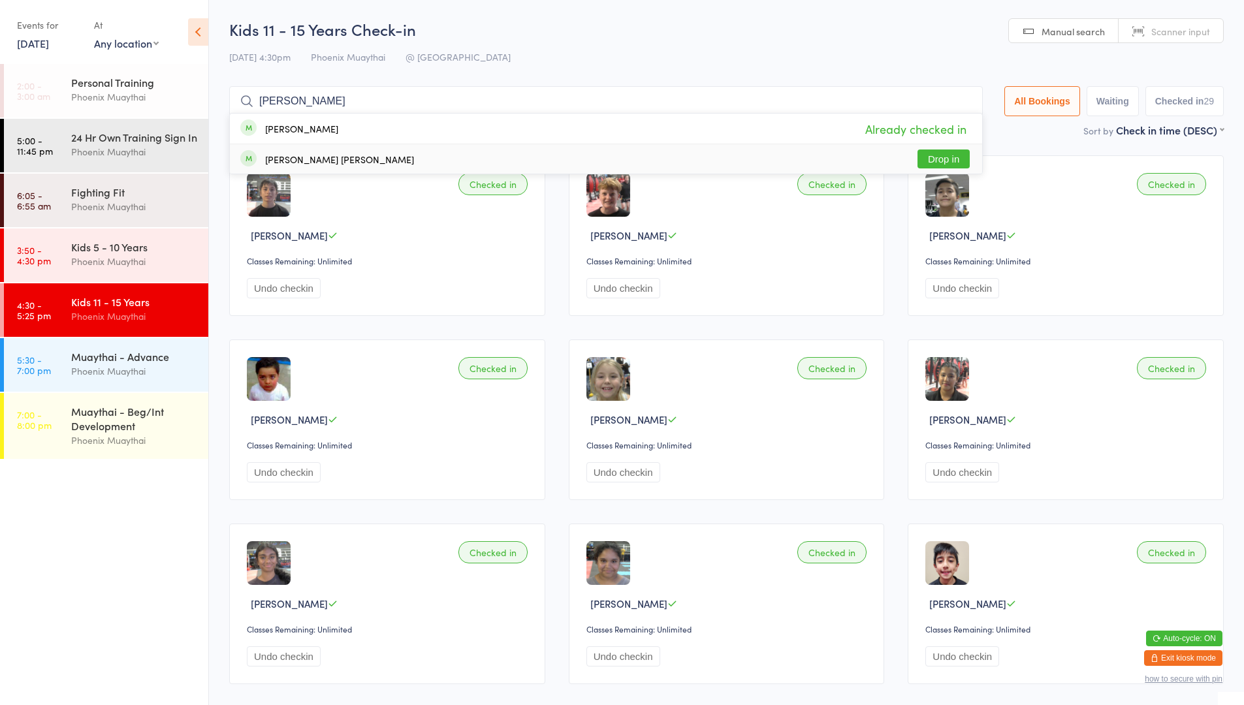
type input "[PERSON_NAME]"
click at [948, 155] on button "Drop in" at bounding box center [944, 159] width 52 height 19
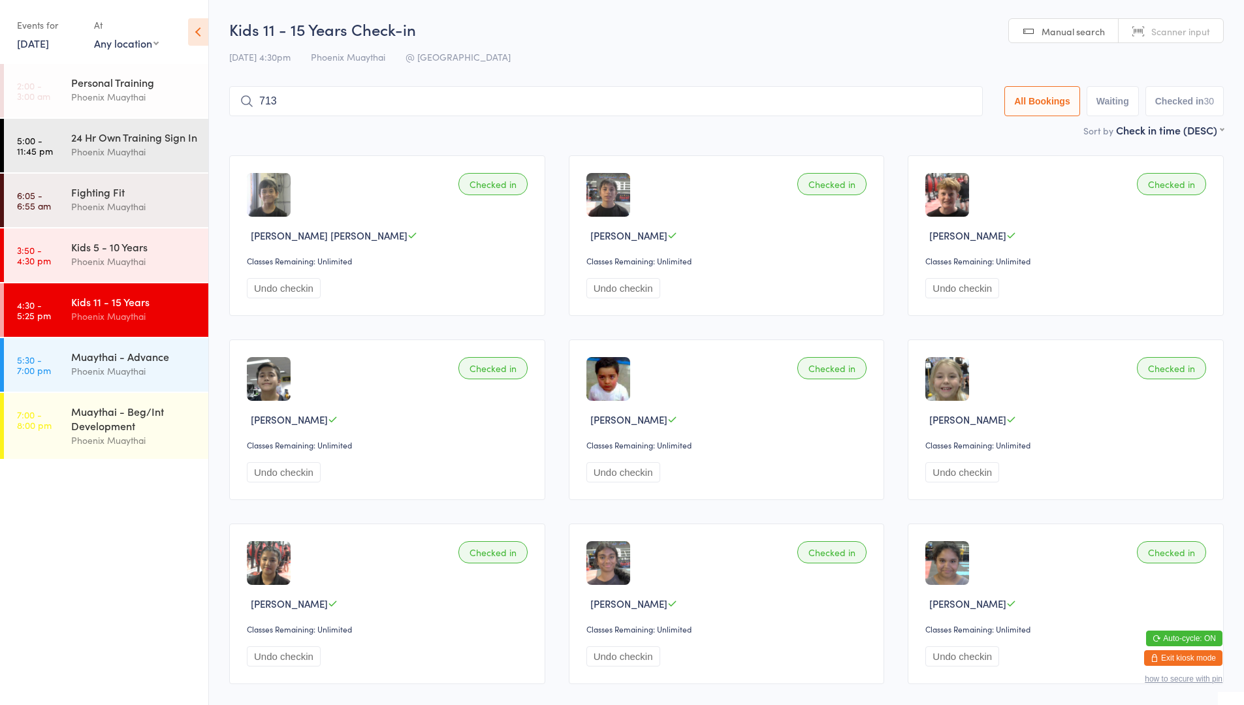
type input "7132"
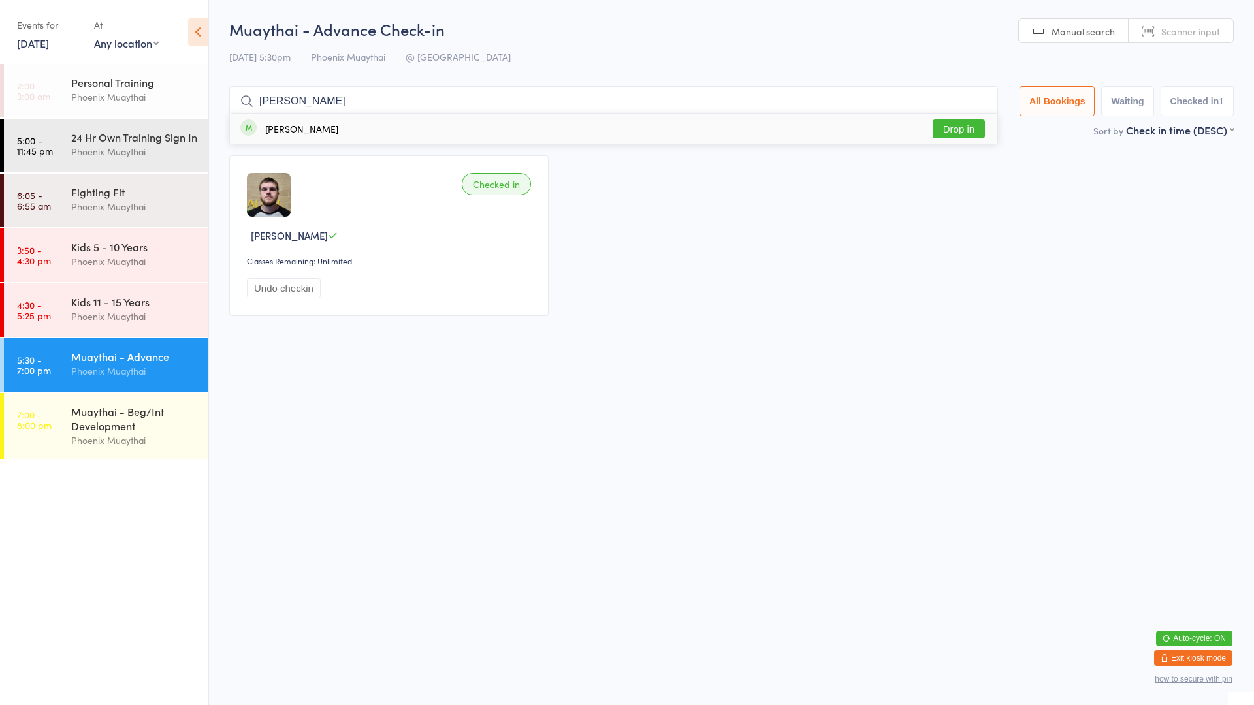
type input "[PERSON_NAME]"
click at [963, 130] on button "Drop in" at bounding box center [959, 129] width 52 height 19
type input "sch"
click at [325, 137] on div "[PERSON_NAME] 03/28 Drop in" at bounding box center [613, 129] width 767 height 30
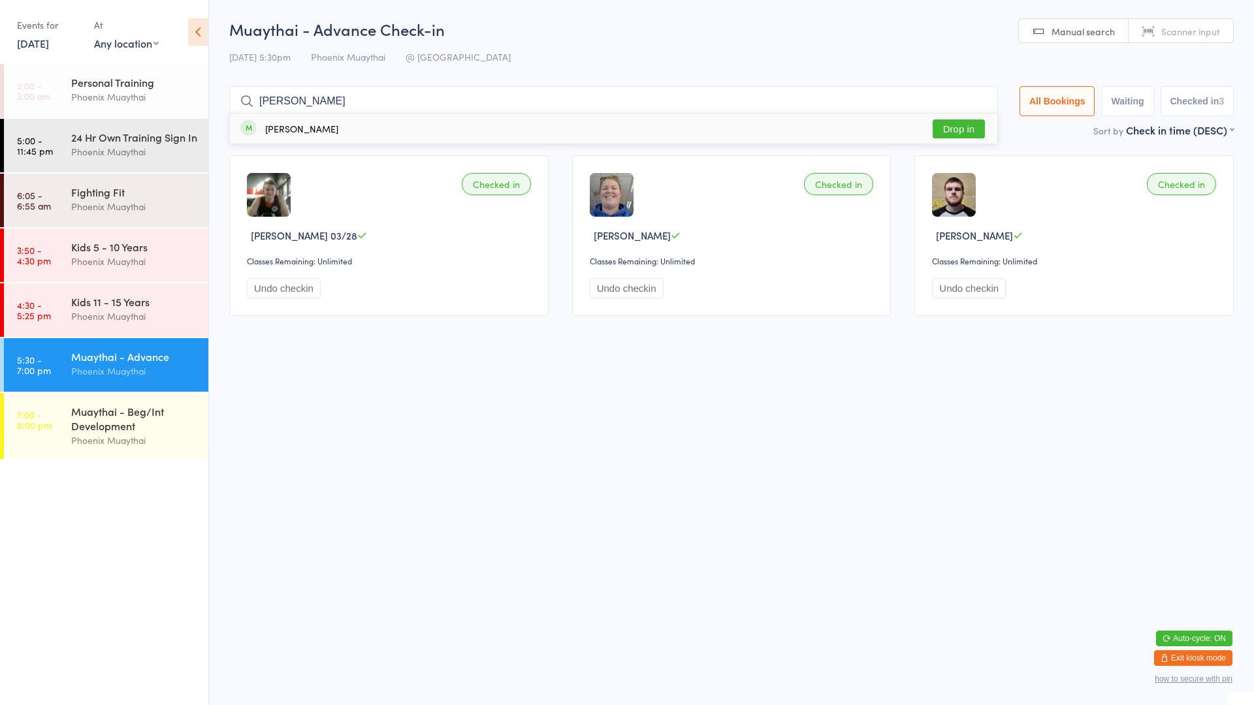
type input "[PERSON_NAME]"
click at [408, 126] on div "[PERSON_NAME] Drop in" at bounding box center [613, 129] width 767 height 30
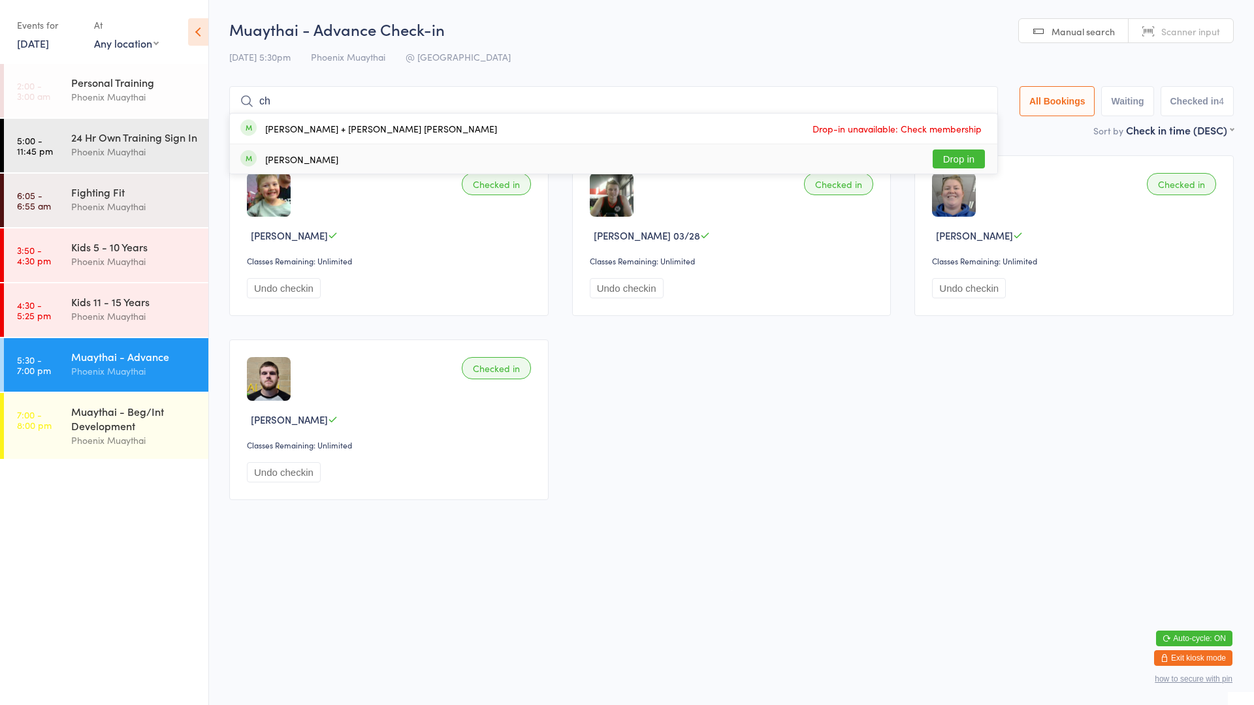
type input "ch"
click at [958, 164] on button "Drop in" at bounding box center [959, 159] width 52 height 19
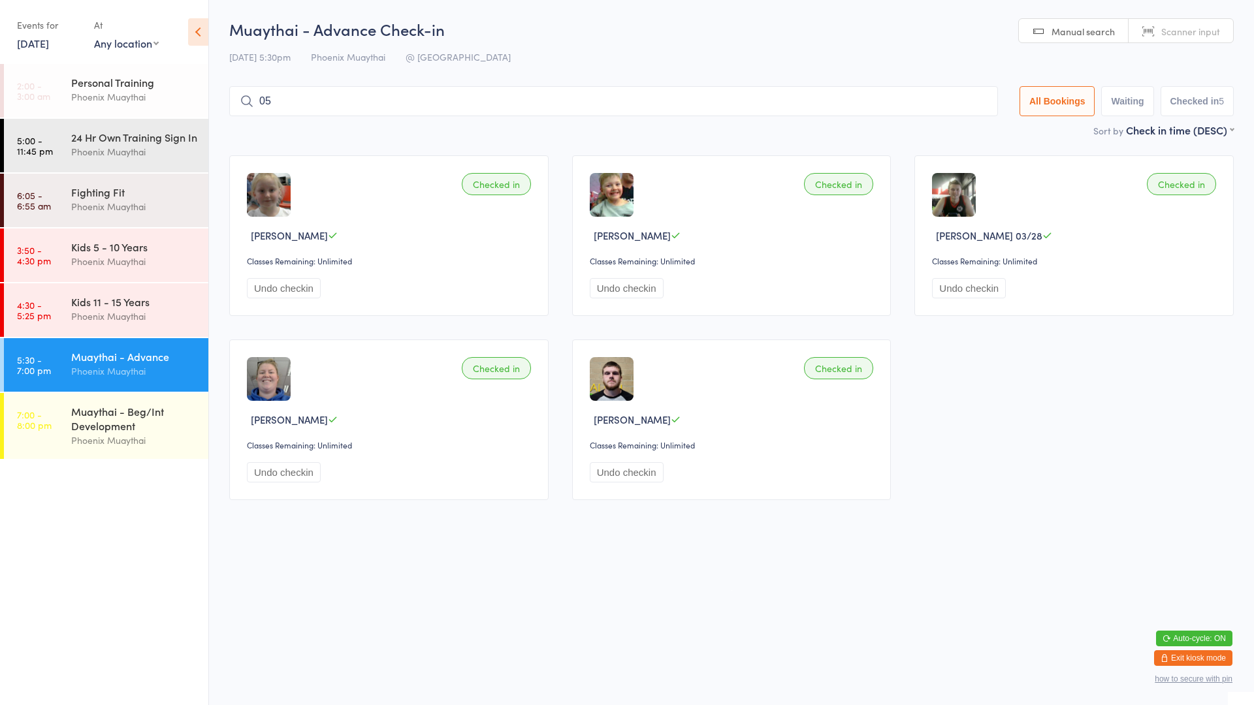
type input "0"
type input "500"
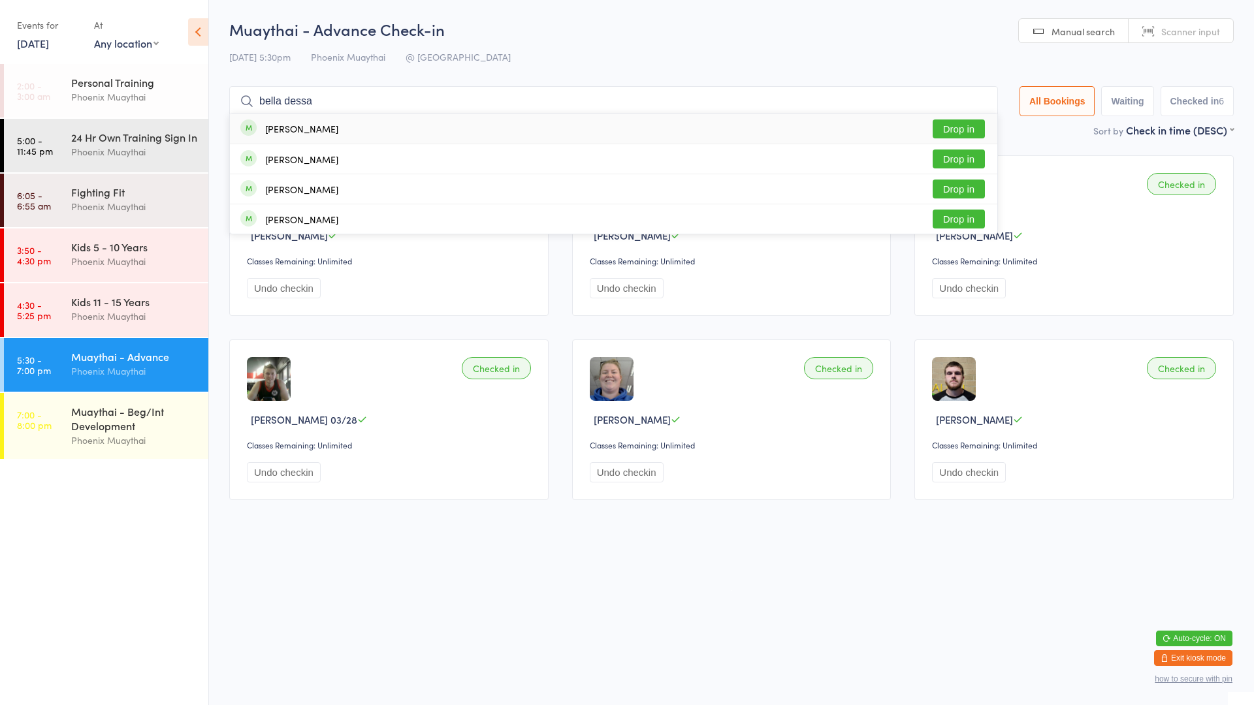
type input "bella dessa"
click at [912, 115] on div "[PERSON_NAME] Drop in" at bounding box center [613, 129] width 767 height 30
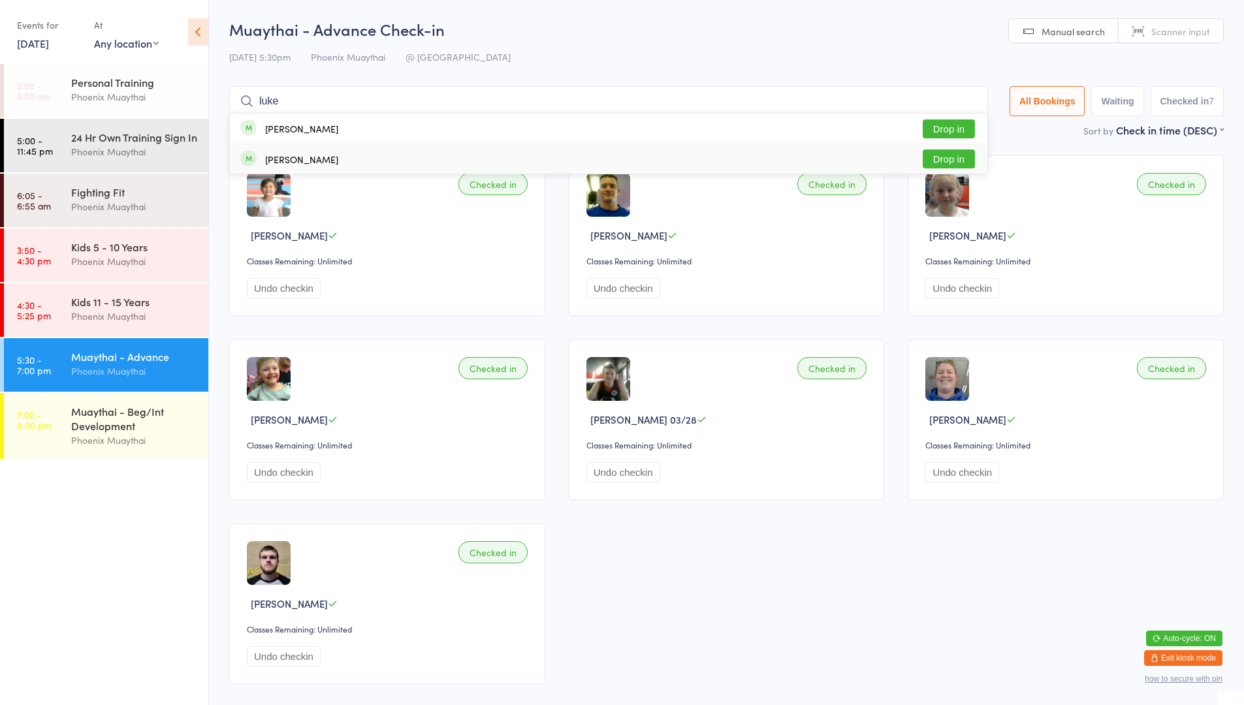
type input "luke"
click at [725, 162] on div "[PERSON_NAME] Drop in" at bounding box center [609, 158] width 758 height 29
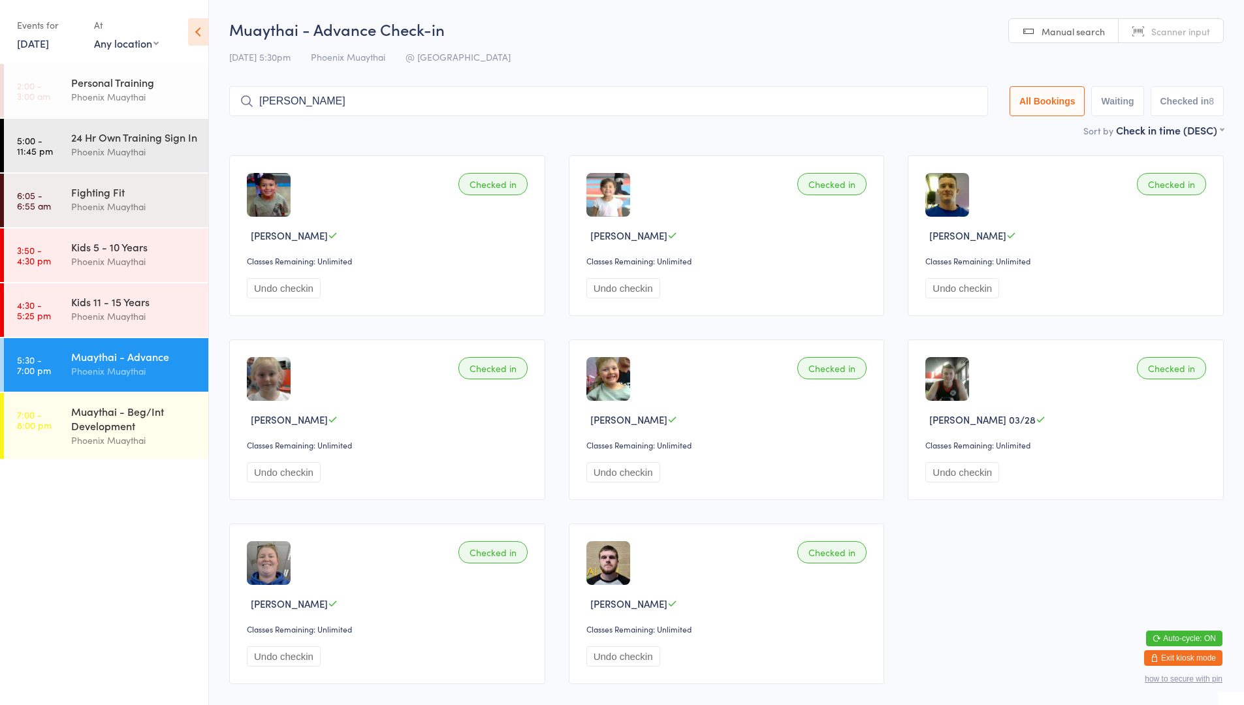
type input "[PERSON_NAME]"
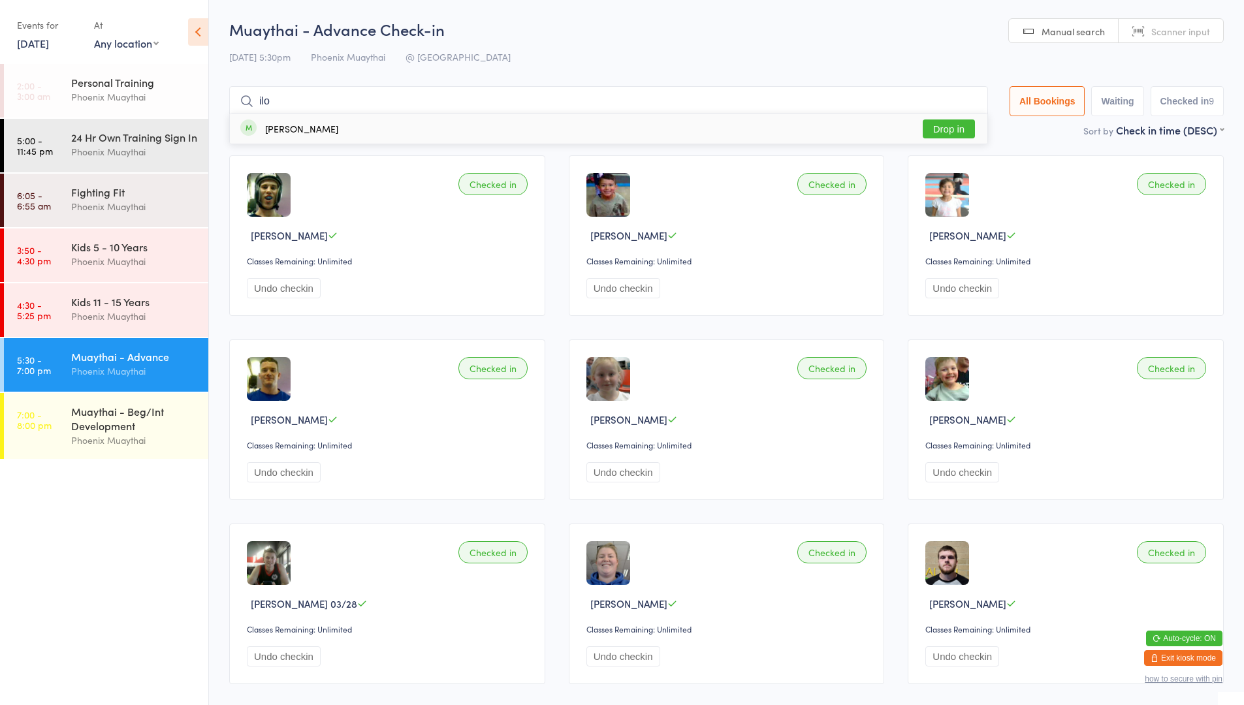
type input "ilo"
click at [960, 123] on button "Drop in" at bounding box center [949, 129] width 52 height 19
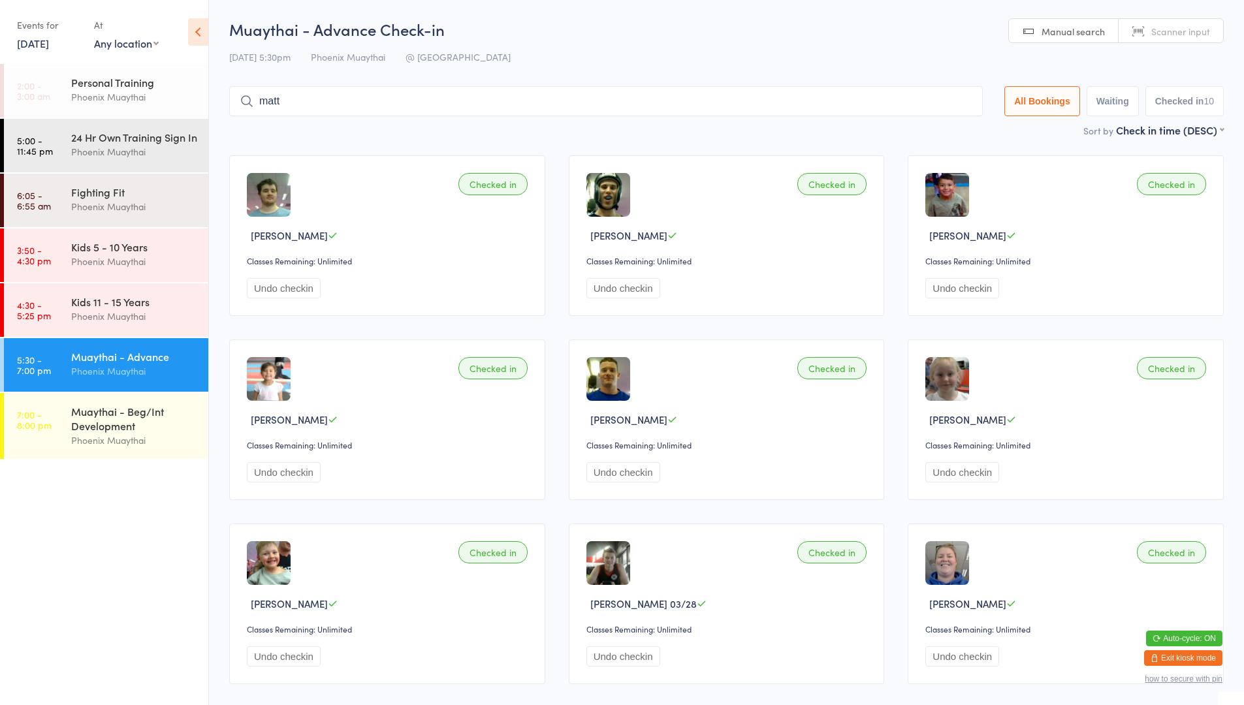
type input "matt"
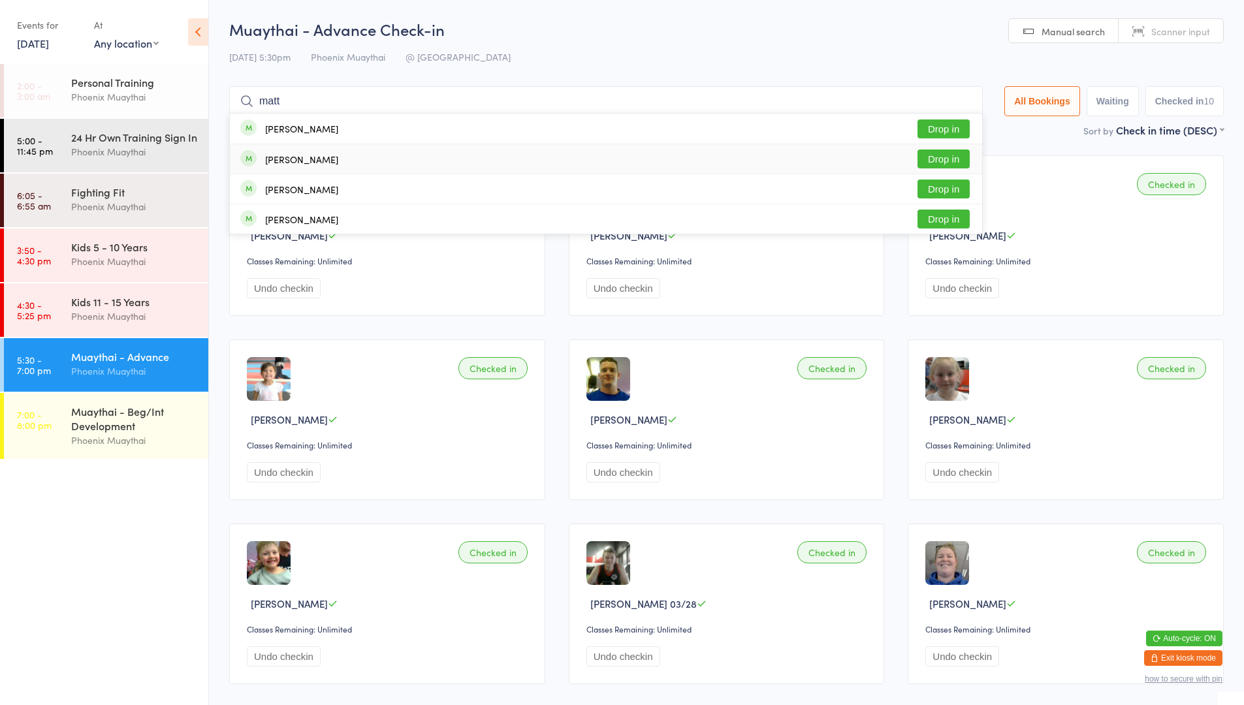
click at [651, 158] on div "[PERSON_NAME] Drop in" at bounding box center [606, 158] width 752 height 29
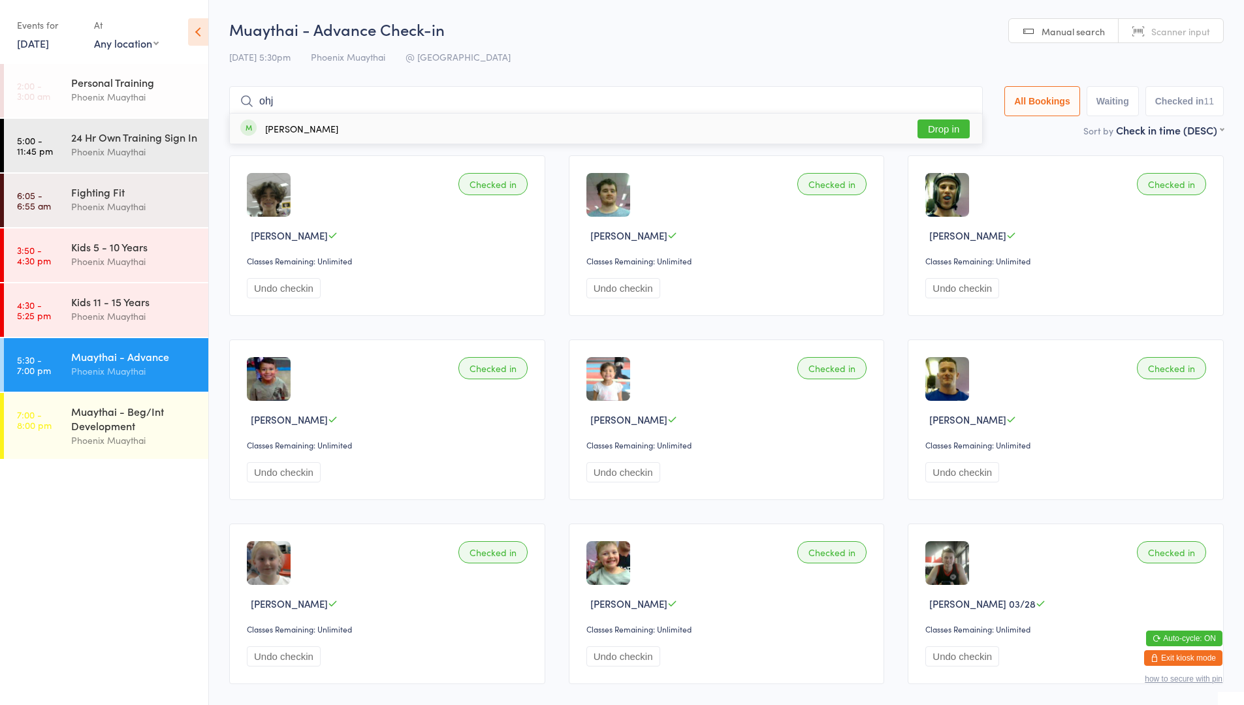
type input "ohj"
click at [450, 136] on div "[PERSON_NAME] Drop in" at bounding box center [606, 129] width 752 height 30
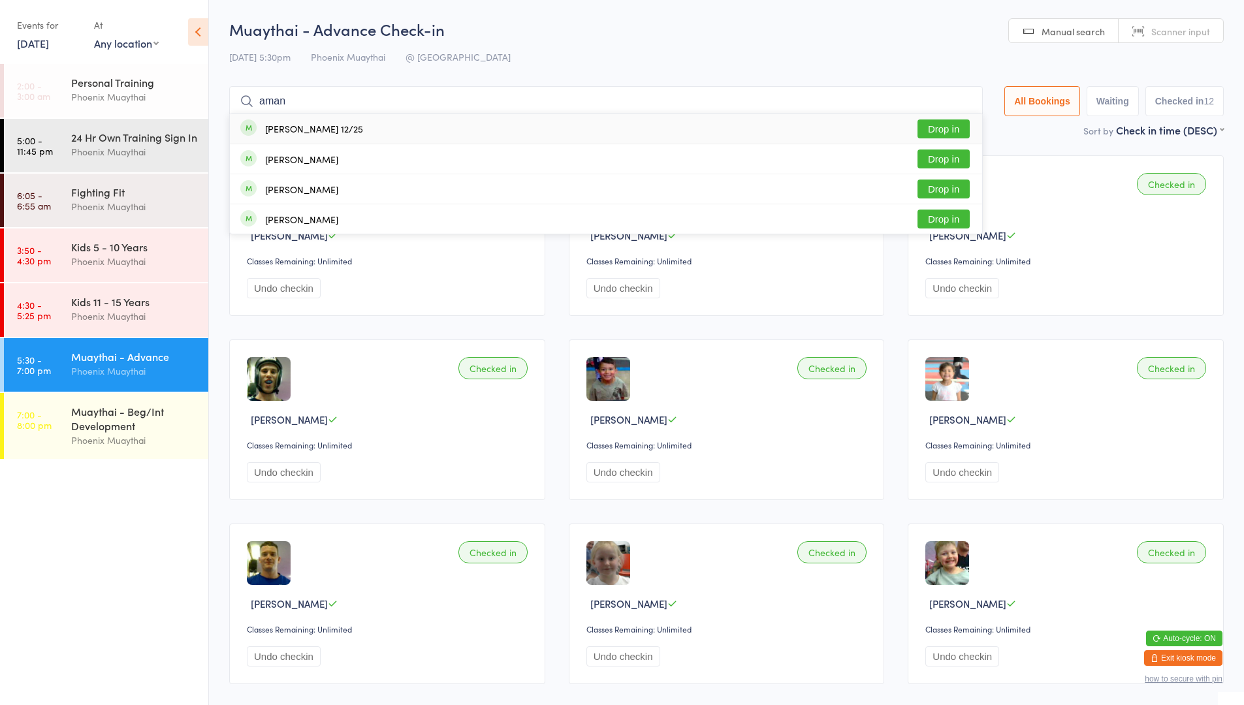
type input "aman"
click at [360, 123] on div "[PERSON_NAME] 12/25 Drop in" at bounding box center [606, 129] width 752 height 30
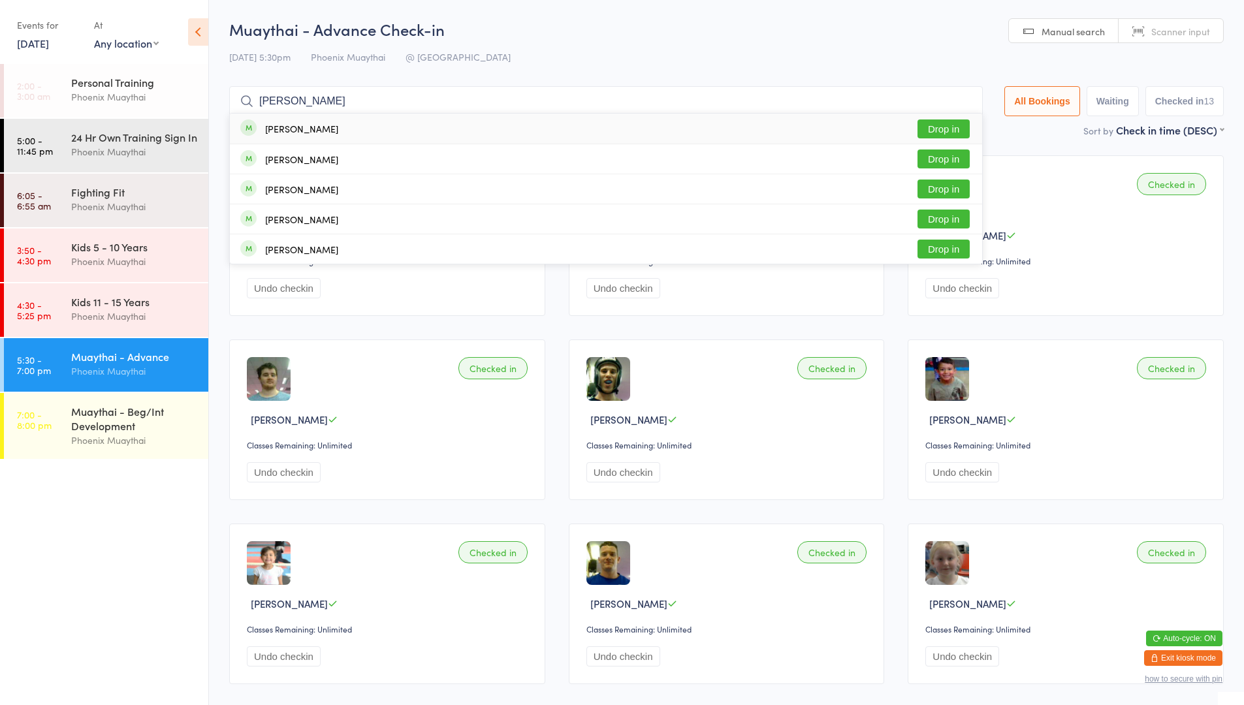
type input "[PERSON_NAME]"
click at [359, 135] on div "[PERSON_NAME] Drop in" at bounding box center [606, 129] width 752 height 30
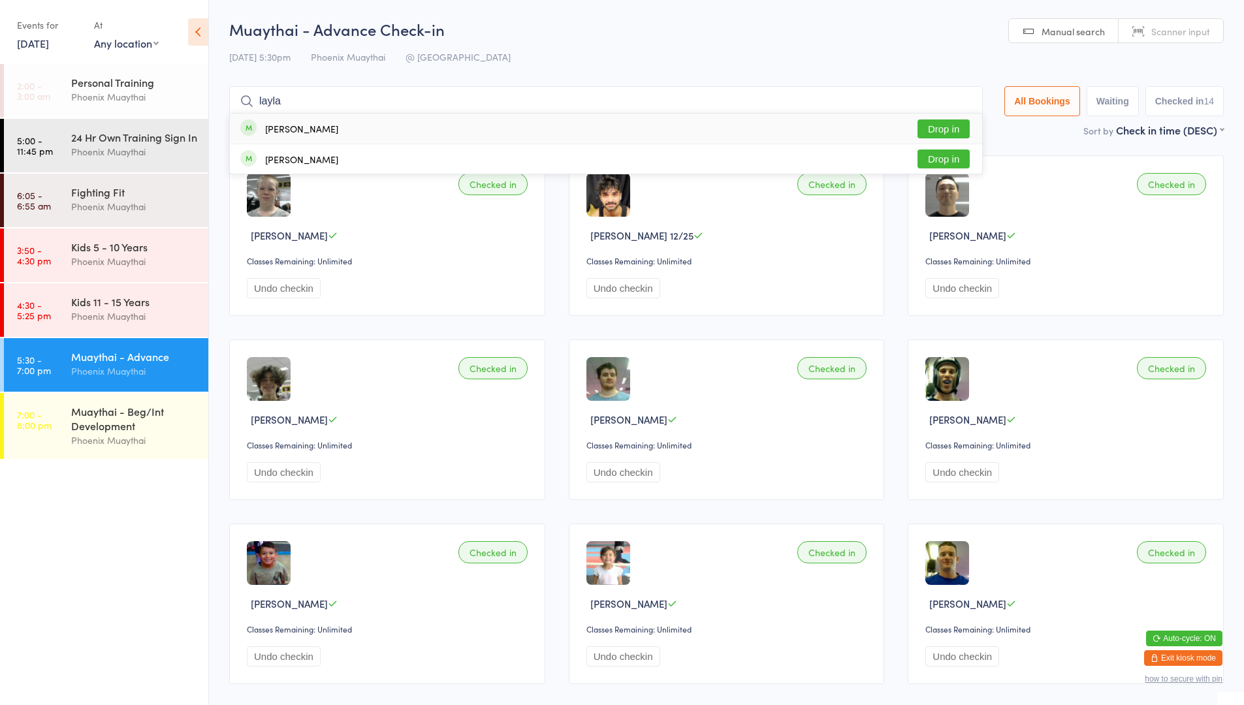
type input "layla"
click at [955, 124] on button "Drop in" at bounding box center [944, 129] width 52 height 19
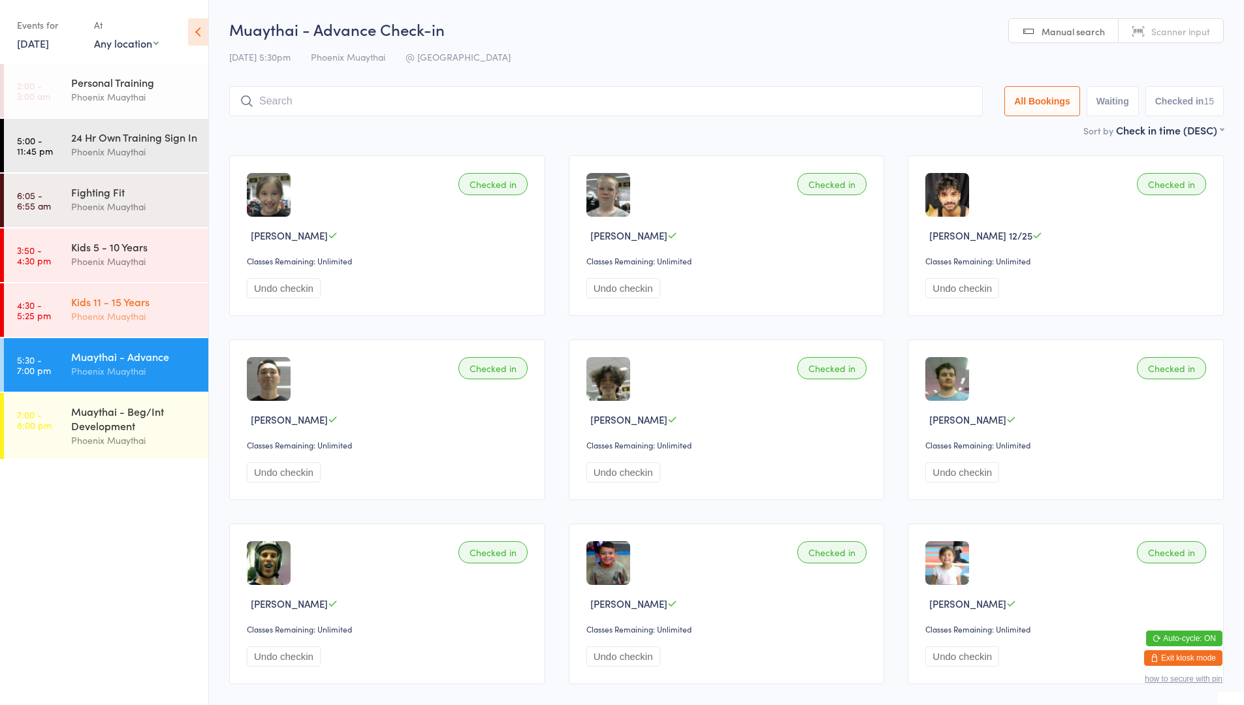
click at [118, 323] on div "Phoenix Muaythai" at bounding box center [134, 316] width 126 height 15
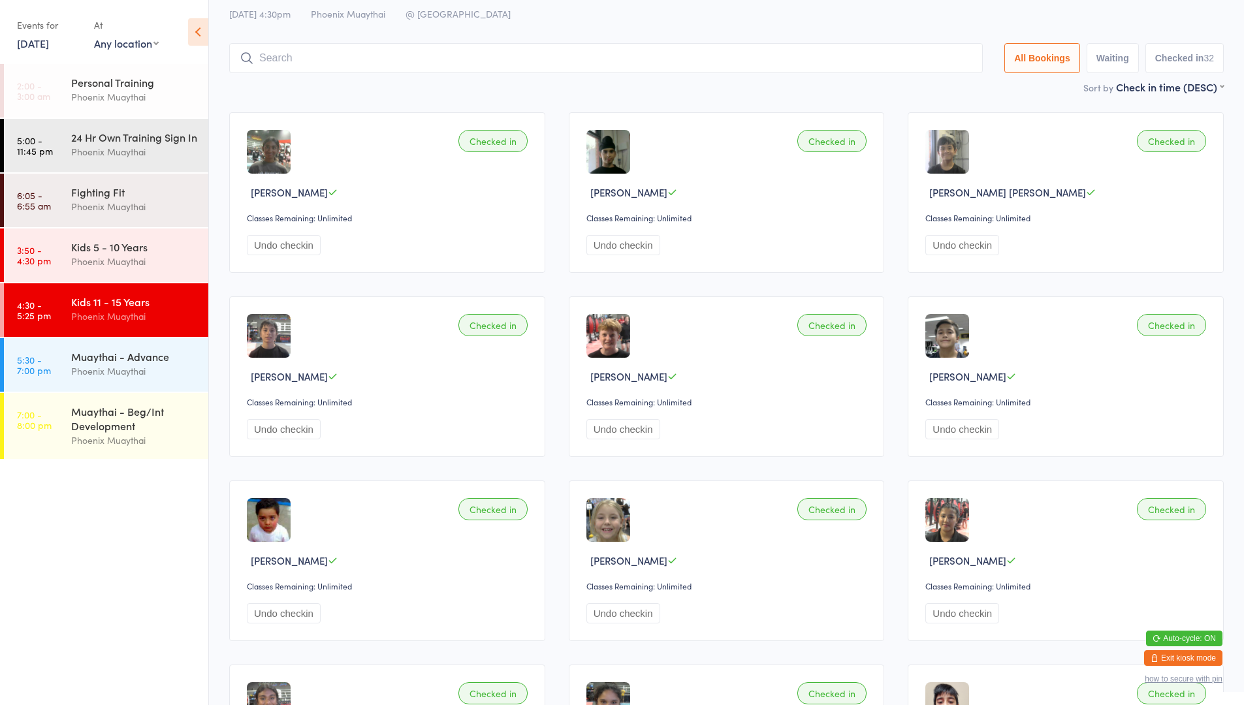
scroll to position [65, 0]
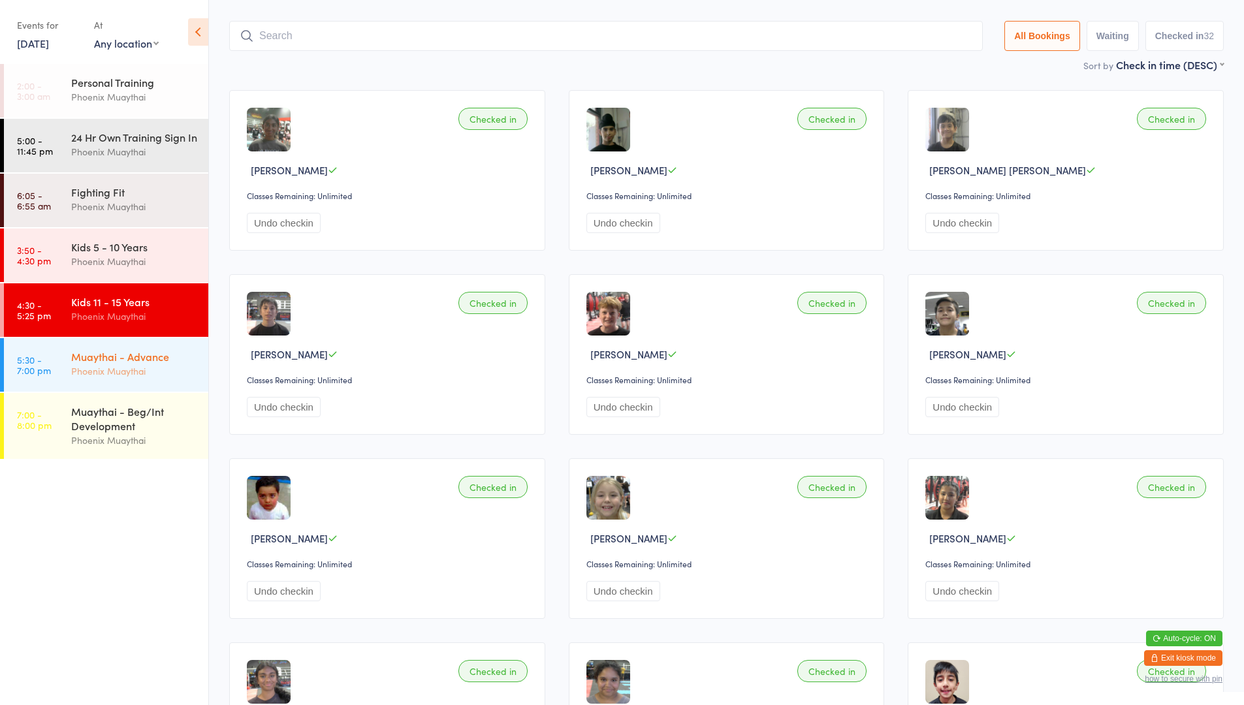
click at [166, 360] on div "Muaythai - Advance Phoenix Muaythai" at bounding box center [139, 364] width 137 height 52
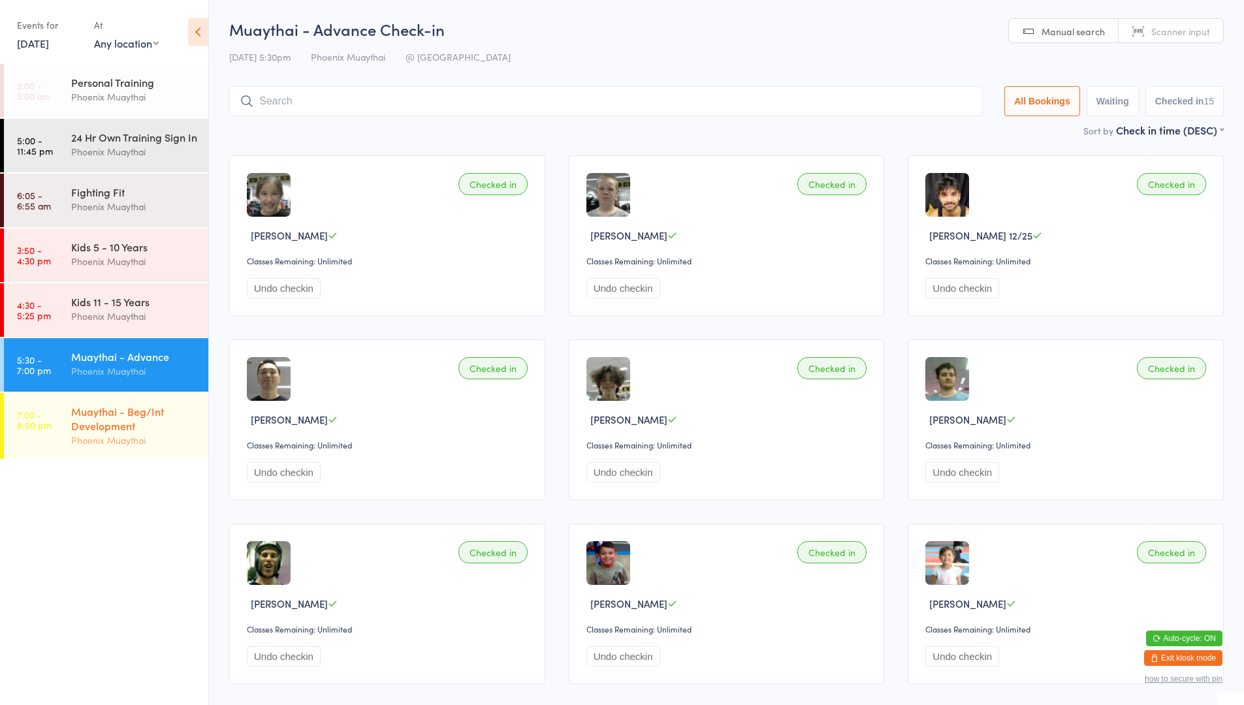
click at [156, 433] on div "Muaythai - Beg/Int Development" at bounding box center [134, 418] width 126 height 29
